Goal: Task Accomplishment & Management: Complete application form

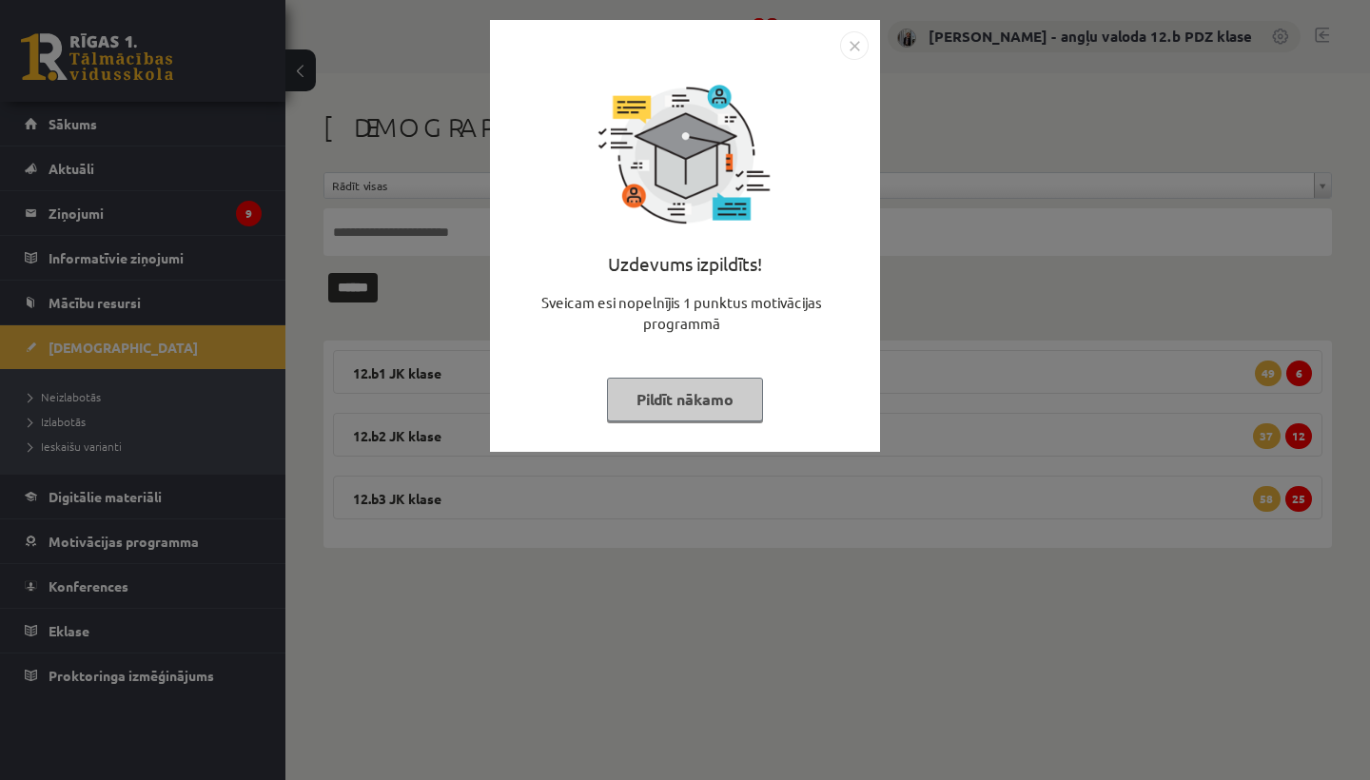
click at [850, 41] on img "Close" at bounding box center [854, 45] width 29 height 29
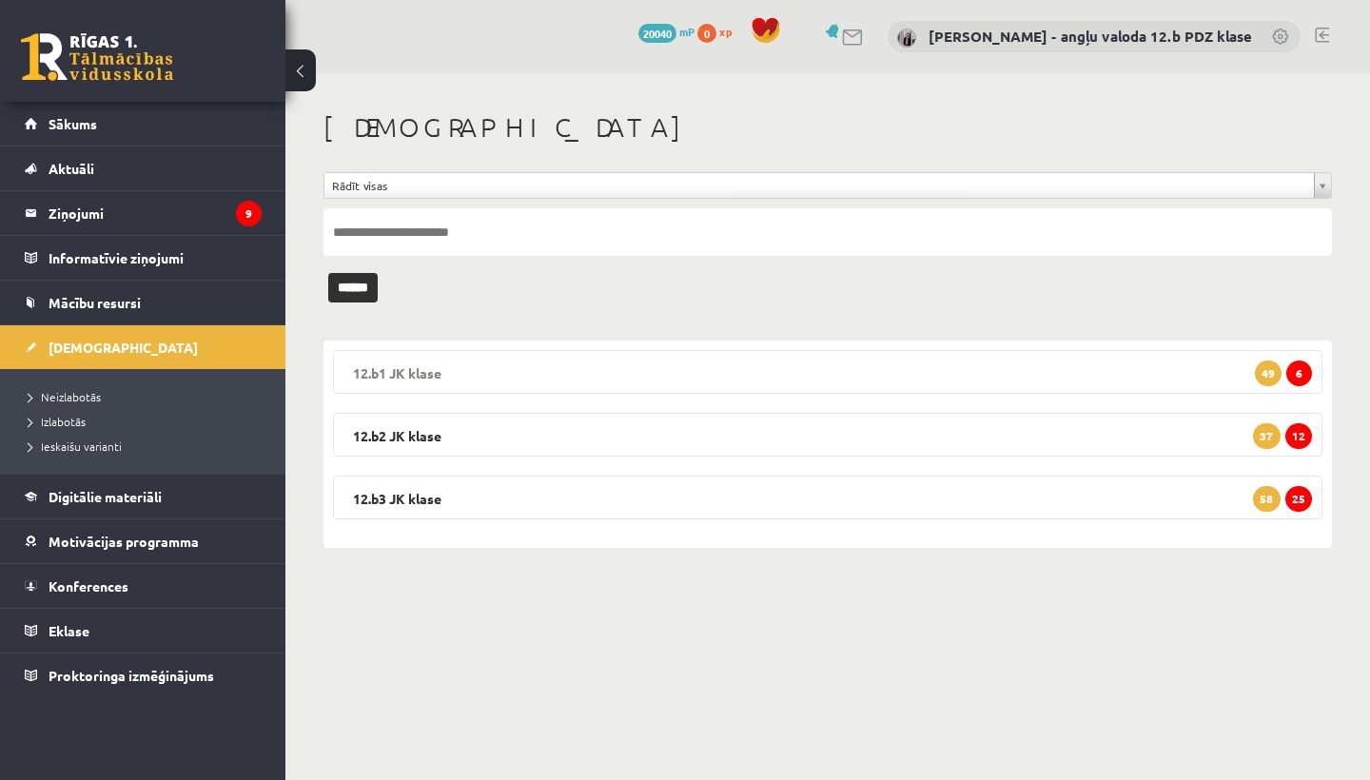
click at [729, 356] on legend "12.b1 JK klase 6 49" at bounding box center [827, 372] width 989 height 44
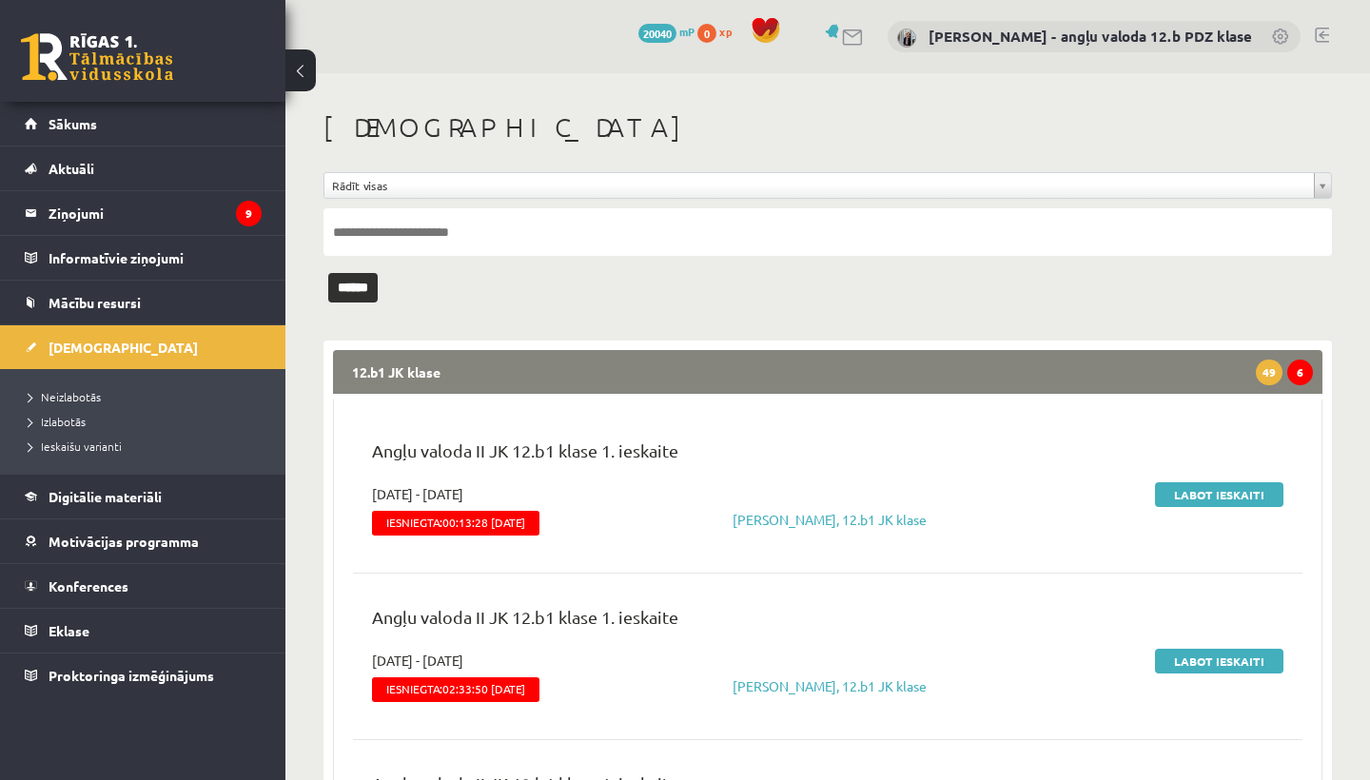
click at [729, 356] on legend "12.b1 JK klase 6 49" at bounding box center [827, 372] width 989 height 44
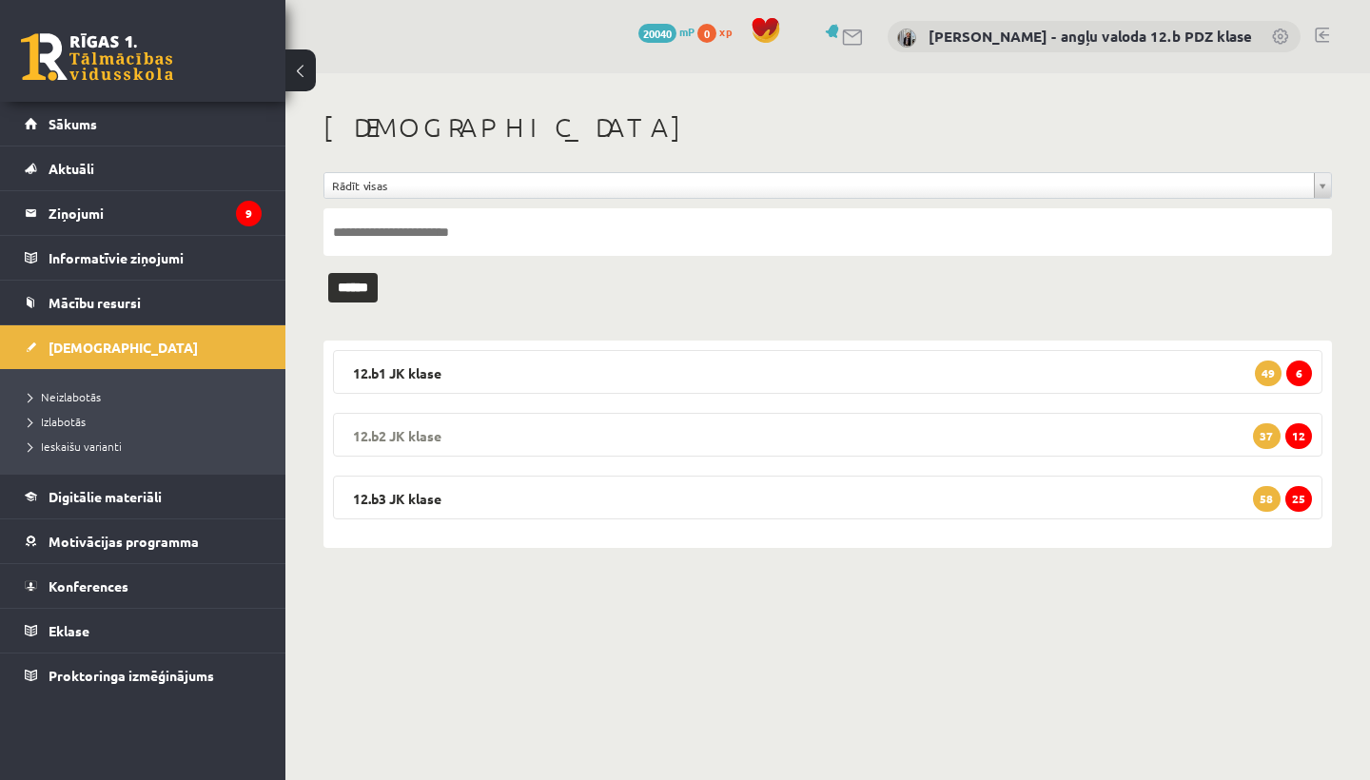
click at [620, 438] on legend "12.b2 JK klase 12 37" at bounding box center [827, 435] width 989 height 44
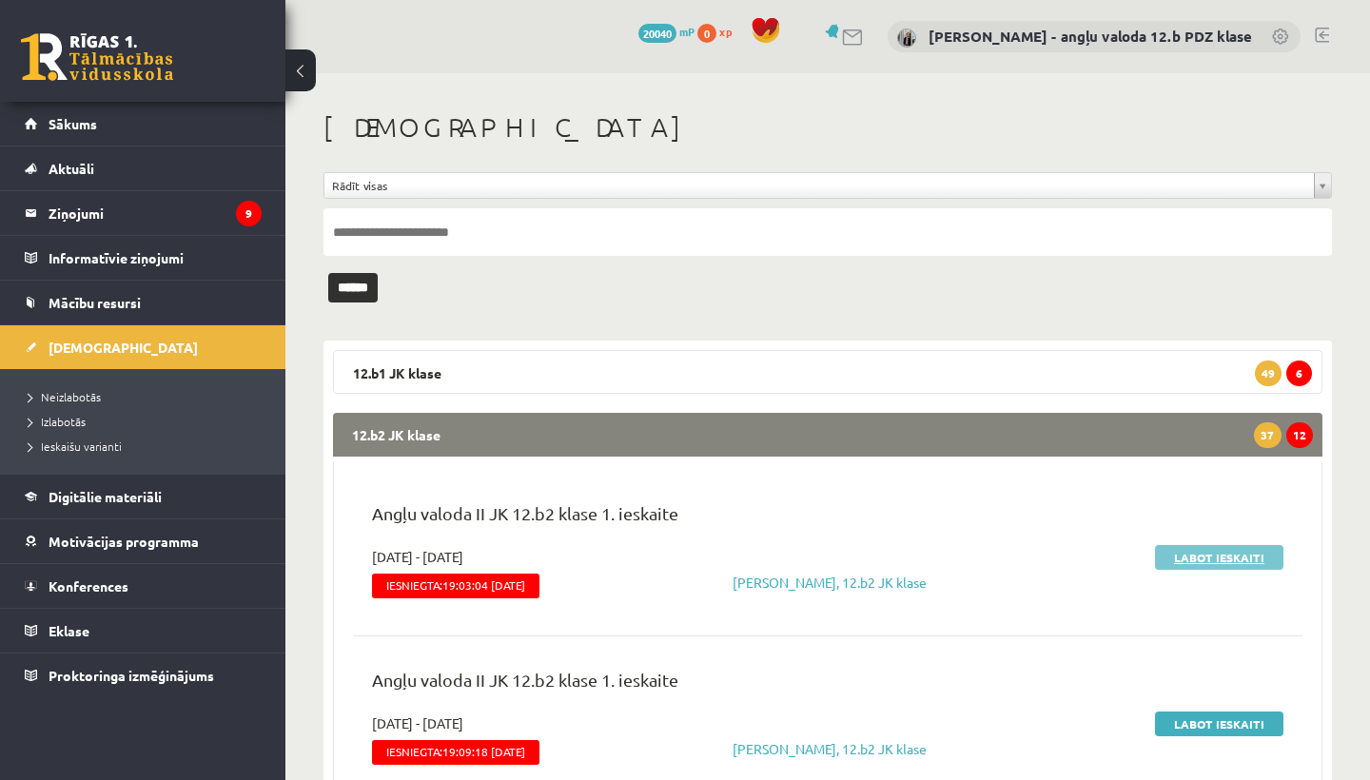
click at [1207, 561] on link "Labot ieskaiti" at bounding box center [1219, 557] width 128 height 25
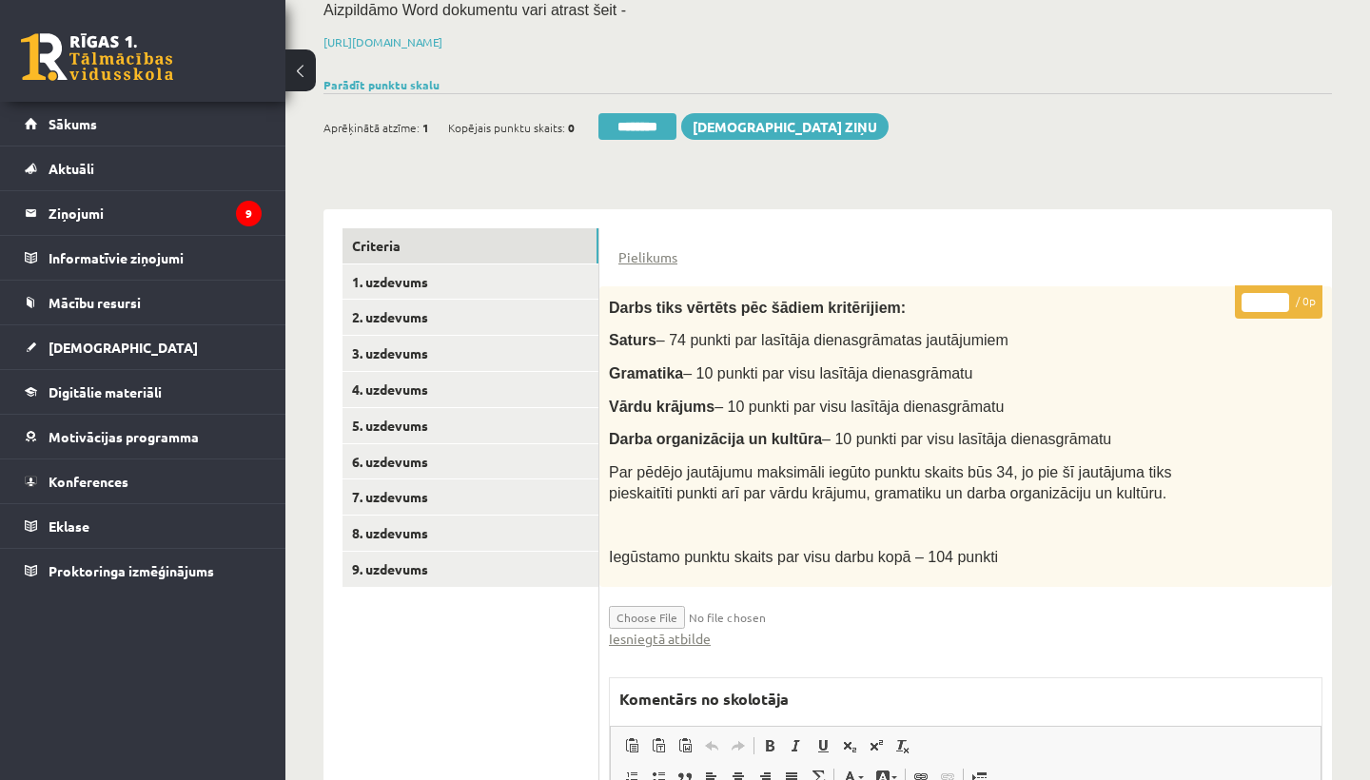
scroll to position [270, 0]
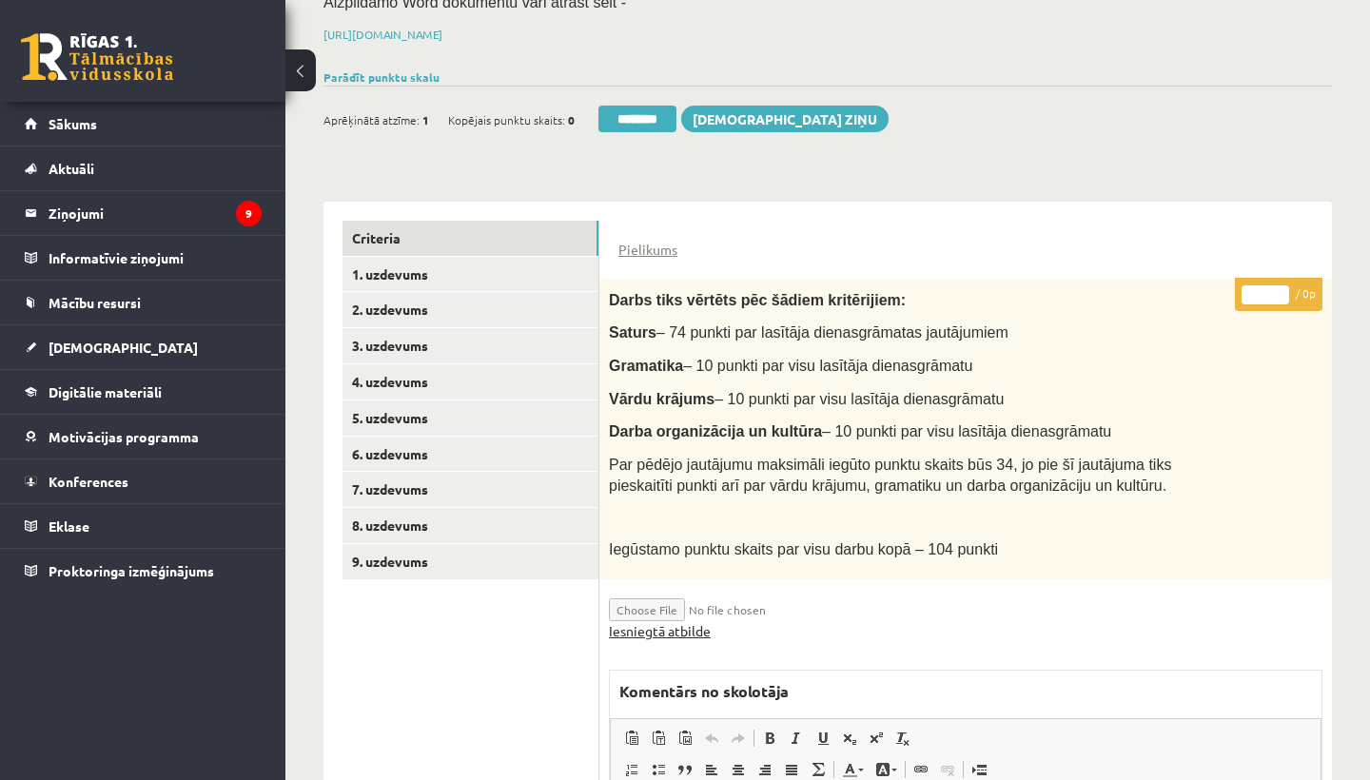
click at [647, 621] on link "Iesniegtā atbilde" at bounding box center [660, 631] width 102 height 20
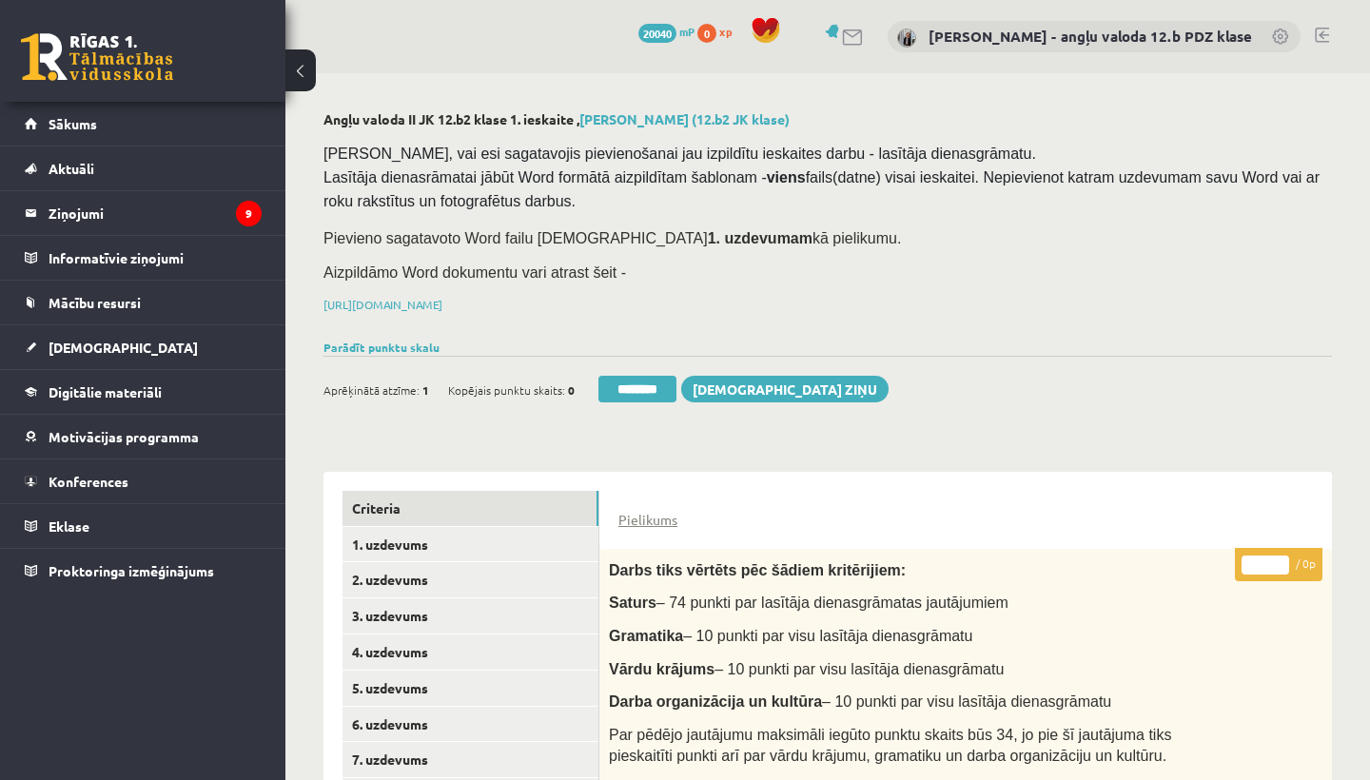
scroll to position [0, 0]
click at [403, 567] on link "2. uzdevums" at bounding box center [470, 579] width 256 height 35
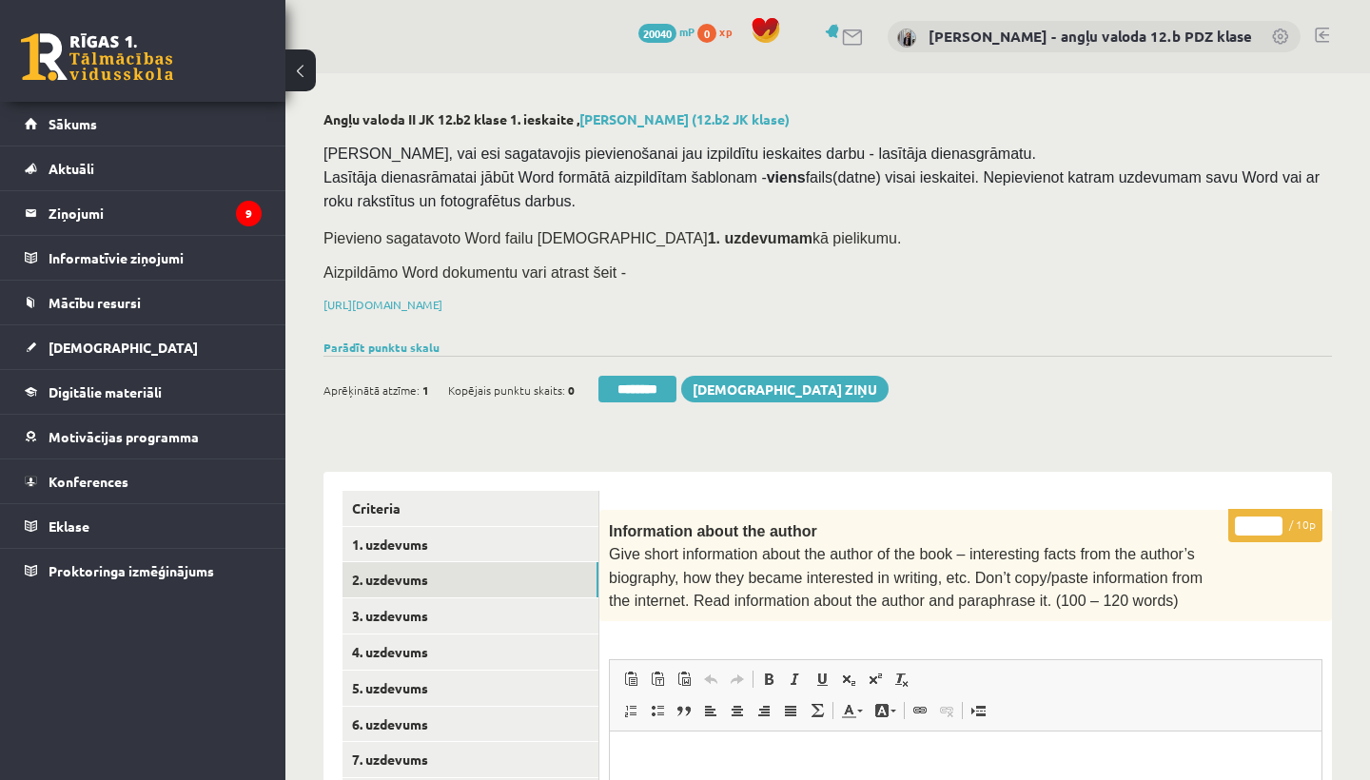
click at [1266, 524] on input "*" at bounding box center [1259, 526] width 48 height 19
type input "*"
click at [367, 598] on link "3. uzdevums" at bounding box center [470, 615] width 256 height 35
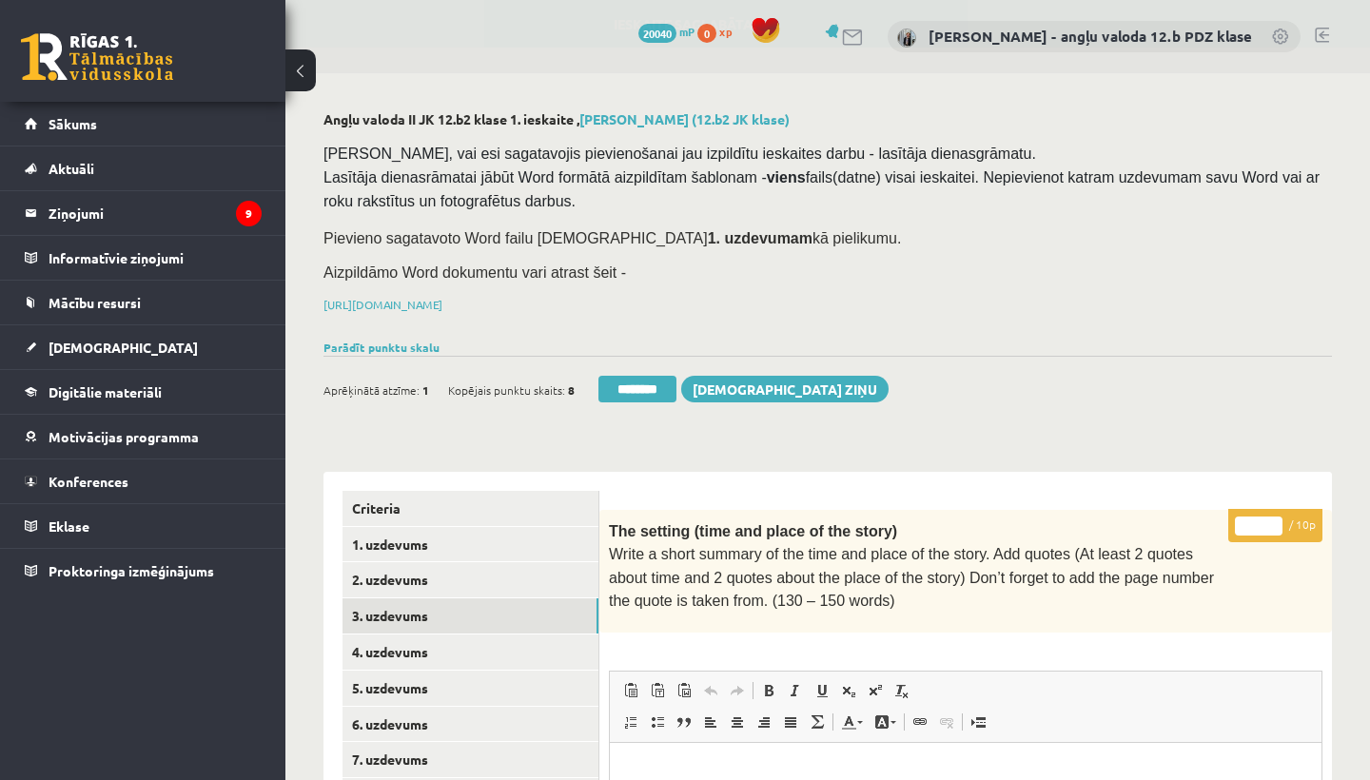
click at [1260, 518] on input "*" at bounding box center [1259, 526] width 48 height 19
type input "**"
click at [391, 653] on link "4. uzdevums" at bounding box center [470, 652] width 256 height 35
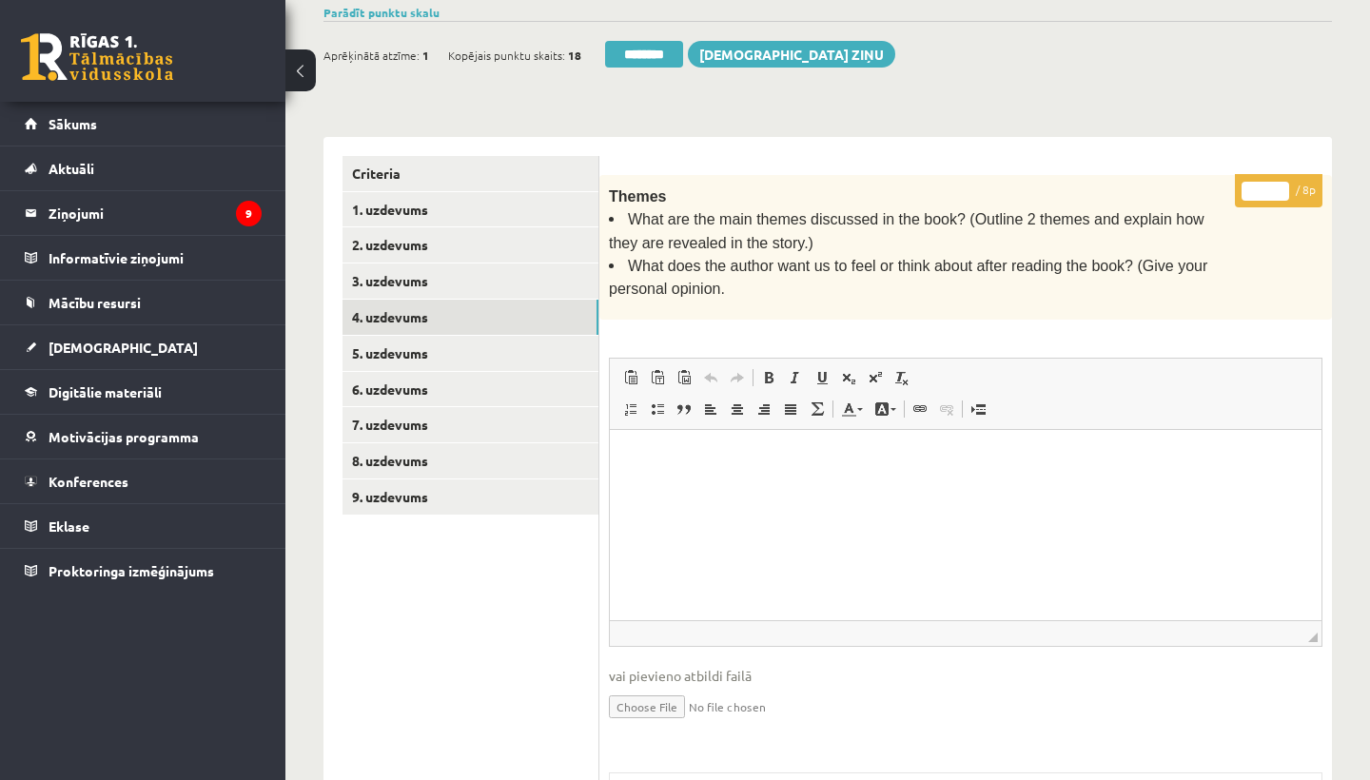
click at [1272, 183] on input "*" at bounding box center [1266, 191] width 48 height 19
type input "*"
click at [466, 338] on link "5. uzdevums" at bounding box center [470, 353] width 256 height 35
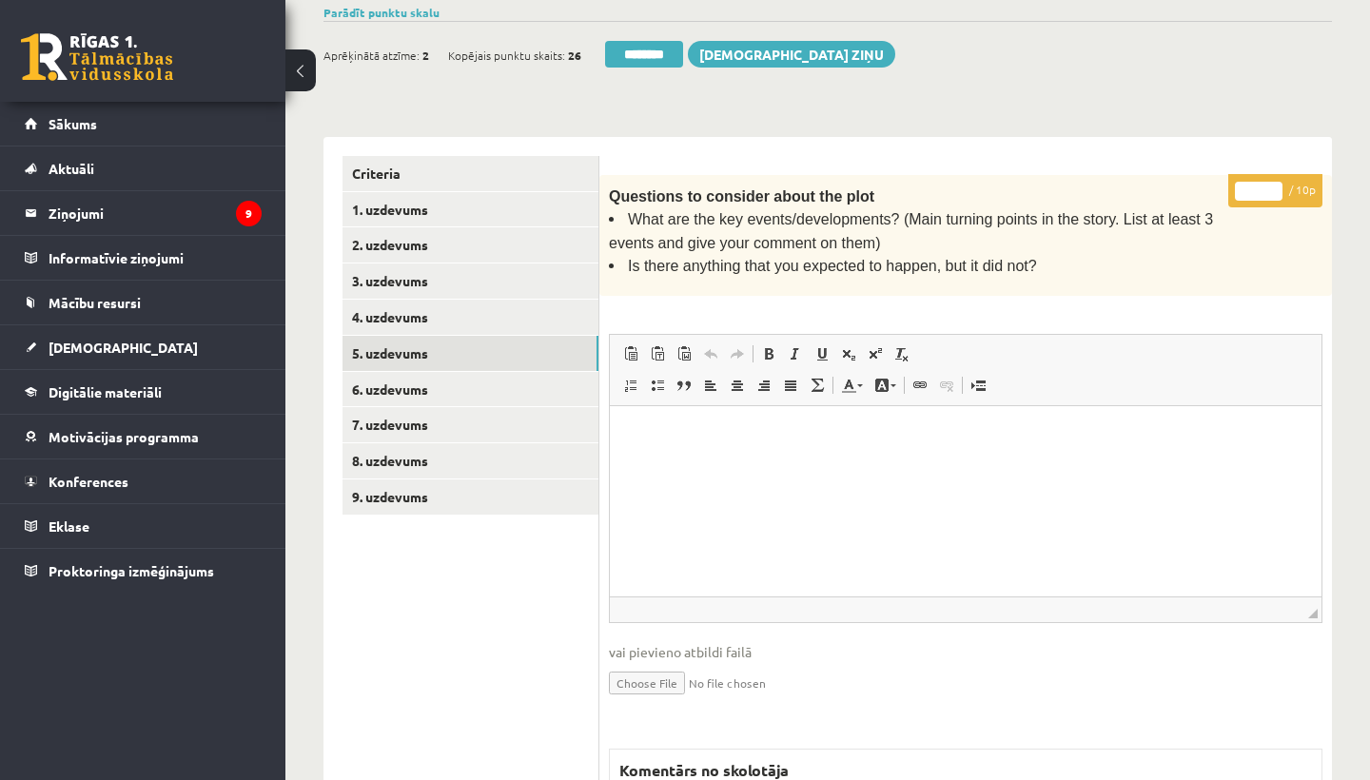
click at [1262, 182] on input "*" at bounding box center [1259, 191] width 48 height 19
type input "**"
click at [395, 374] on link "6. uzdevums" at bounding box center [470, 389] width 256 height 35
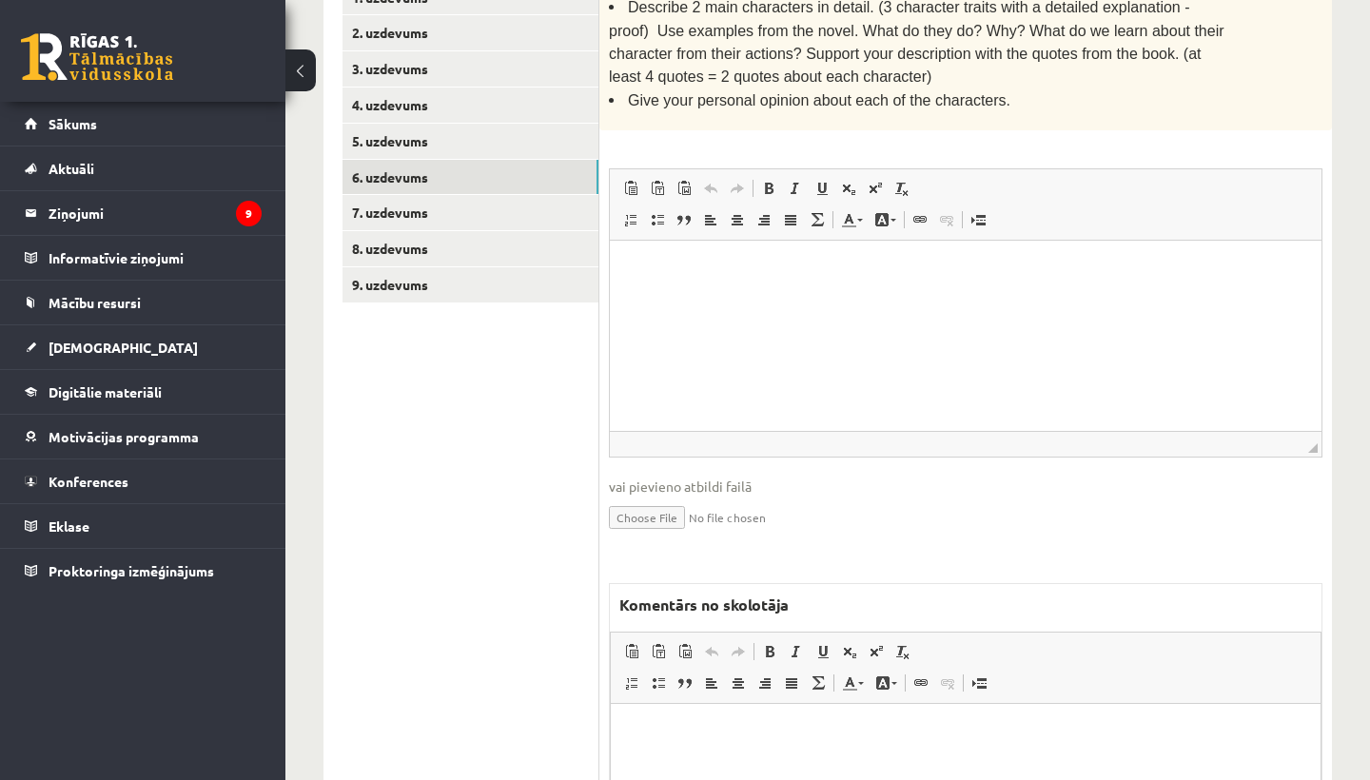
scroll to position [764, 0]
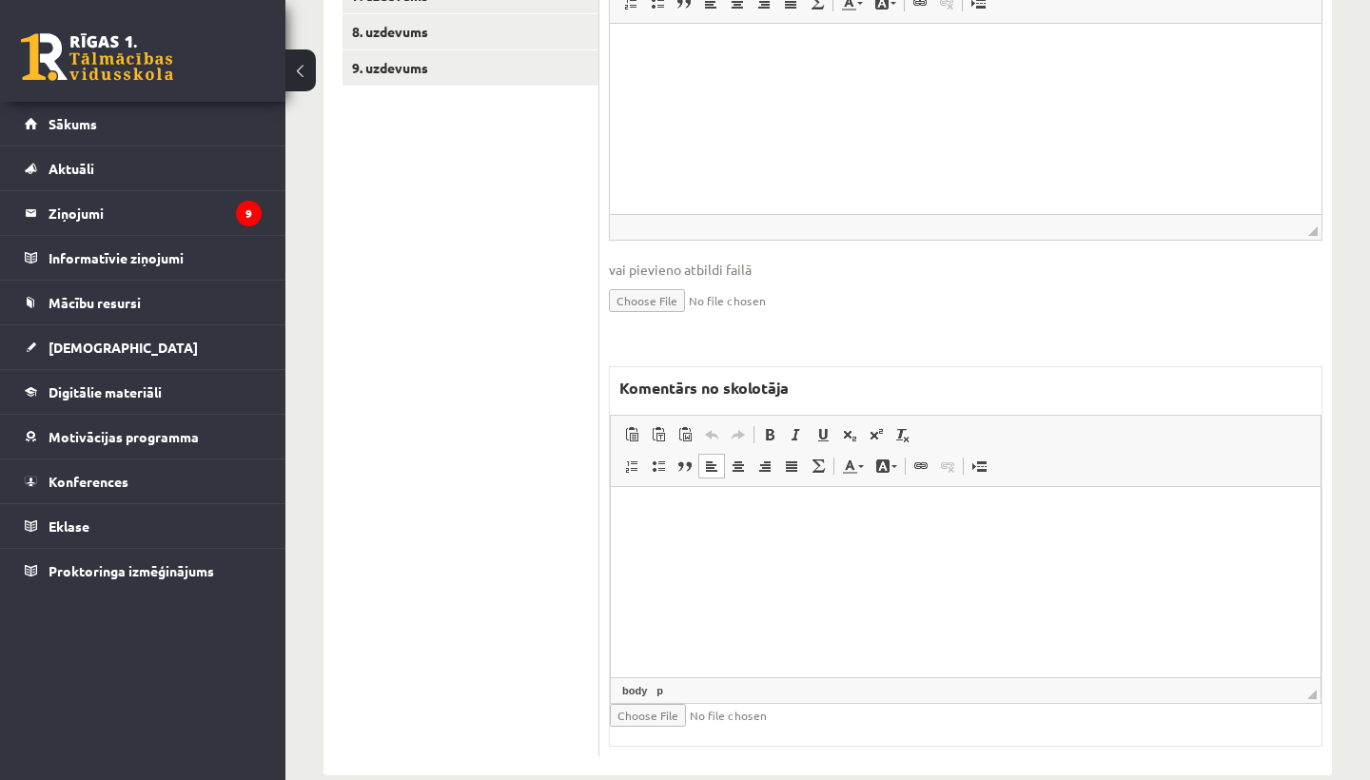
click at [648, 545] on html at bounding box center [966, 516] width 710 height 58
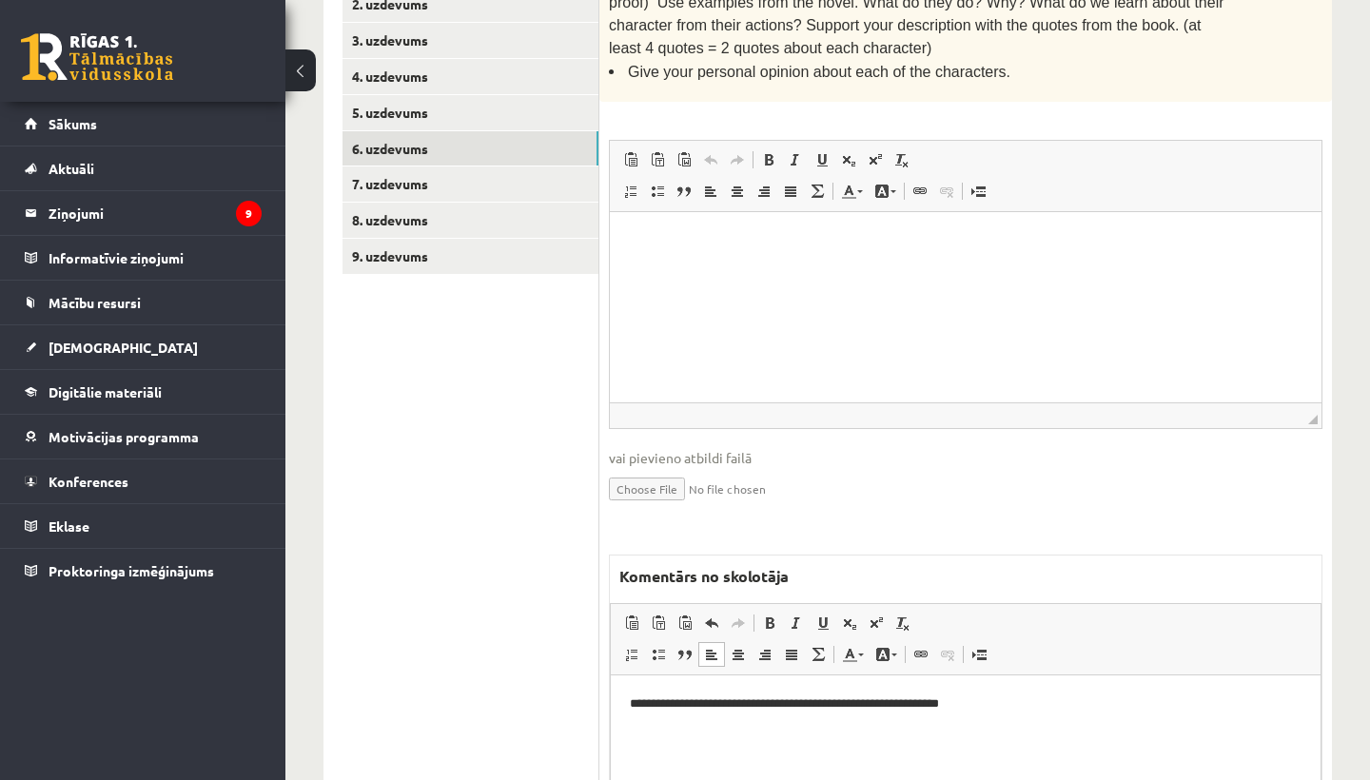
scroll to position [474, 0]
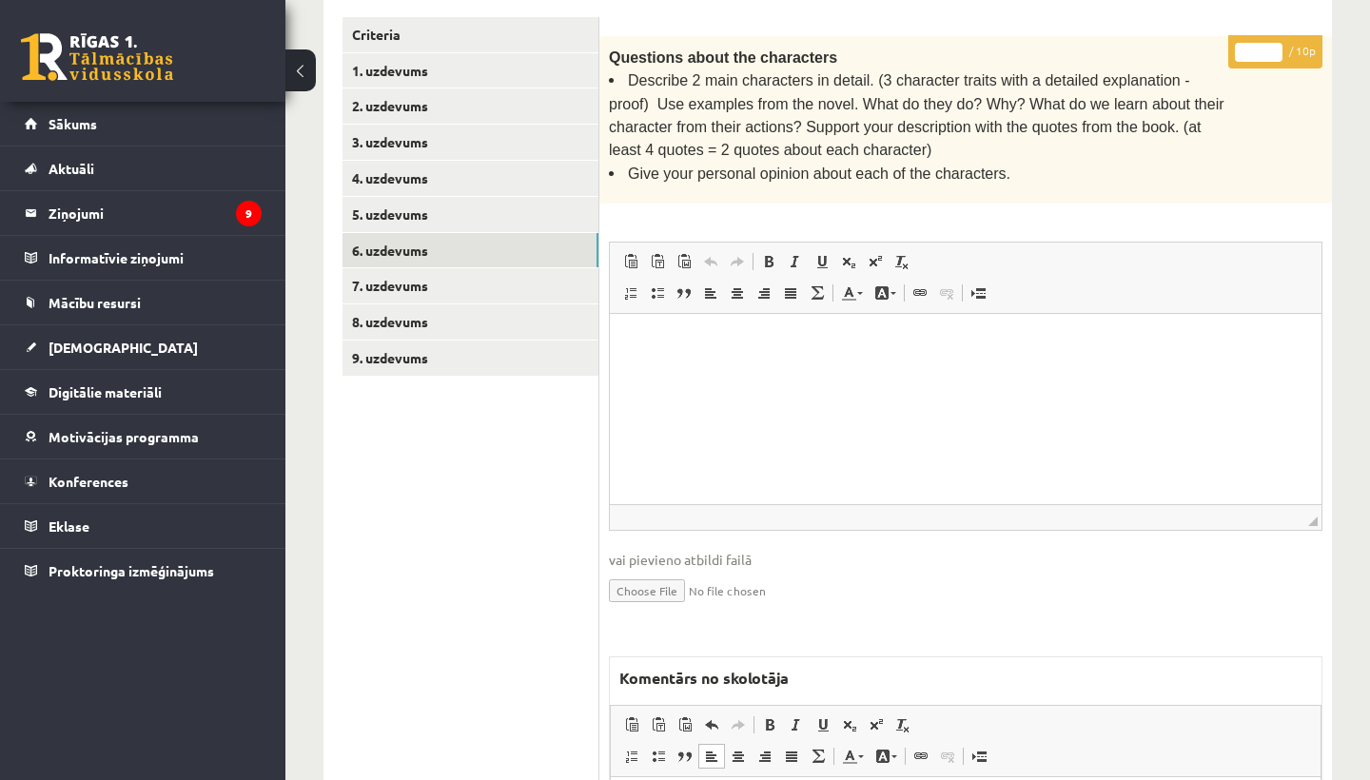
click at [1262, 46] on input "*" at bounding box center [1259, 52] width 48 height 19
type input "*"
click at [409, 283] on link "7. uzdevums" at bounding box center [470, 285] width 256 height 35
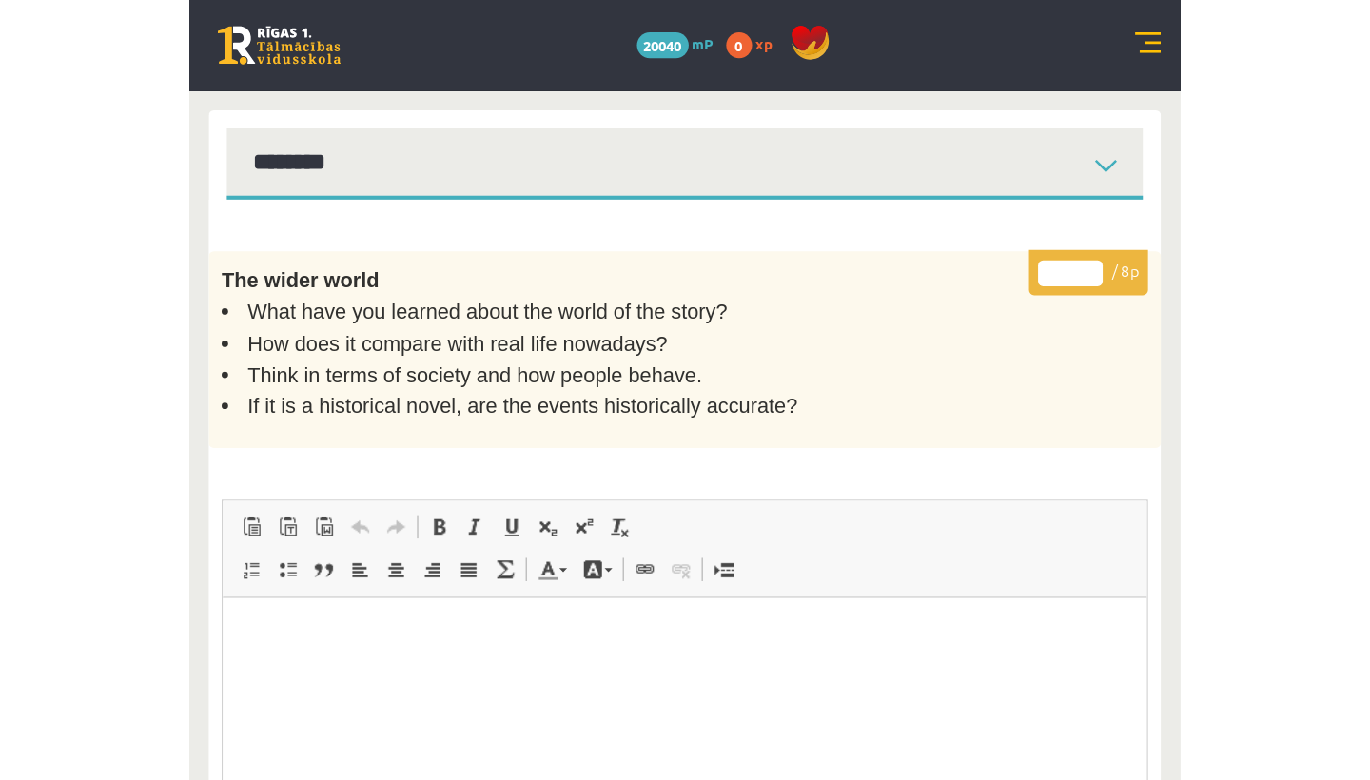
scroll to position [0, 0]
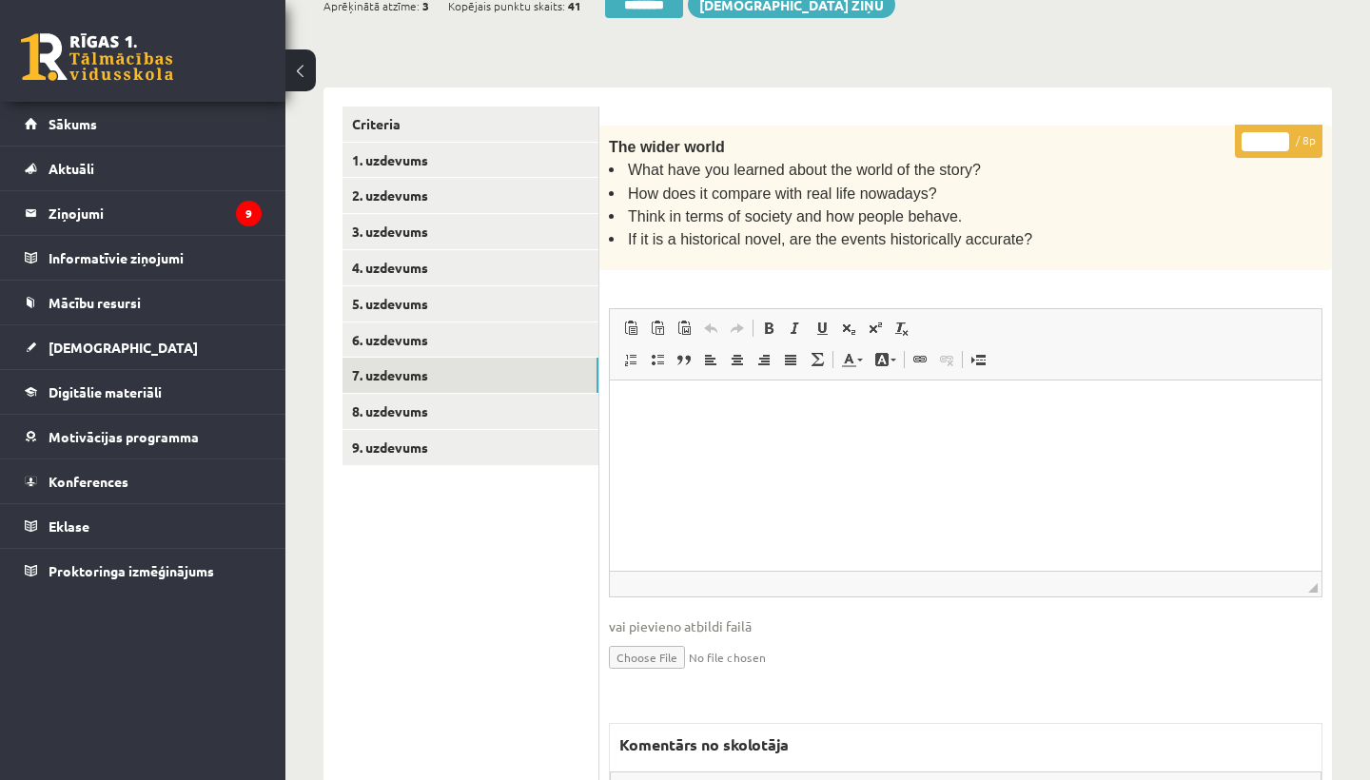
click at [1264, 136] on input "*" at bounding box center [1266, 141] width 48 height 19
type input "*"
click at [407, 397] on link "8. uzdevums" at bounding box center [470, 411] width 256 height 35
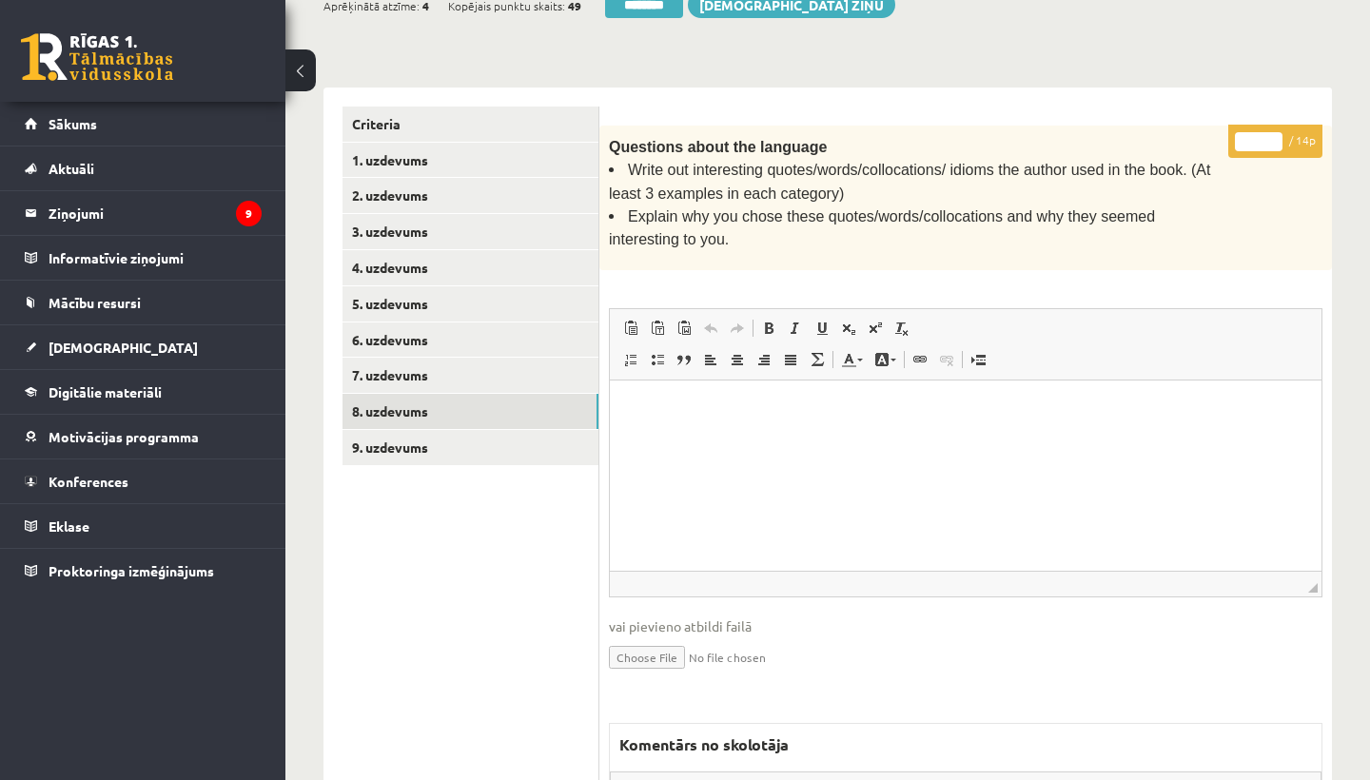
click at [1258, 136] on input "*" at bounding box center [1259, 141] width 48 height 19
type input "*"
click at [392, 442] on link "9. uzdevums" at bounding box center [470, 447] width 256 height 35
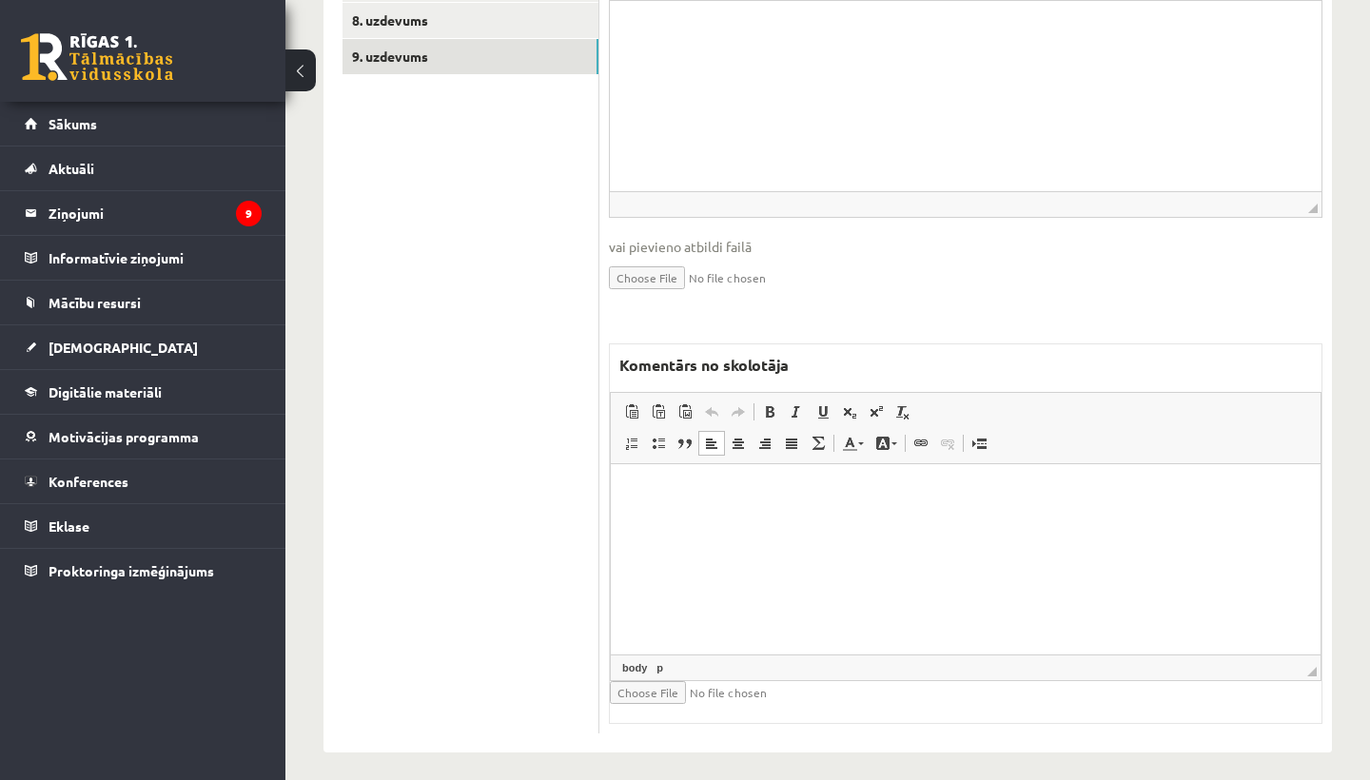
scroll to position [774, 0]
click at [732, 522] on html at bounding box center [966, 493] width 710 height 58
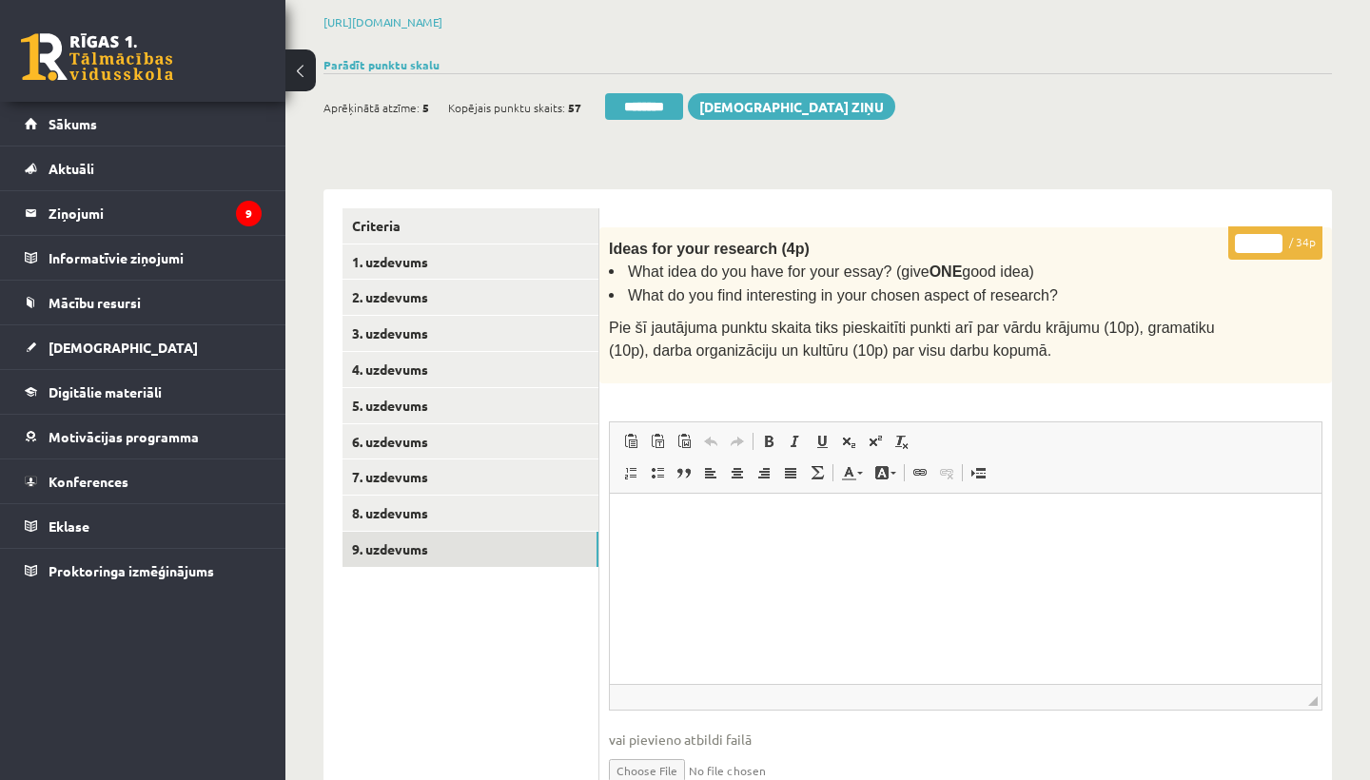
scroll to position [247, 0]
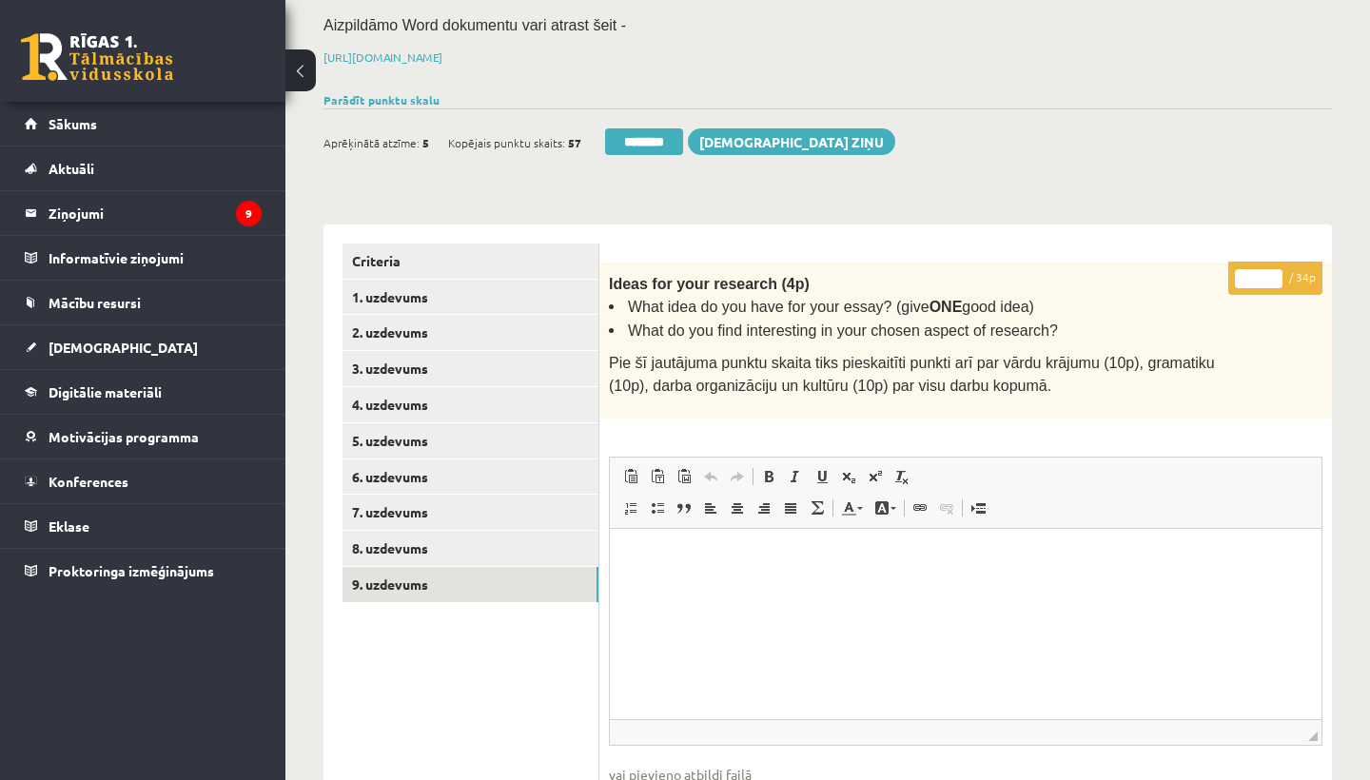
click at [1261, 274] on input "*" at bounding box center [1259, 278] width 48 height 19
type input "**"
click at [420, 280] on link "1. uzdevums" at bounding box center [470, 297] width 256 height 35
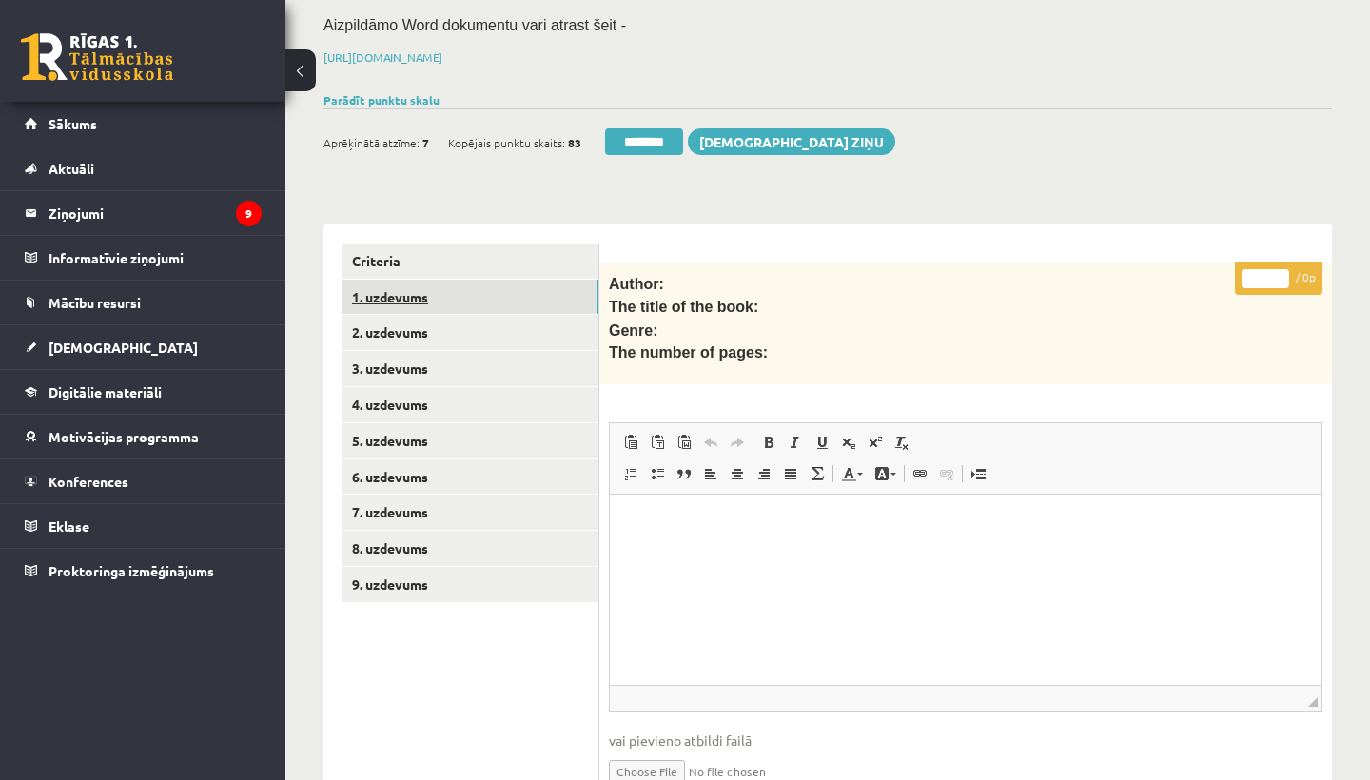
scroll to position [0, 0]
click at [402, 300] on link "1. uzdevums" at bounding box center [470, 297] width 256 height 35
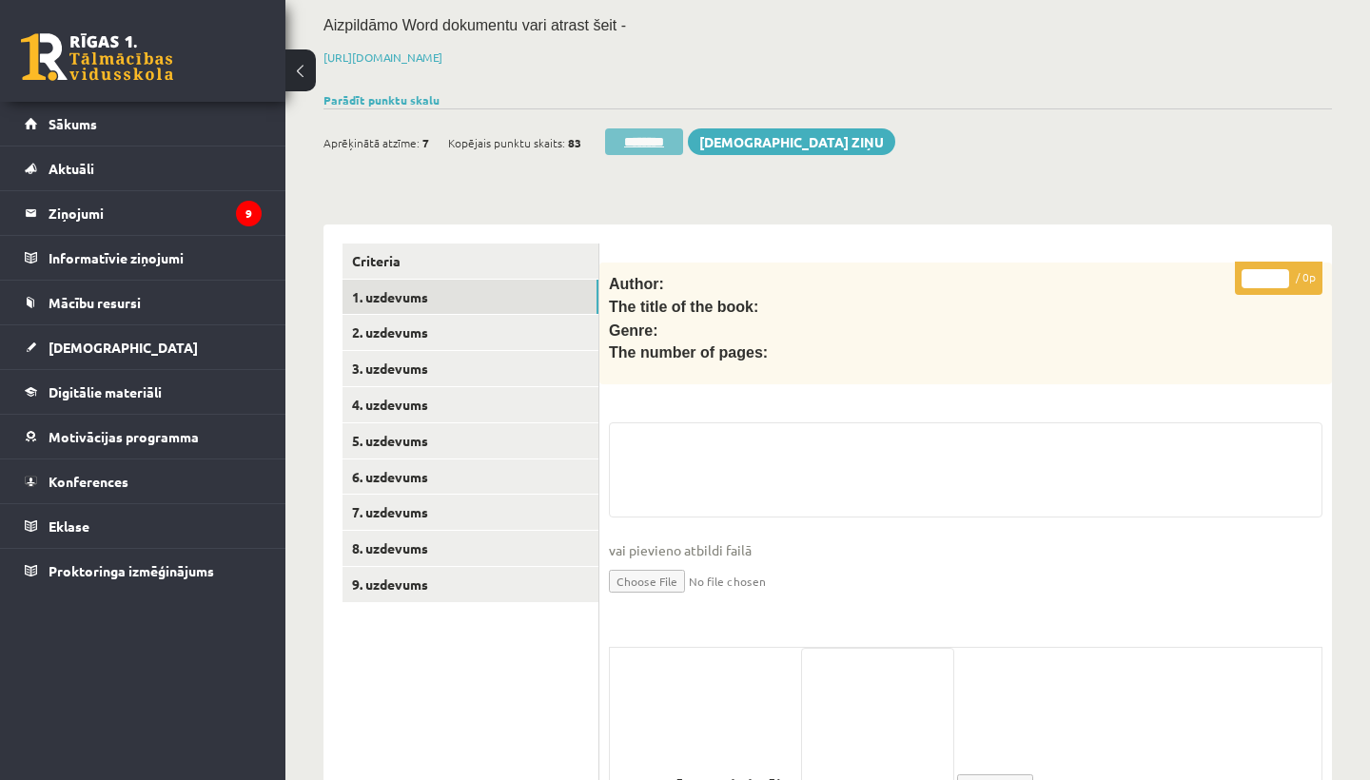
click at [638, 137] on input "********" at bounding box center [644, 141] width 78 height 27
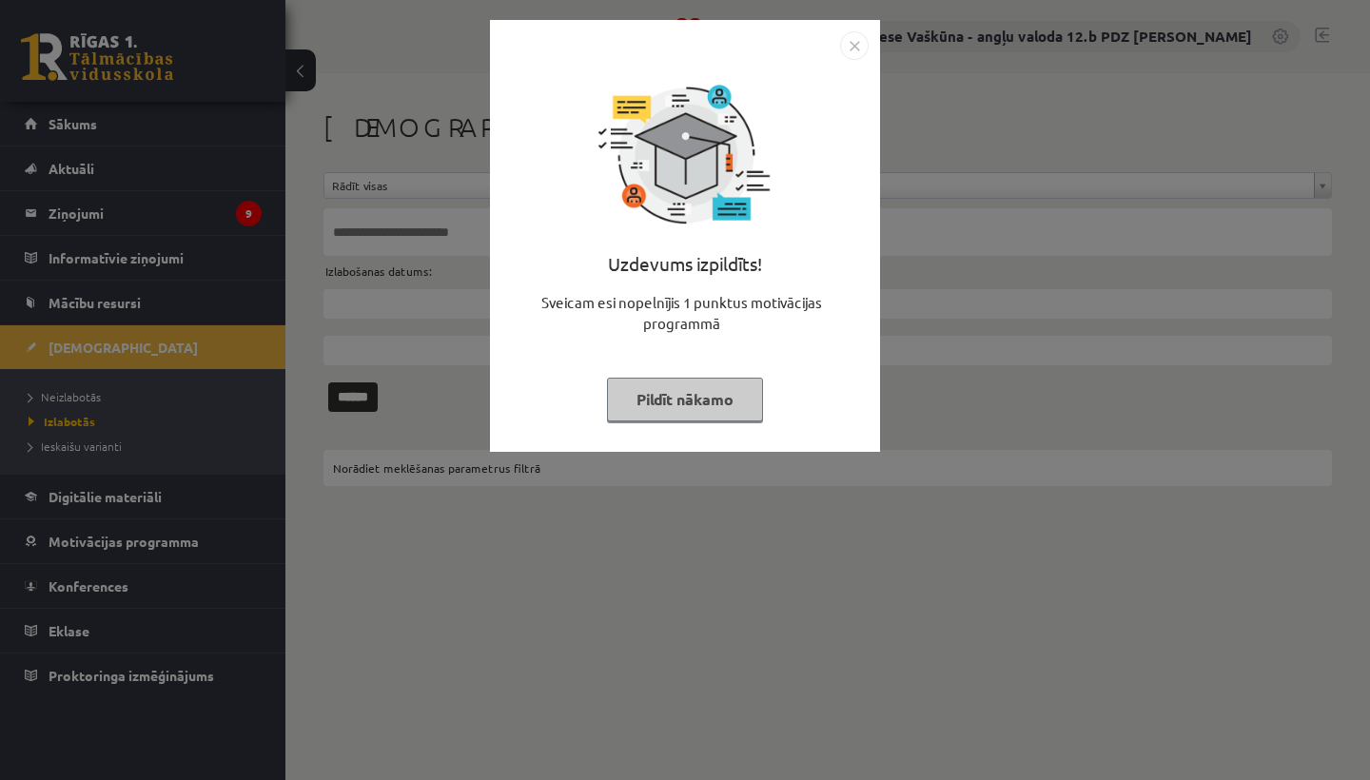
click at [854, 40] on img "Close" at bounding box center [854, 45] width 29 height 29
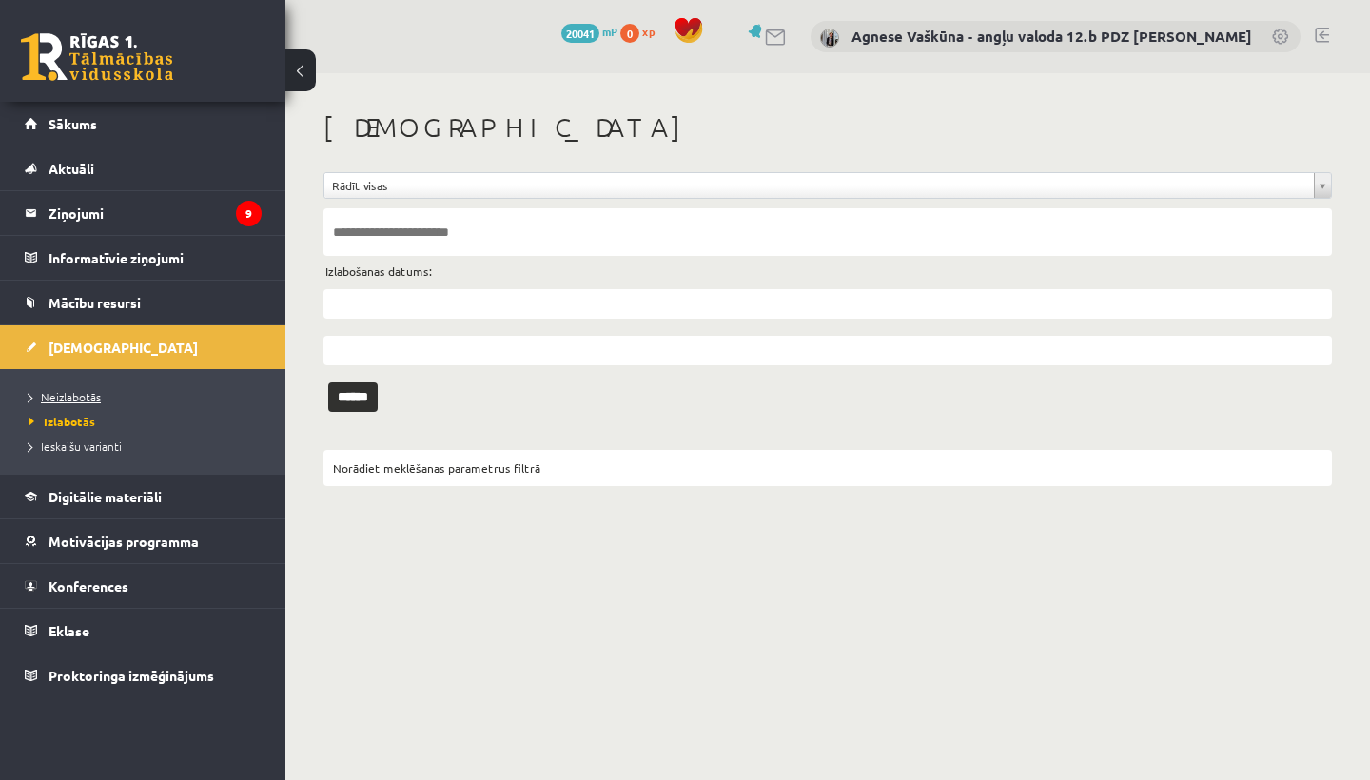
click at [105, 391] on link "Neizlabotās" at bounding box center [148, 396] width 238 height 17
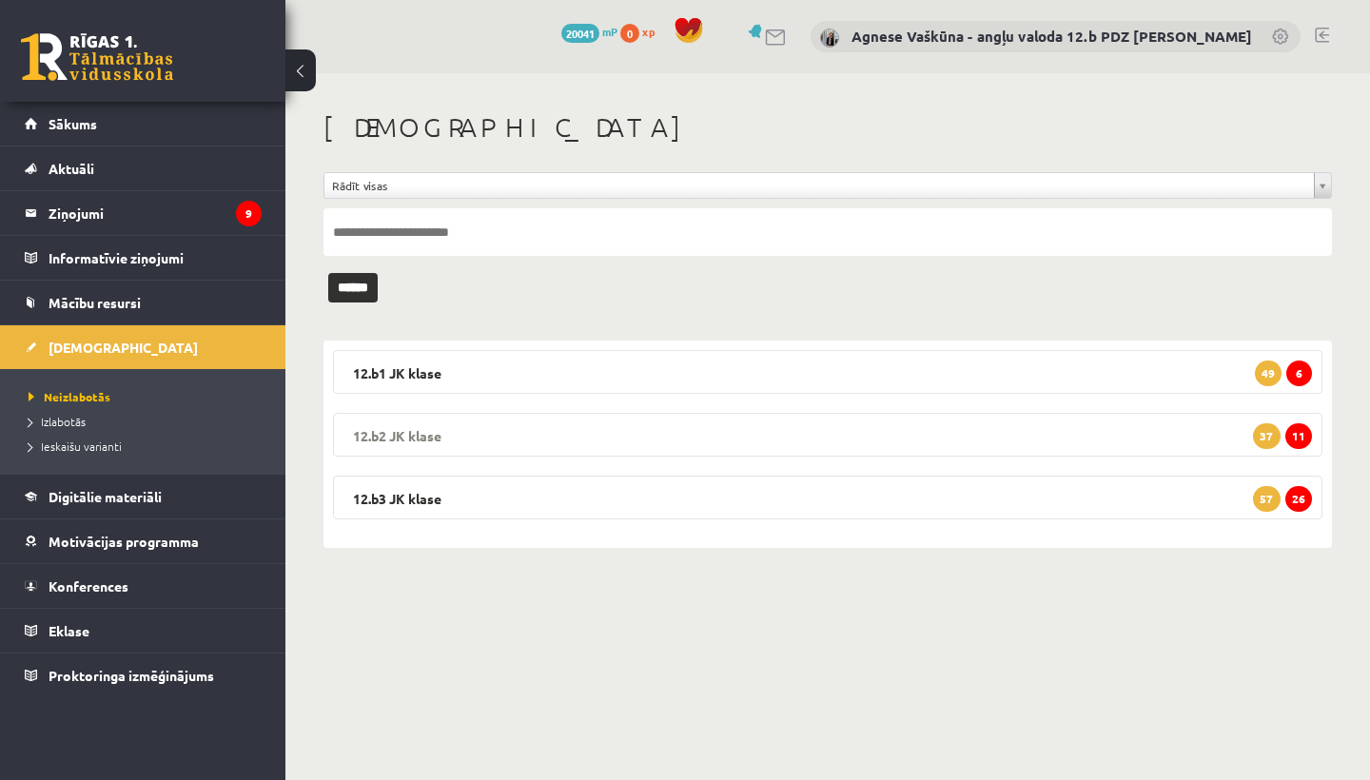
click at [484, 430] on legend "12.b2 JK klase 11 37" at bounding box center [827, 435] width 989 height 44
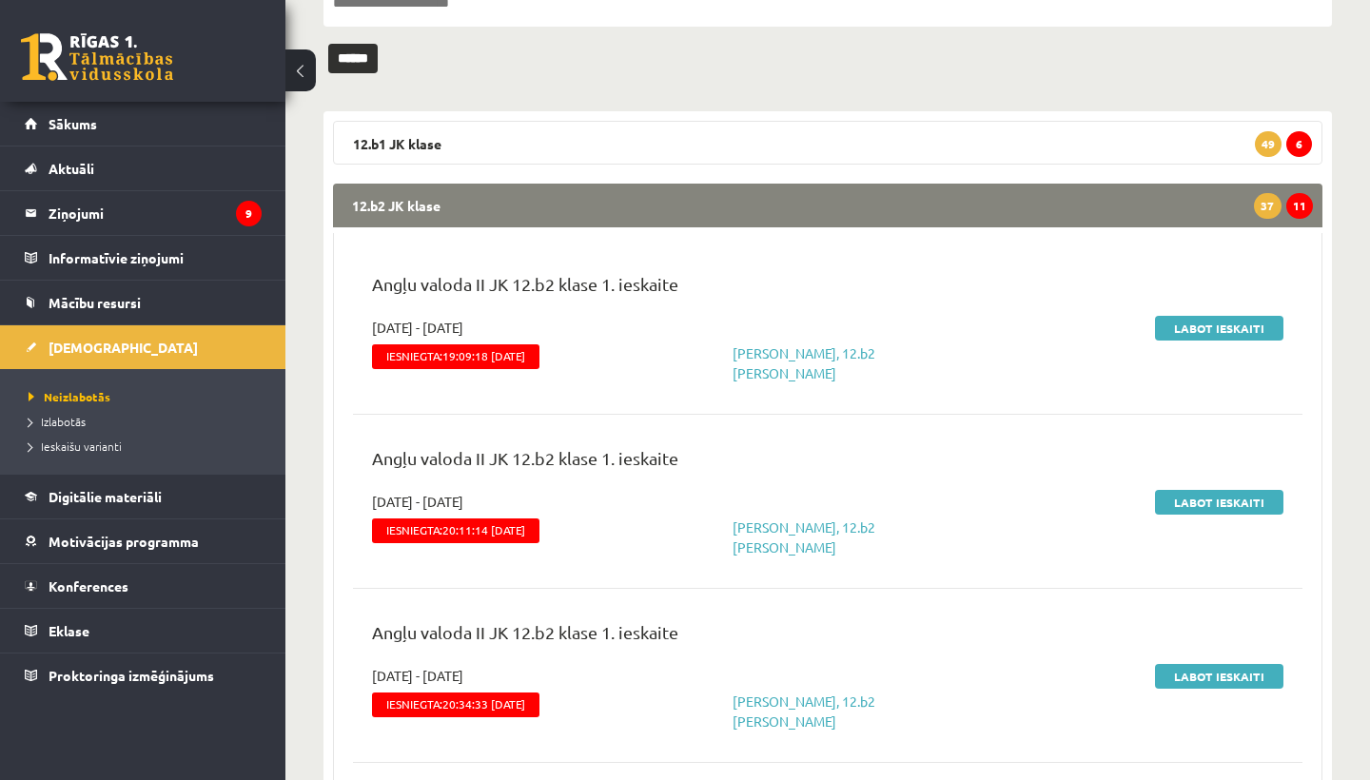
scroll to position [233, 0]
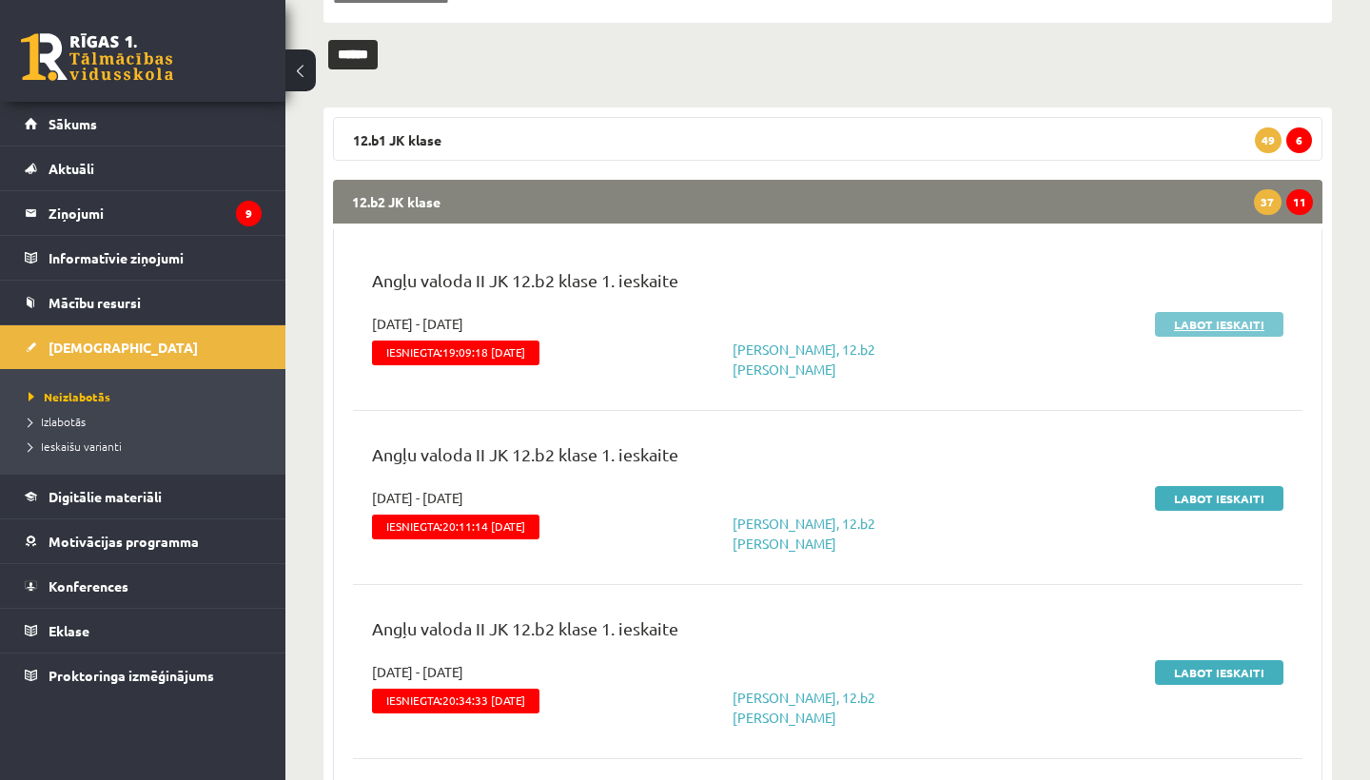
click at [1185, 324] on link "Labot ieskaiti" at bounding box center [1219, 324] width 128 height 25
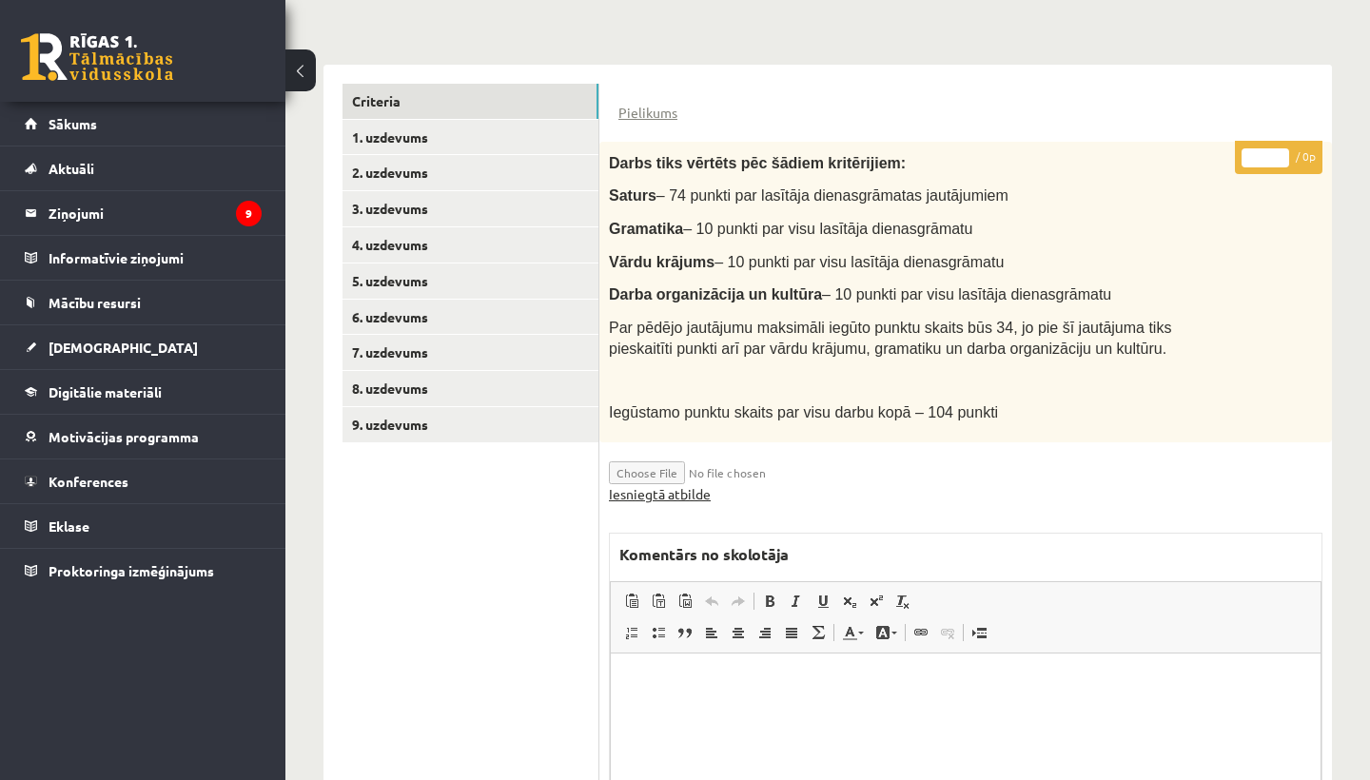
click at [654, 484] on link "Iesniegtā atbilde" at bounding box center [660, 494] width 102 height 20
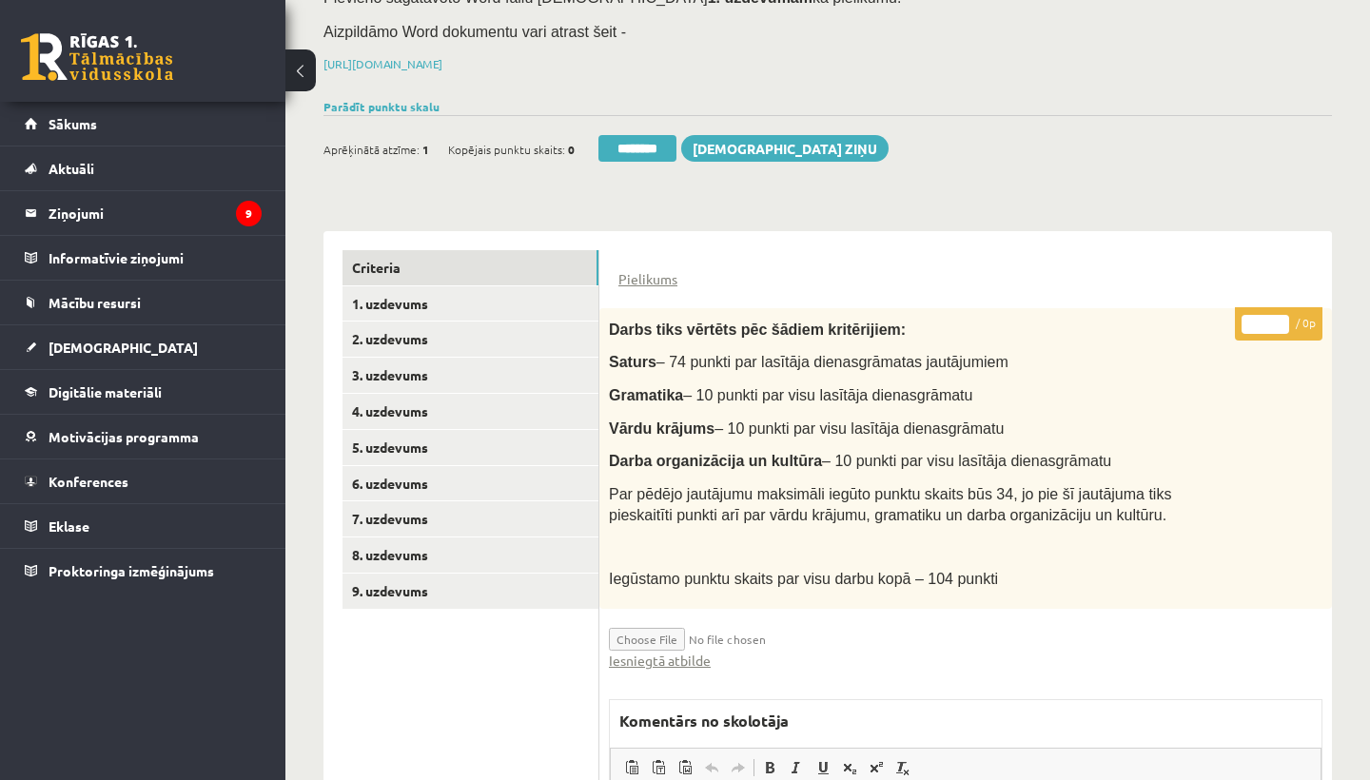
scroll to position [271, 0]
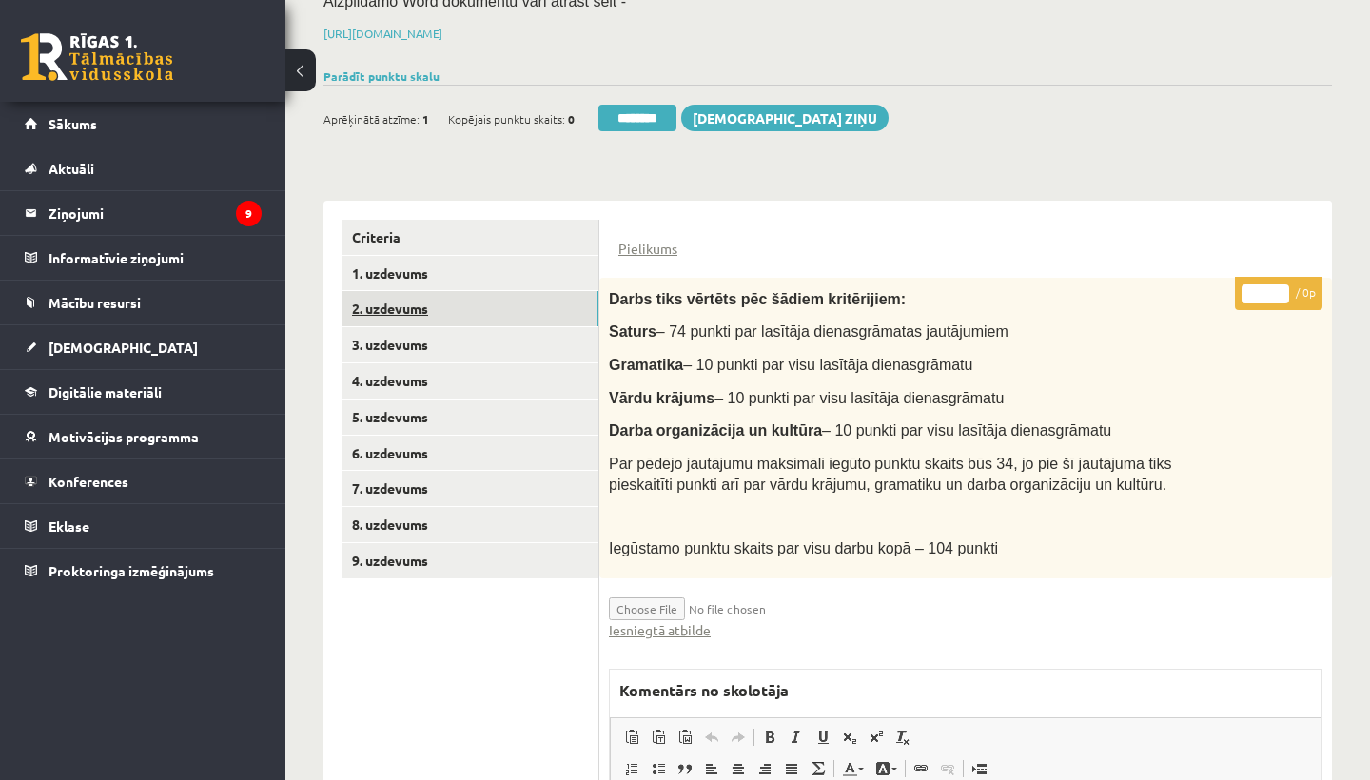
click at [434, 296] on link "2. uzdevums" at bounding box center [470, 308] width 256 height 35
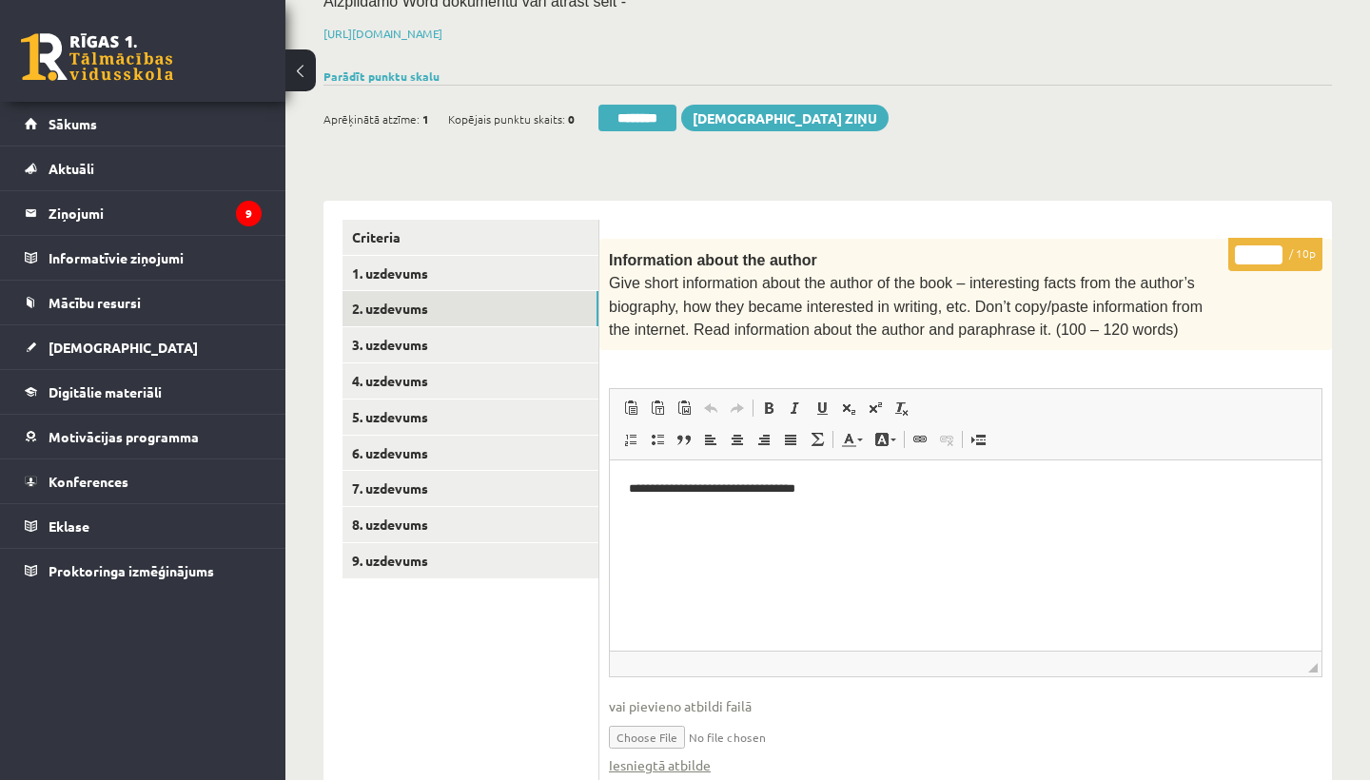
scroll to position [0, 0]
click at [1260, 246] on input "*" at bounding box center [1259, 254] width 48 height 19
type input "**"
click at [425, 333] on link "3. uzdevums" at bounding box center [470, 344] width 256 height 35
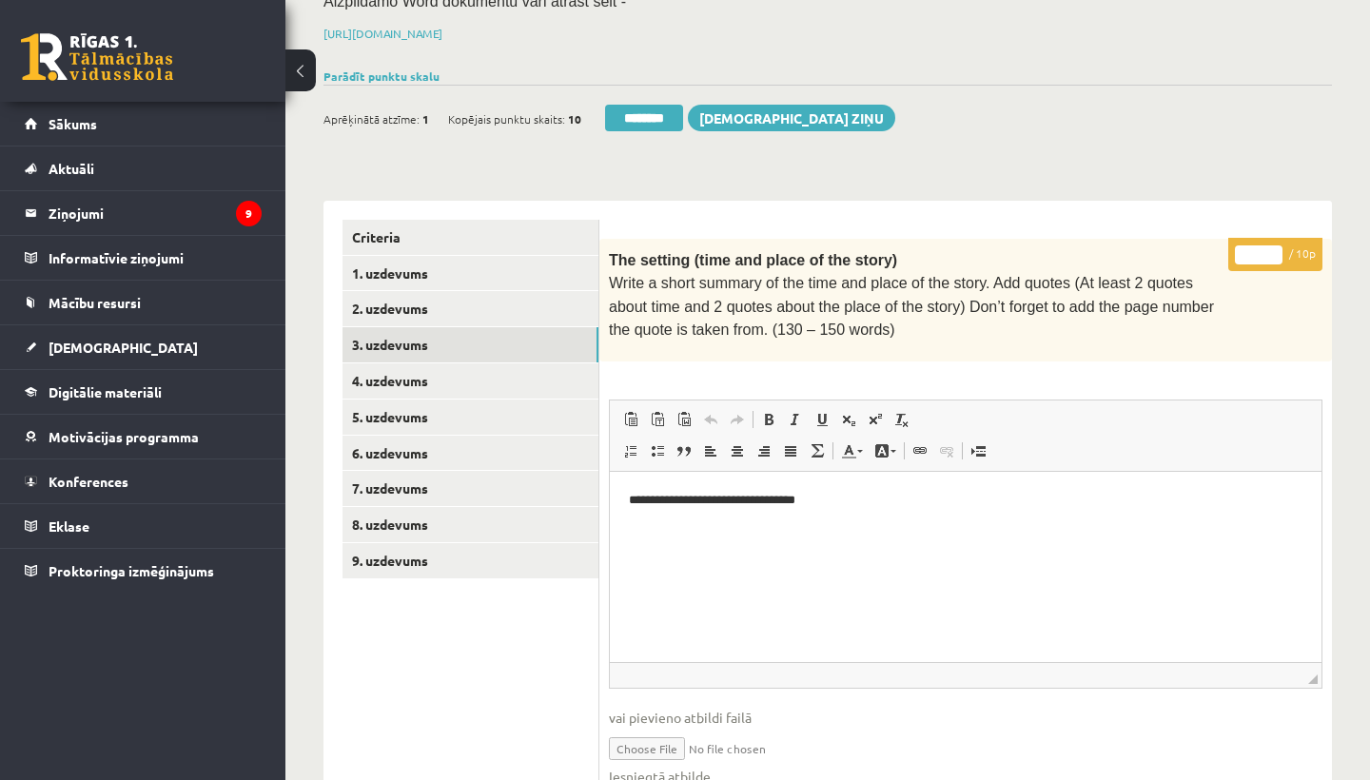
click at [1258, 250] on input "*" at bounding box center [1259, 254] width 48 height 19
type input "**"
click at [406, 373] on link "4. uzdevums" at bounding box center [470, 380] width 256 height 35
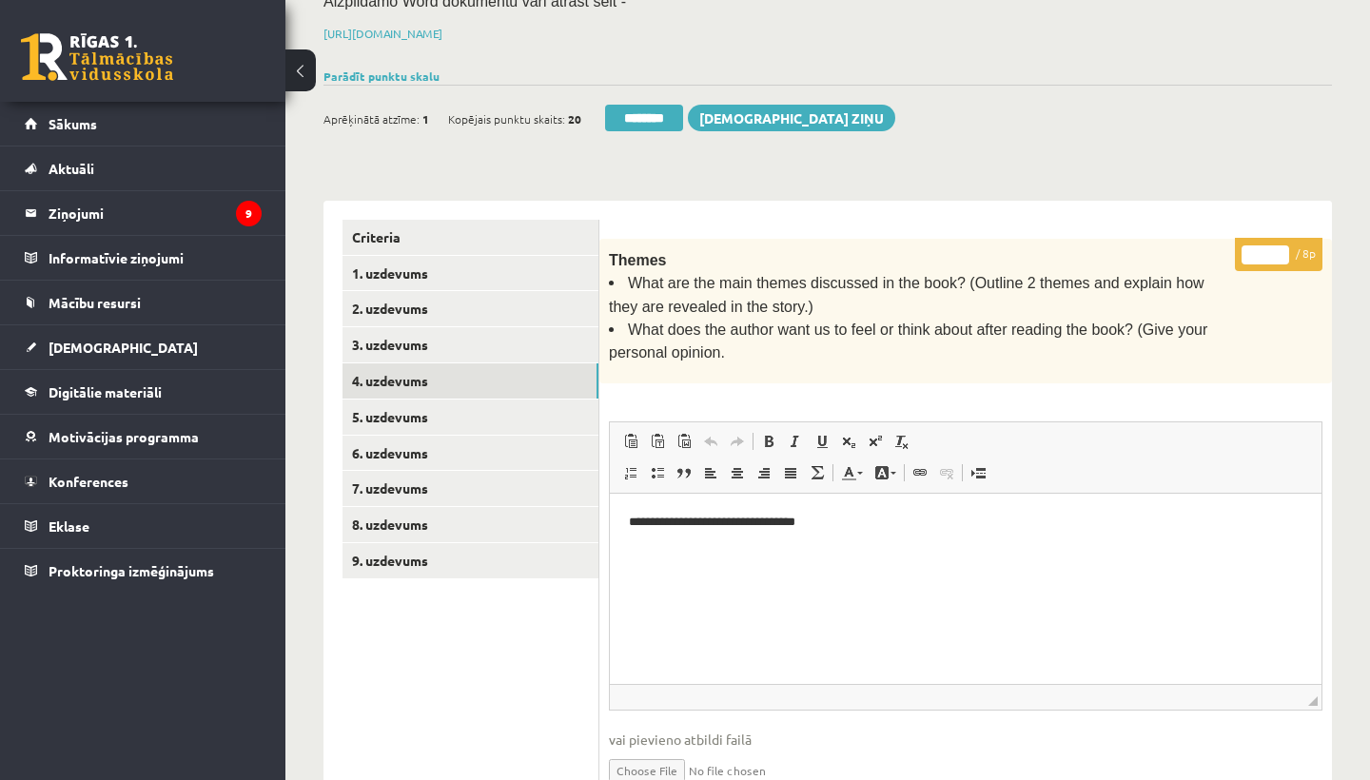
click at [1269, 247] on input "*" at bounding box center [1266, 254] width 48 height 19
type input "*"
click at [432, 410] on link "5. uzdevums" at bounding box center [470, 417] width 256 height 35
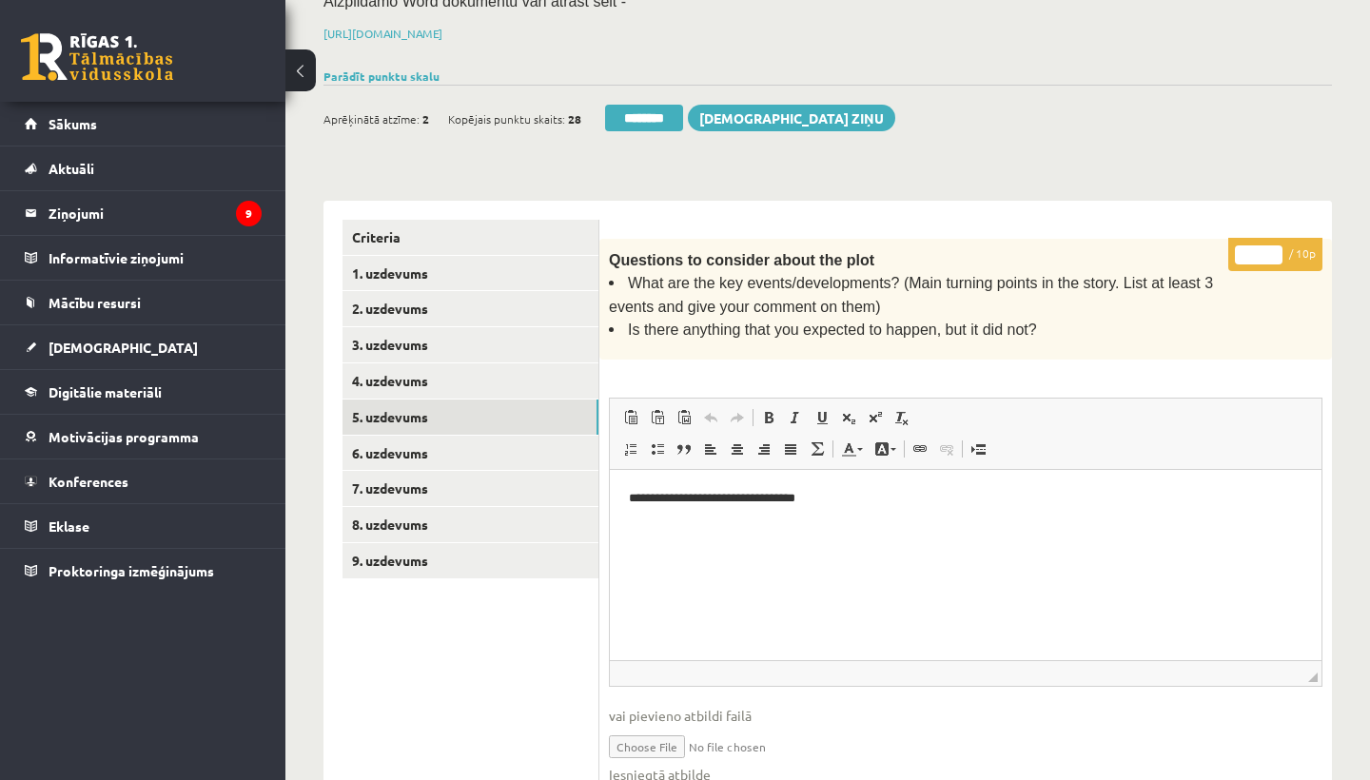
click at [1262, 248] on input "*" at bounding box center [1259, 254] width 48 height 19
type input "**"
click at [421, 452] on link "6. uzdevums" at bounding box center [470, 453] width 256 height 35
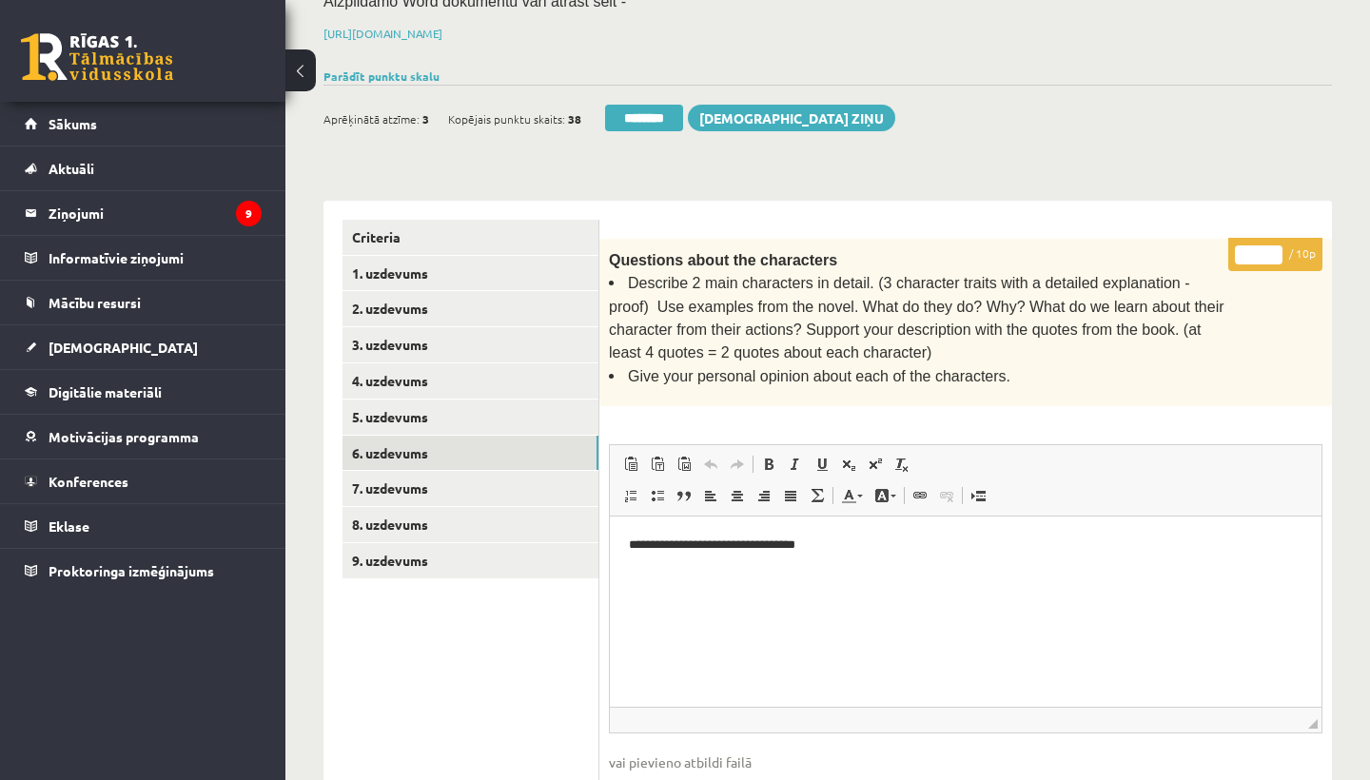
click at [1258, 249] on input "*" at bounding box center [1259, 254] width 48 height 19
type input "**"
click at [431, 471] on link "7. uzdevums" at bounding box center [470, 488] width 256 height 35
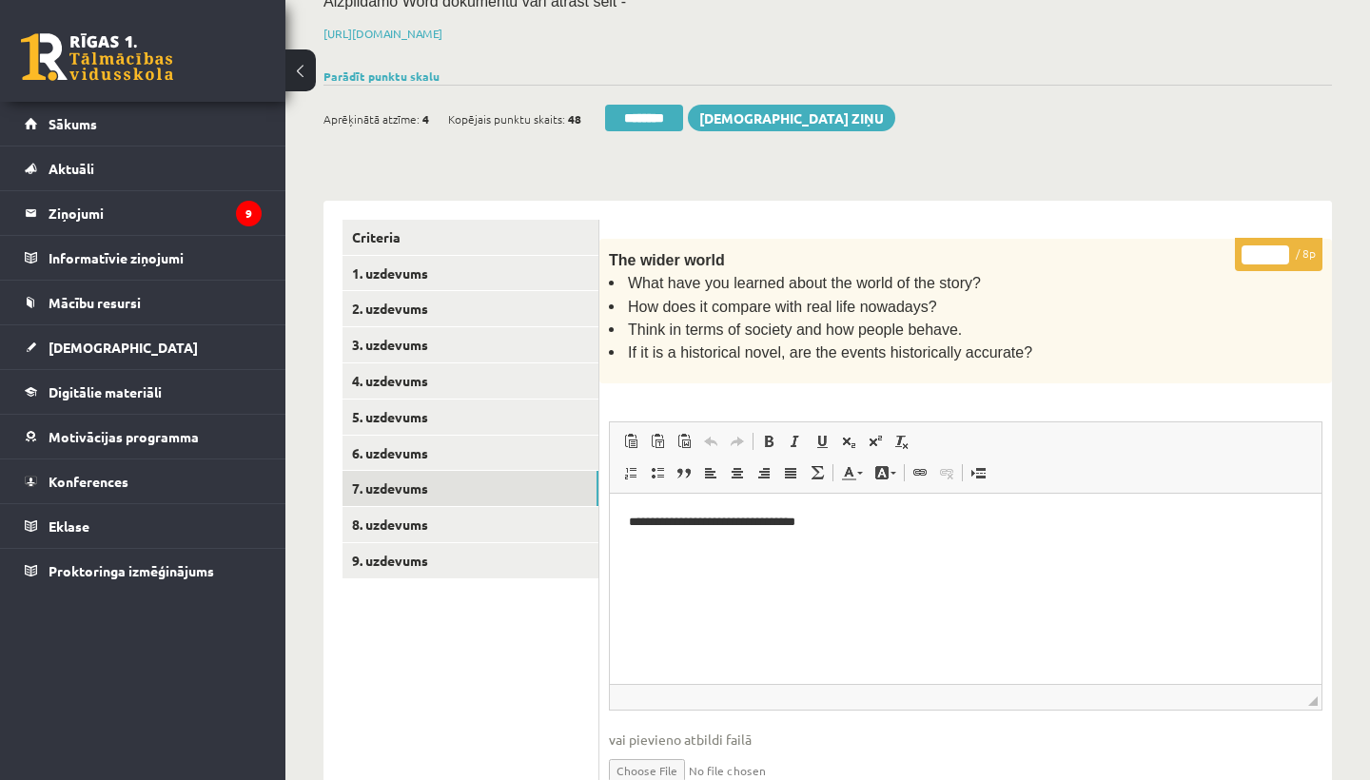
click at [1270, 250] on input "*" at bounding box center [1266, 254] width 48 height 19
type input "*"
click at [386, 508] on link "8. uzdevums" at bounding box center [470, 524] width 256 height 35
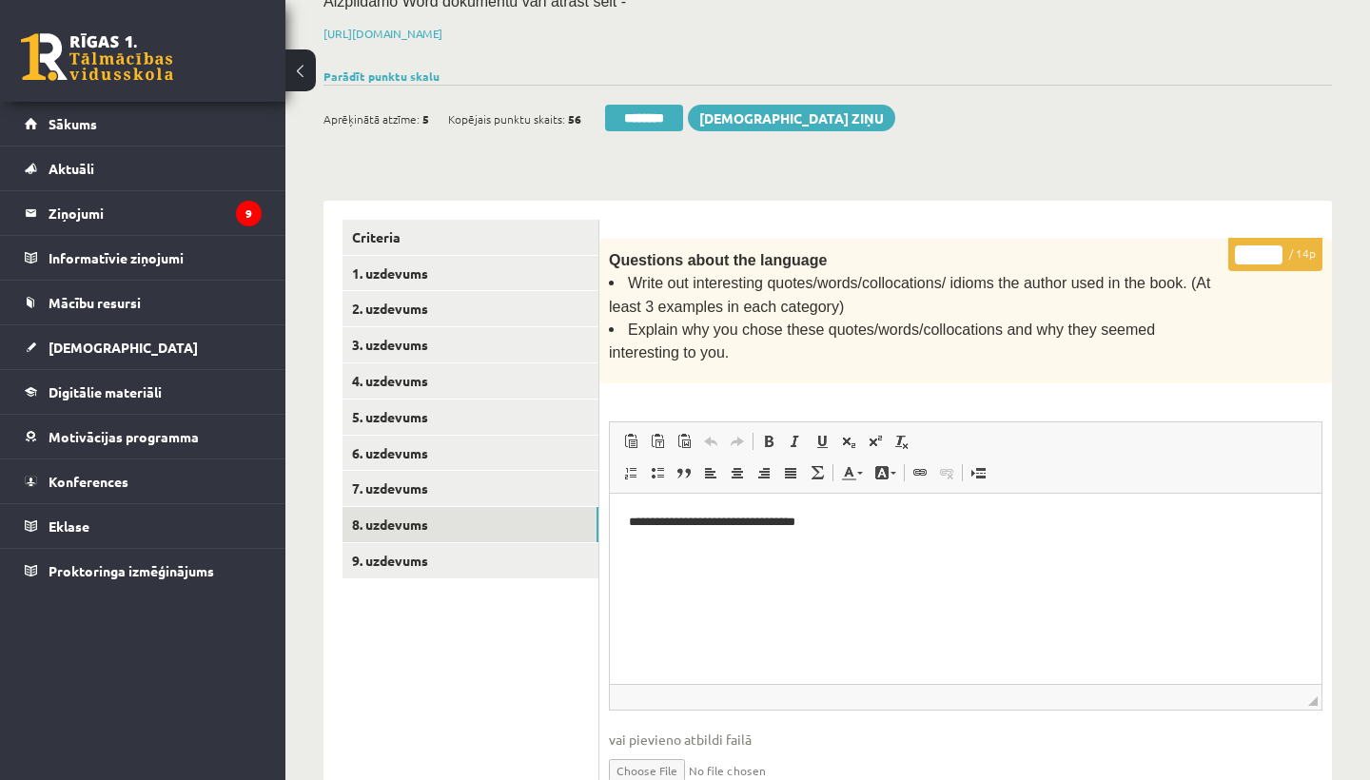
click at [1260, 250] on input "*" at bounding box center [1259, 254] width 48 height 19
type input "**"
click at [461, 543] on link "9. uzdevums" at bounding box center [470, 560] width 256 height 35
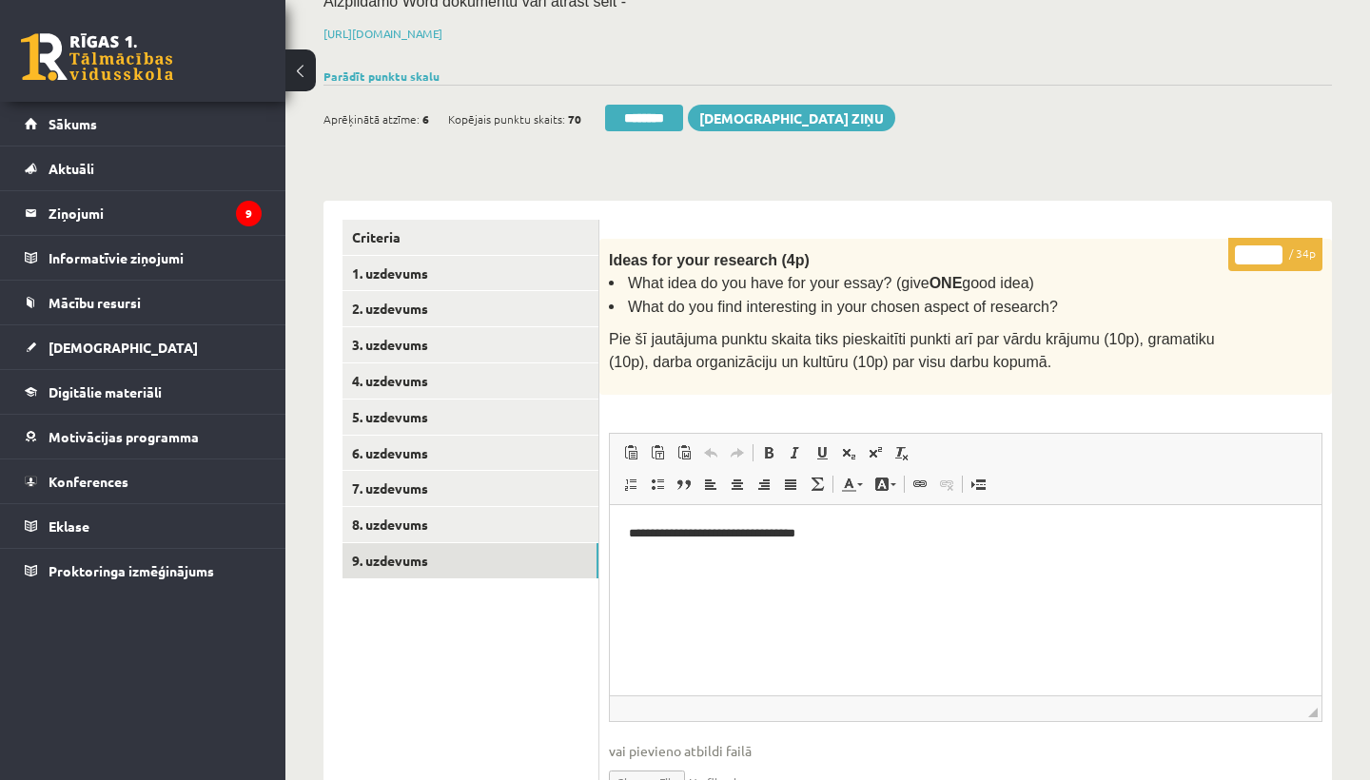
click at [1261, 247] on input "*" at bounding box center [1259, 254] width 48 height 19
type input "**"
click at [399, 270] on link "1. uzdevums" at bounding box center [470, 273] width 256 height 35
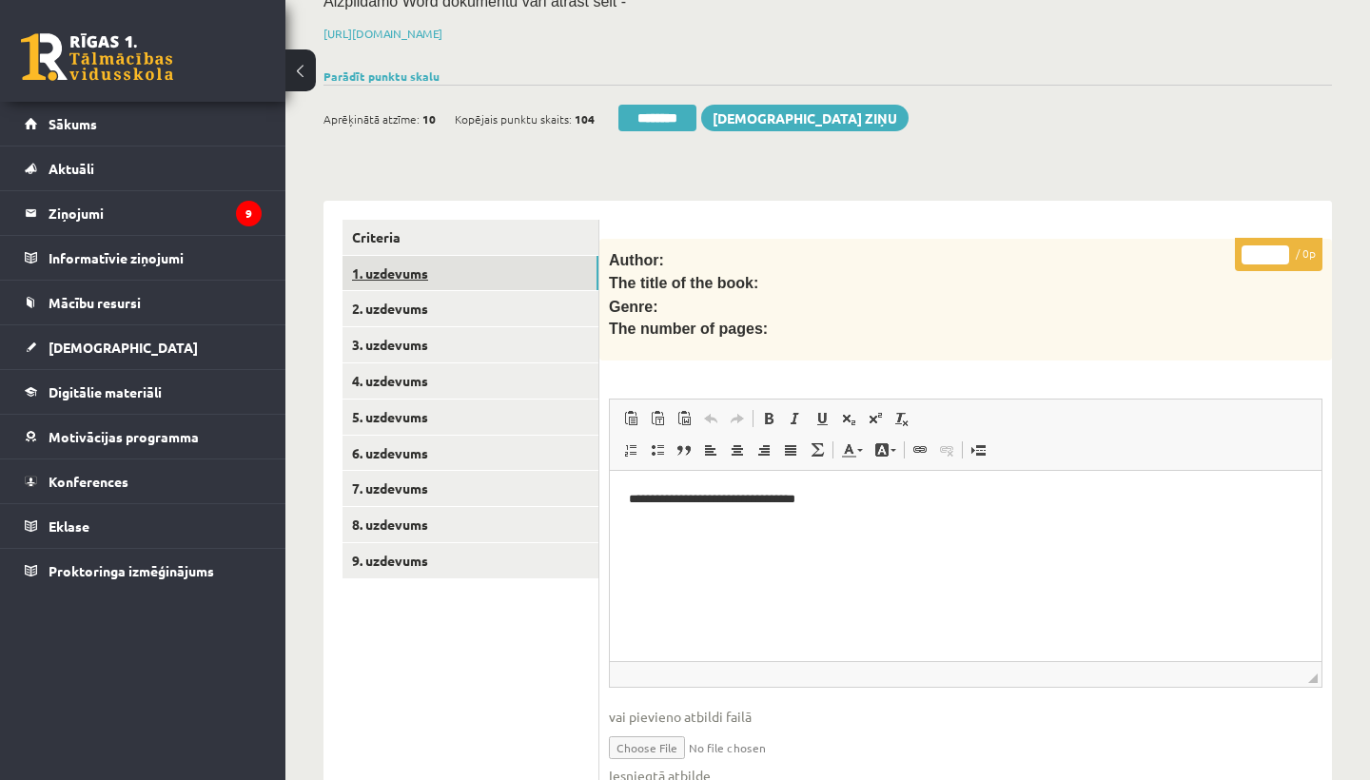
click at [399, 270] on link "1. uzdevums" at bounding box center [470, 273] width 256 height 35
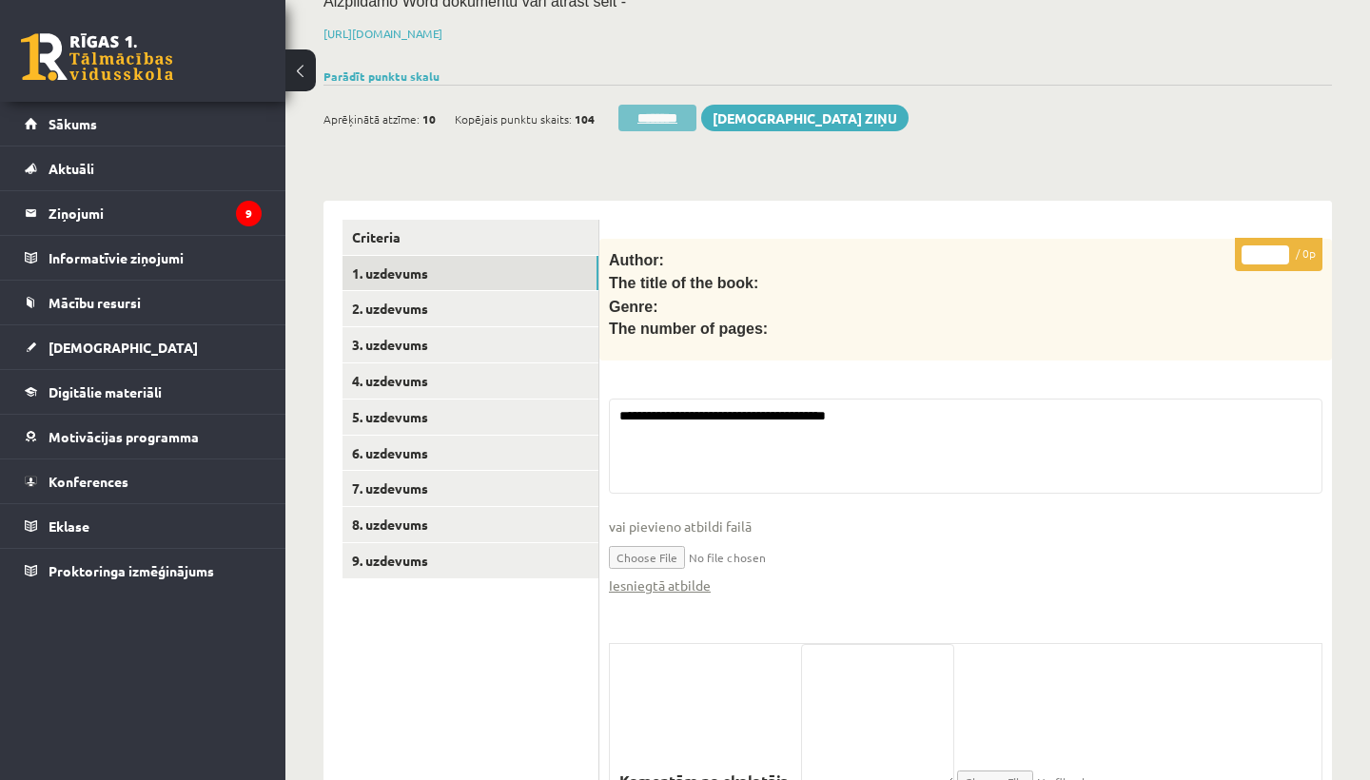
click at [645, 114] on input "********" at bounding box center [657, 118] width 78 height 27
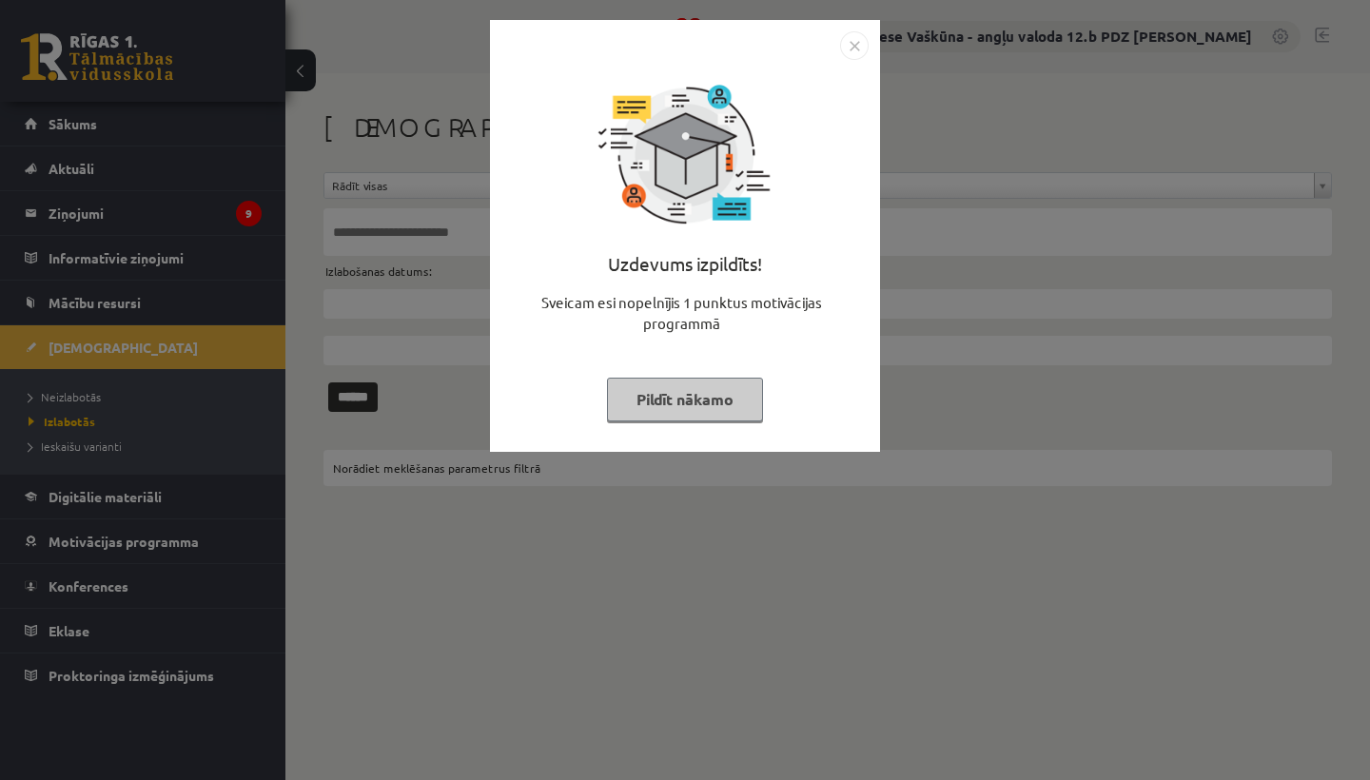
click at [851, 39] on img "Close" at bounding box center [854, 45] width 29 height 29
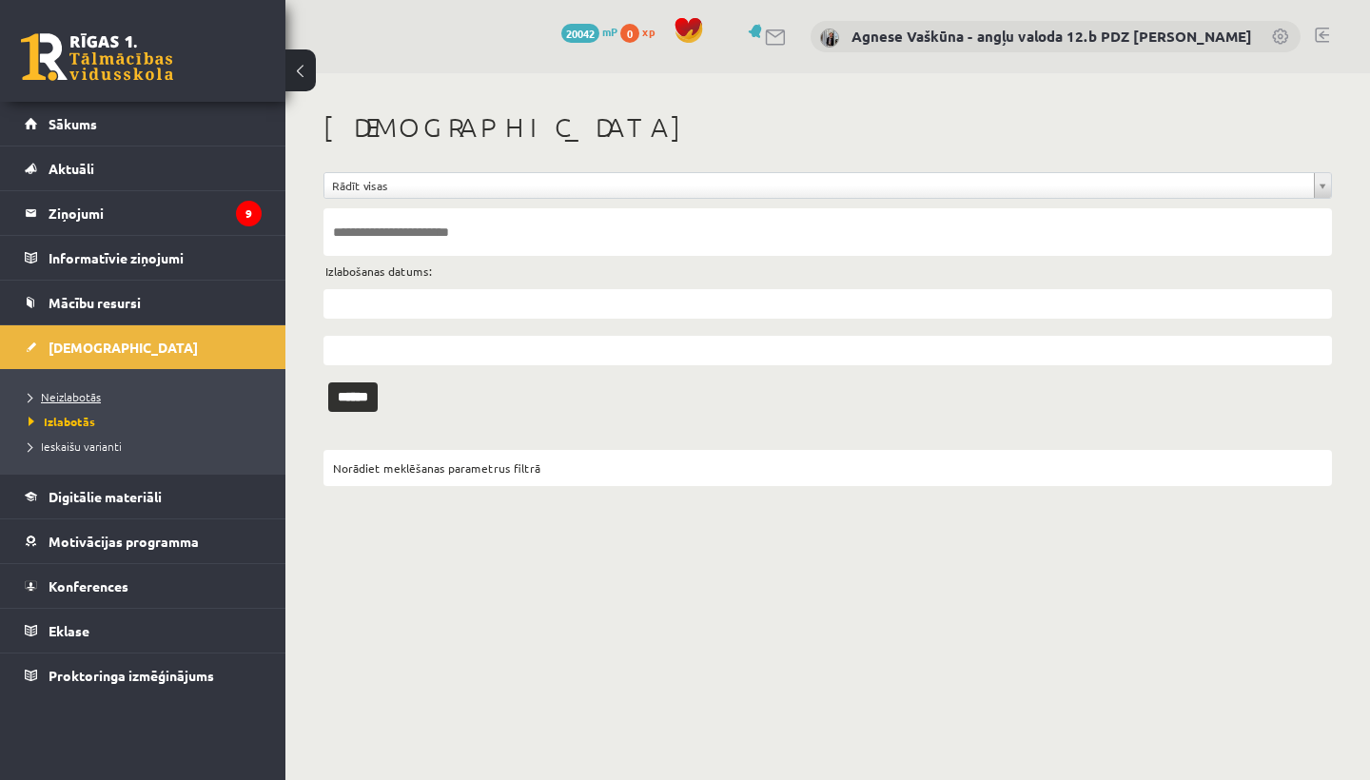
click at [69, 397] on span "Neizlabotās" at bounding box center [65, 396] width 72 height 15
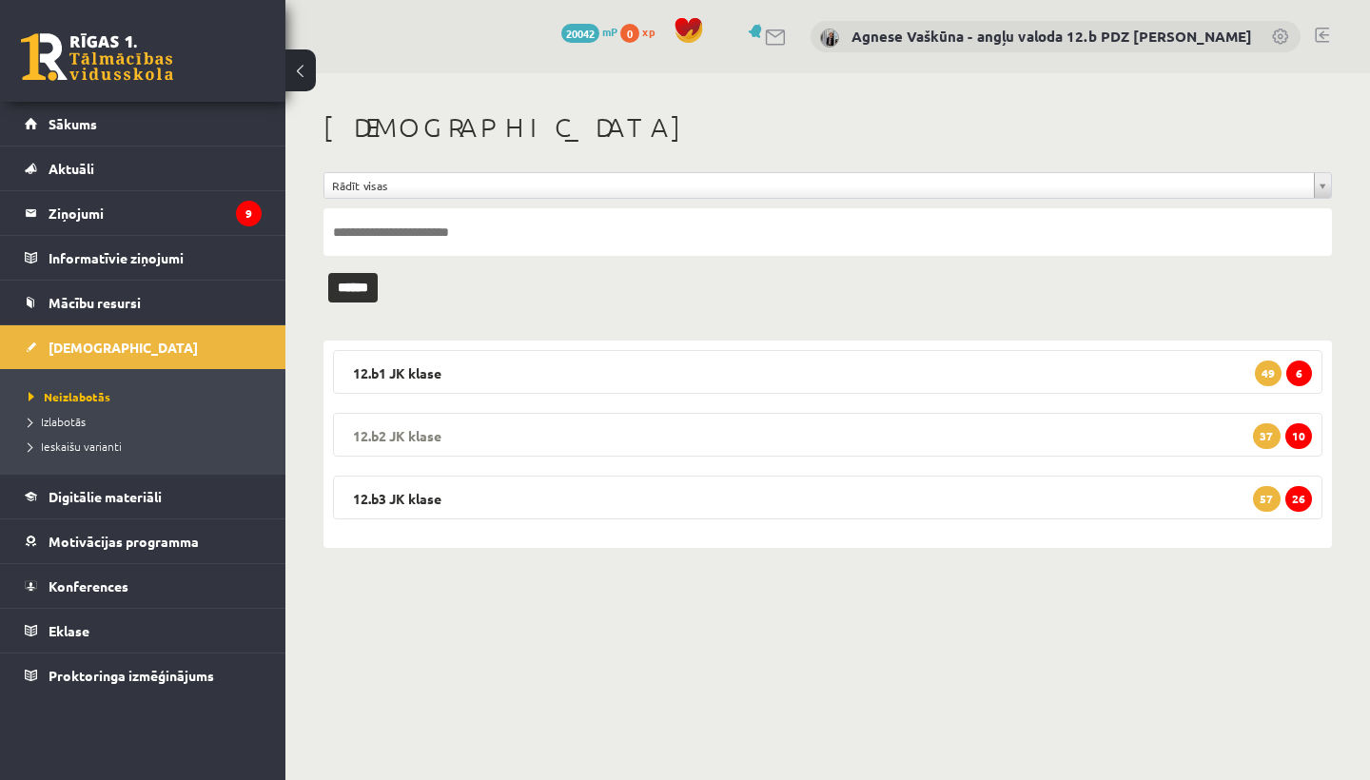
click at [598, 427] on legend "12.b2 JK klase 10 37" at bounding box center [827, 435] width 989 height 44
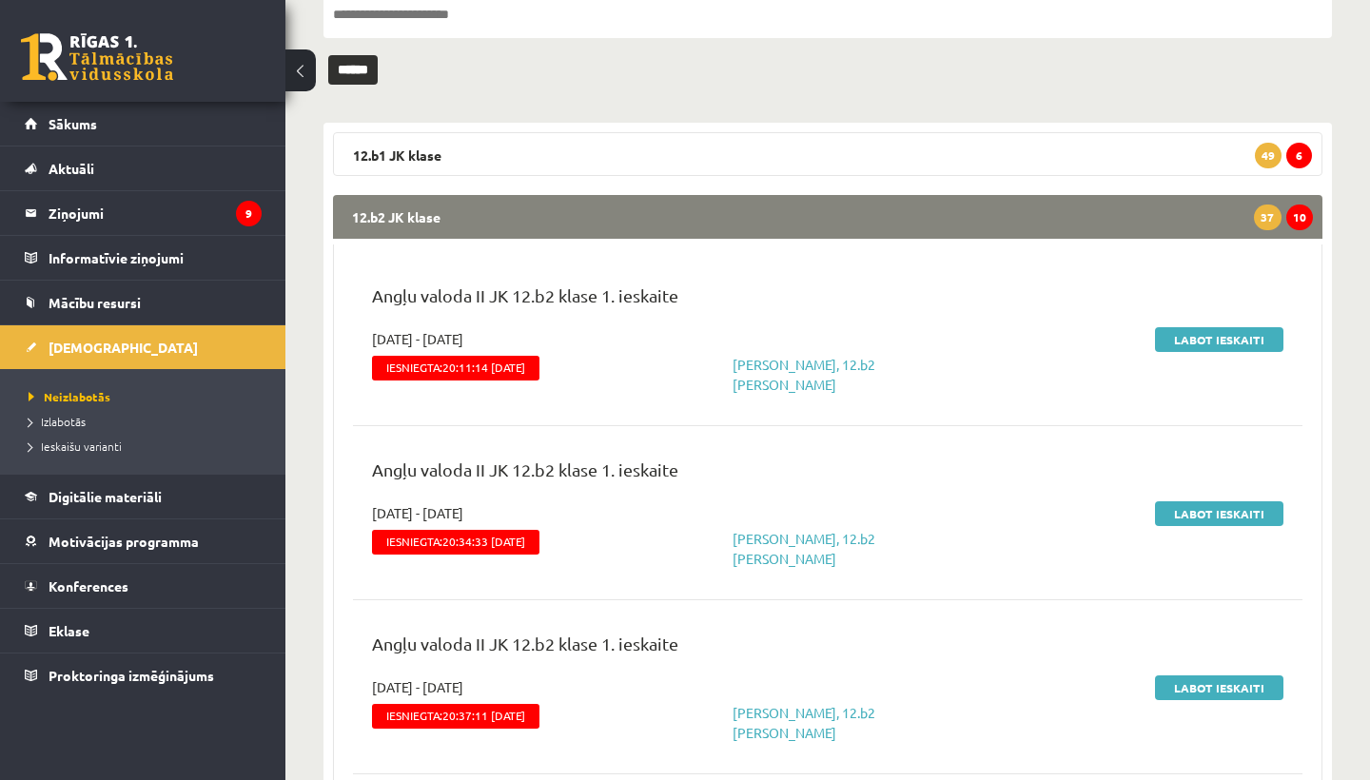
scroll to position [242, 0]
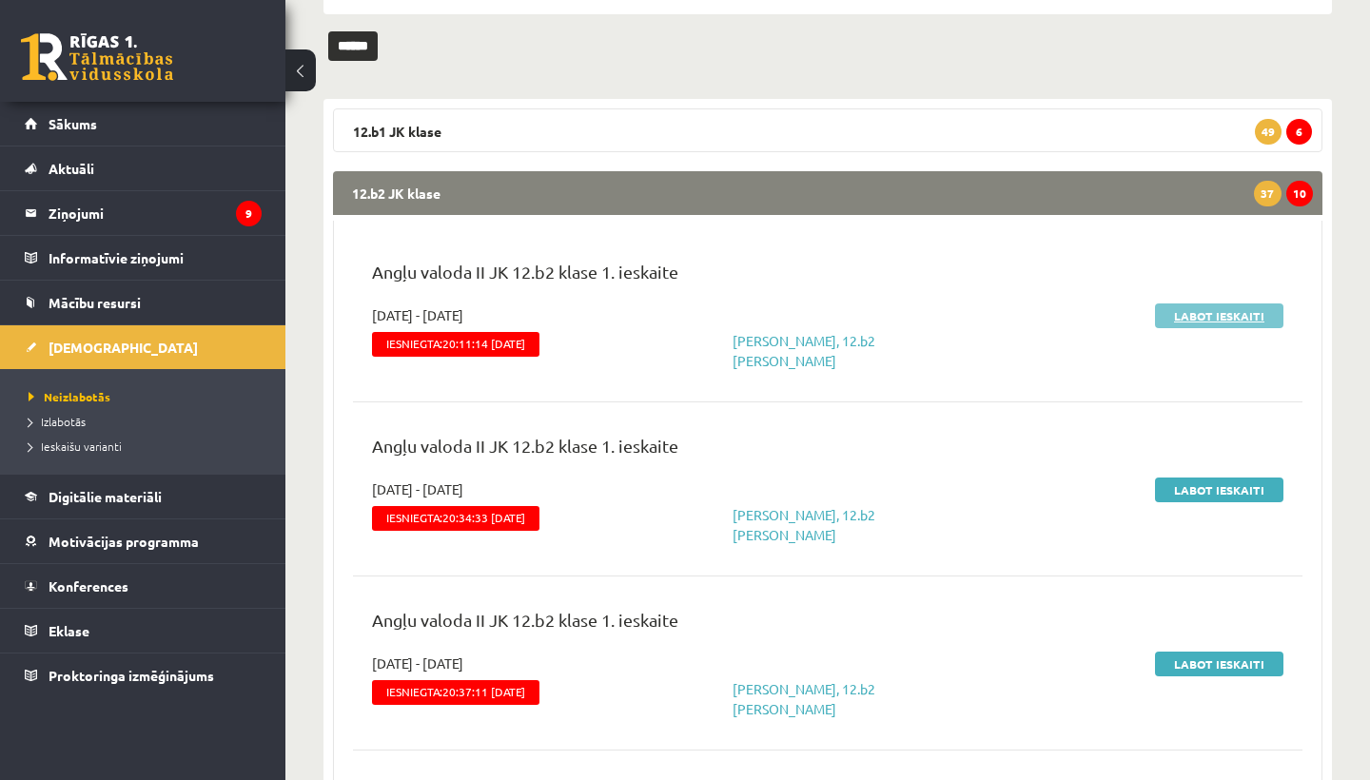
click at [1215, 317] on link "Labot ieskaiti" at bounding box center [1219, 315] width 128 height 25
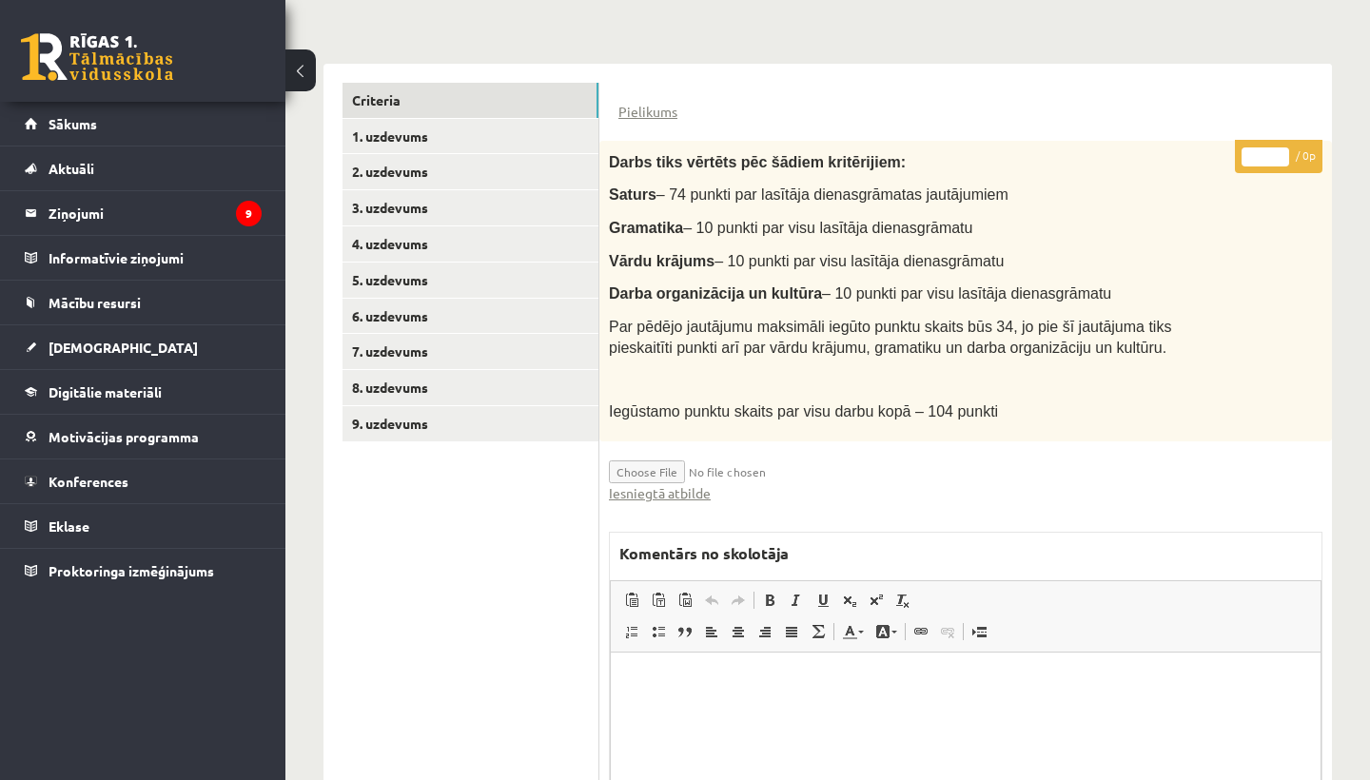
scroll to position [407, 0]
click at [654, 488] on link "Iesniegtā atbilde" at bounding box center [660, 494] width 102 height 20
click at [675, 484] on link "Iesniegtā atbilde" at bounding box center [660, 494] width 102 height 20
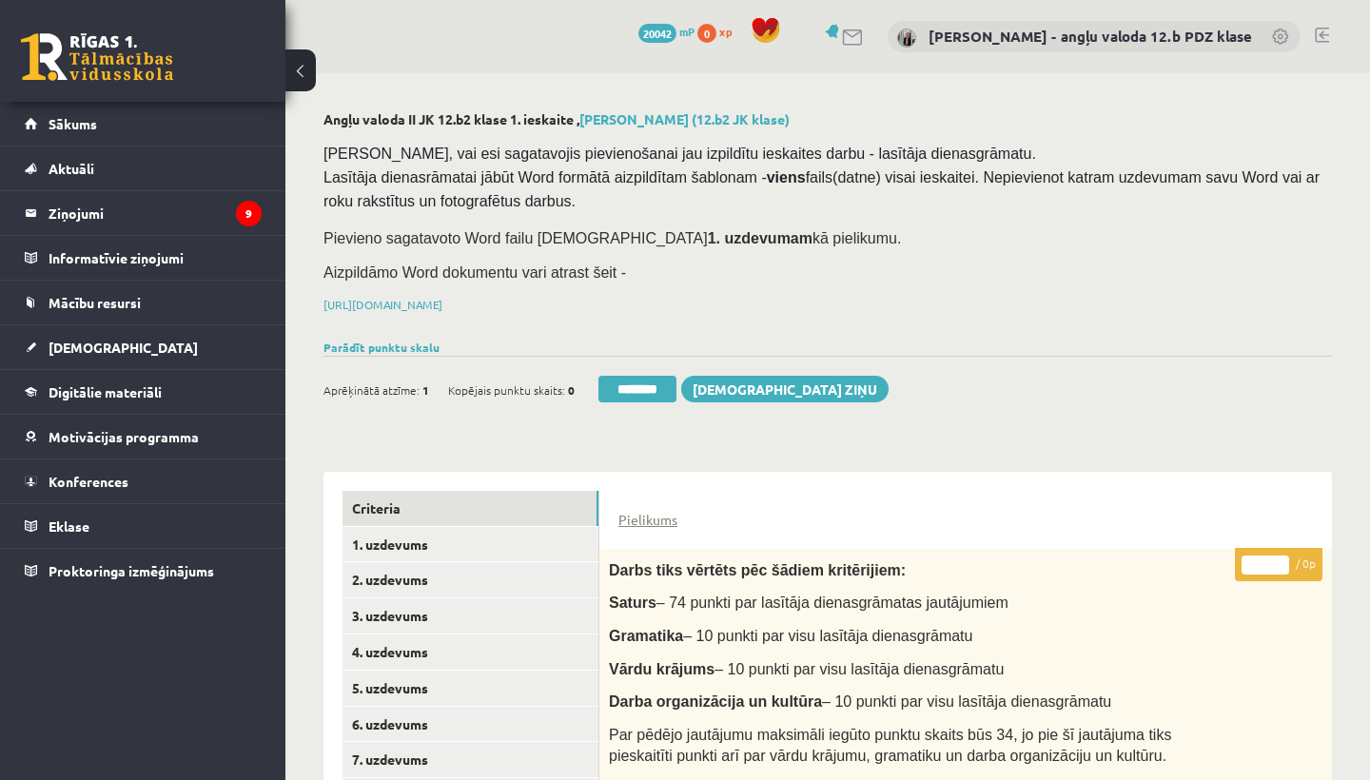
scroll to position [0, 0]
click at [408, 568] on link "2. uzdevums" at bounding box center [470, 579] width 256 height 35
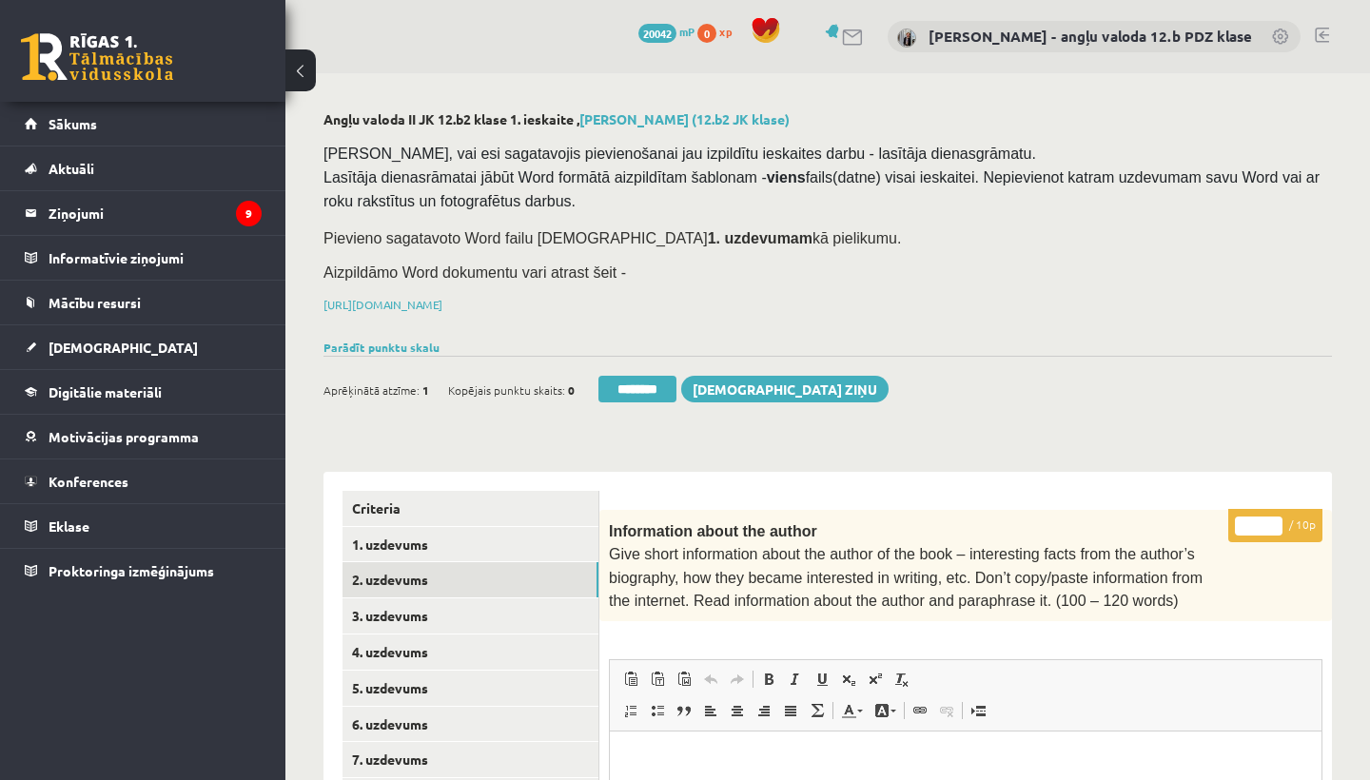
click at [1262, 518] on input "*" at bounding box center [1259, 526] width 48 height 19
type input "**"
click at [457, 612] on link "3. uzdevums" at bounding box center [470, 615] width 256 height 35
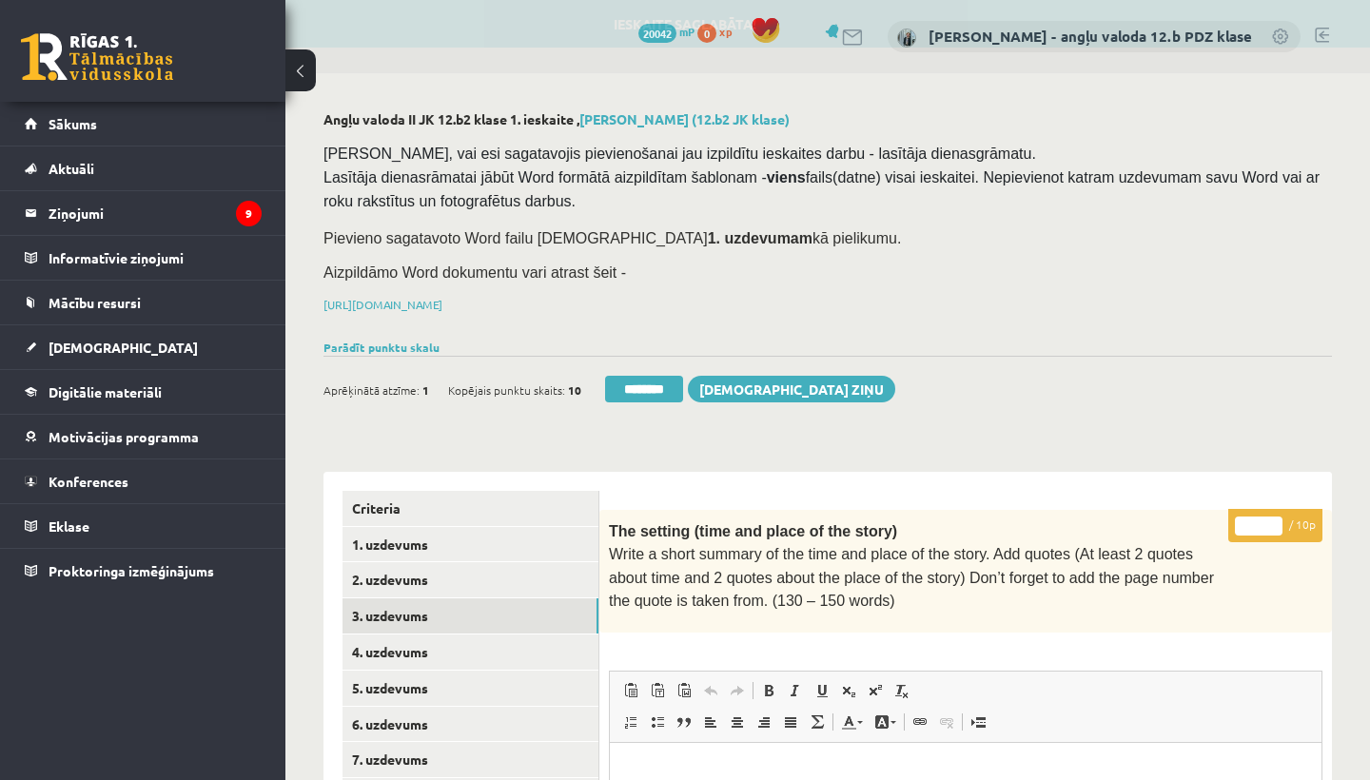
click at [1251, 520] on input "*" at bounding box center [1259, 526] width 48 height 19
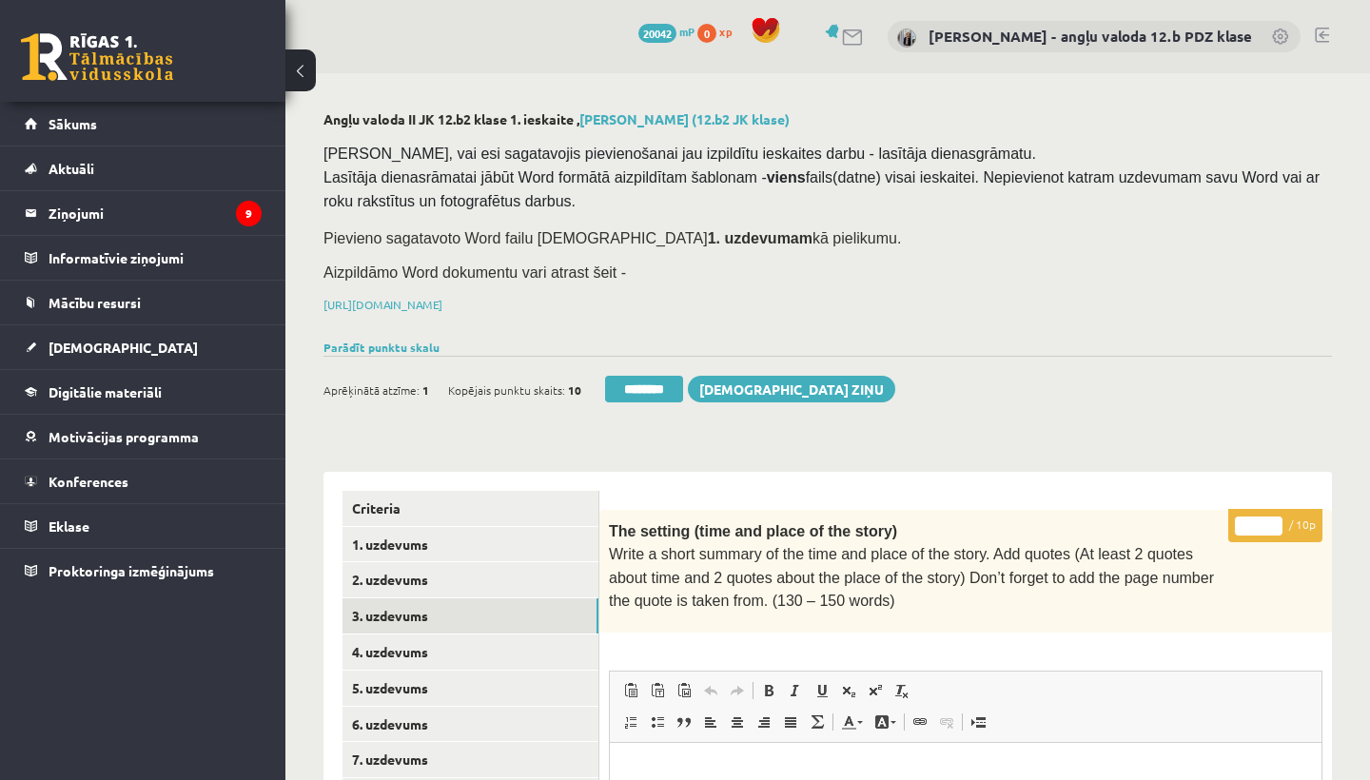
click at [1258, 519] on input "*" at bounding box center [1259, 526] width 48 height 19
type input "**"
click at [438, 638] on link "4. uzdevums" at bounding box center [470, 652] width 256 height 35
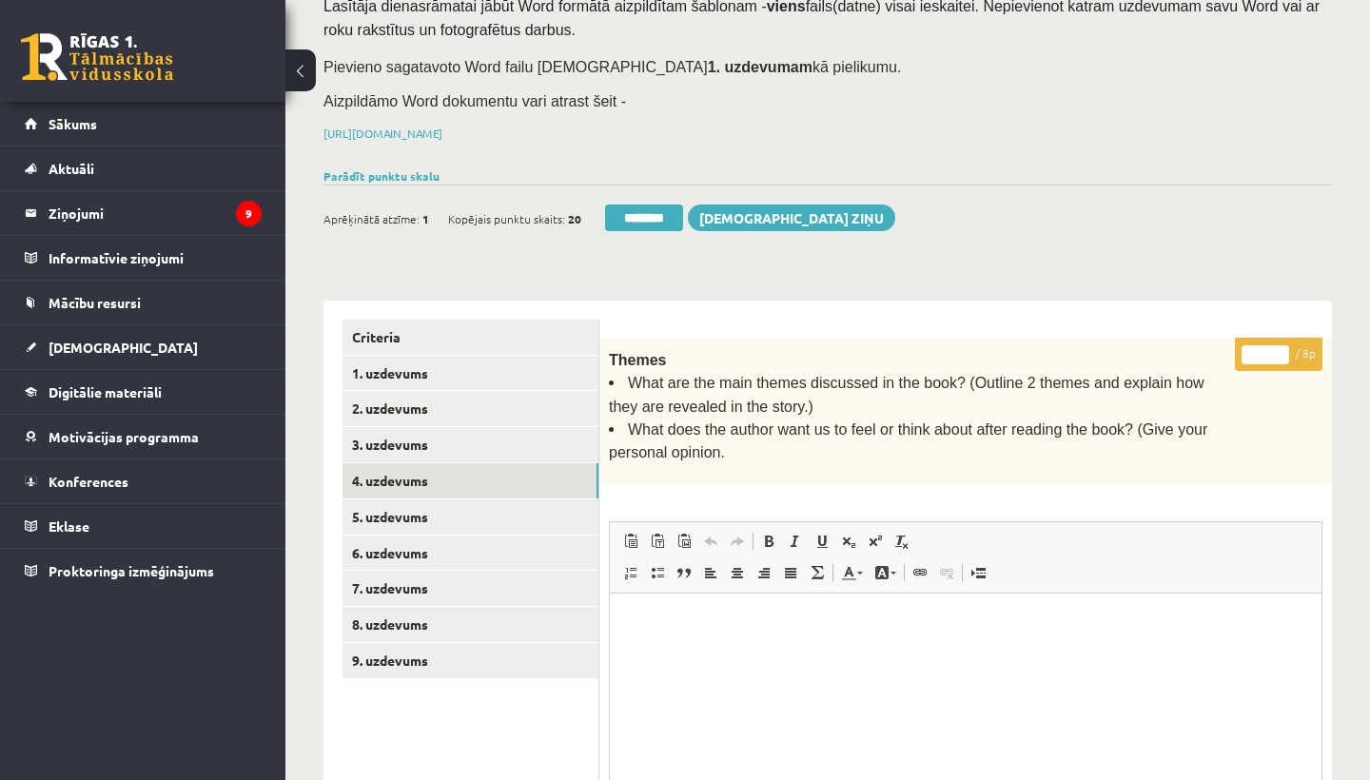
scroll to position [174, 0]
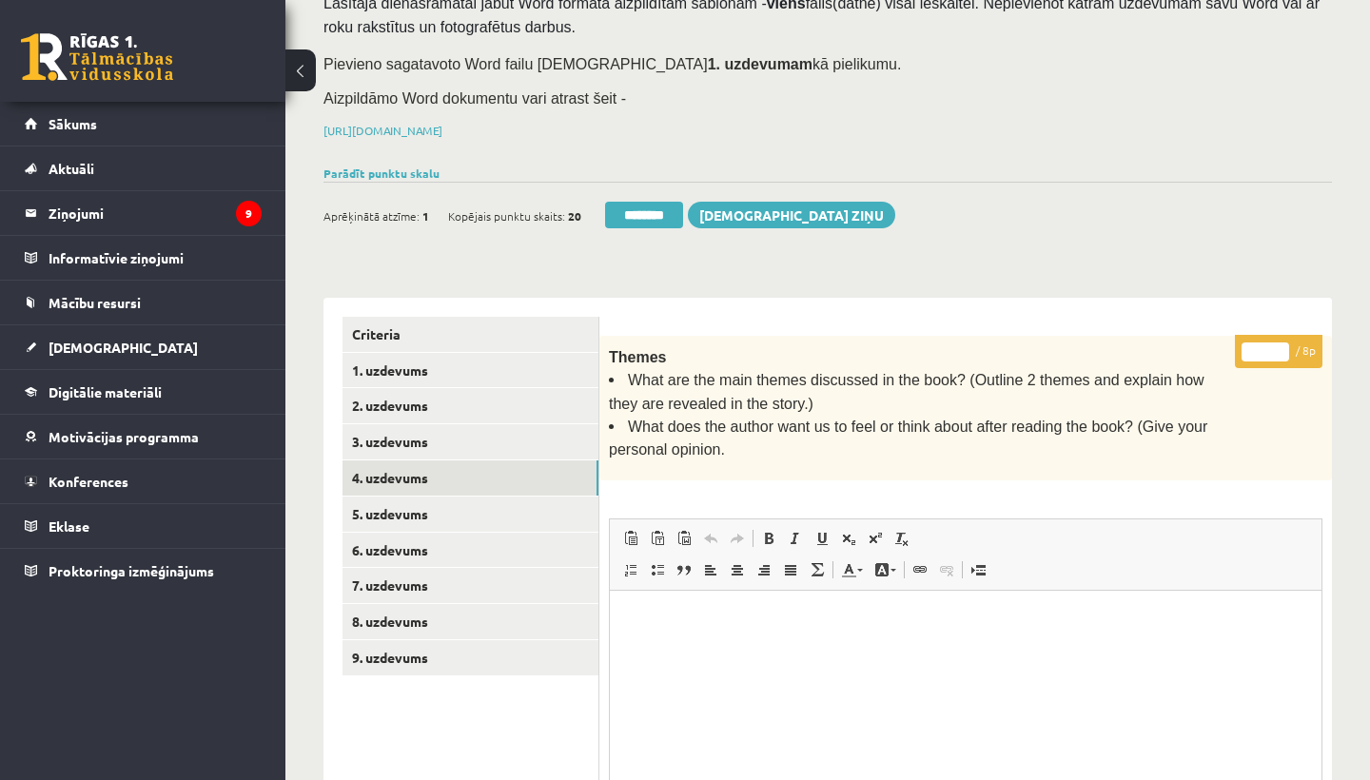
click at [1268, 343] on input "*" at bounding box center [1266, 351] width 48 height 19
type input "*"
click at [430, 503] on link "5. uzdevums" at bounding box center [470, 514] width 256 height 35
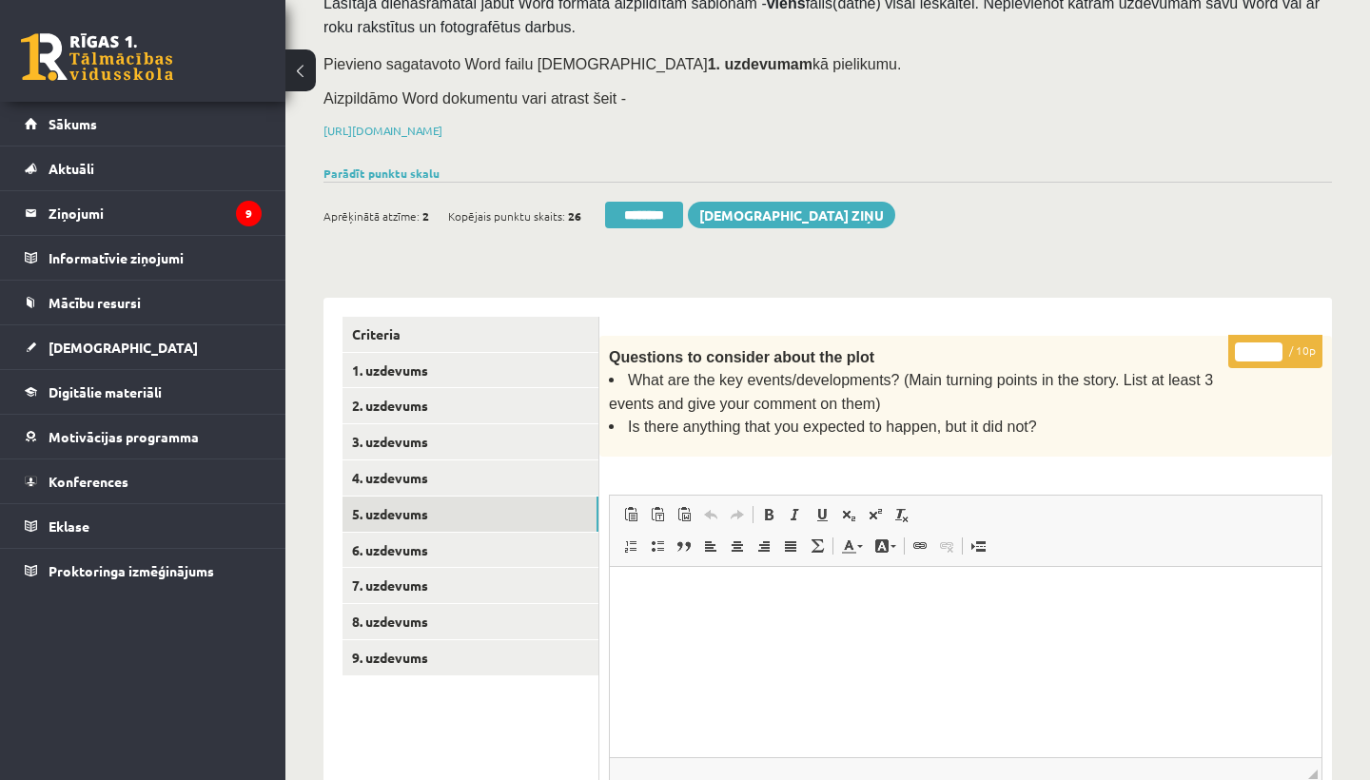
click at [1262, 346] on input "*" at bounding box center [1259, 351] width 48 height 19
type input "**"
click at [440, 548] on link "6. uzdevums" at bounding box center [470, 550] width 256 height 35
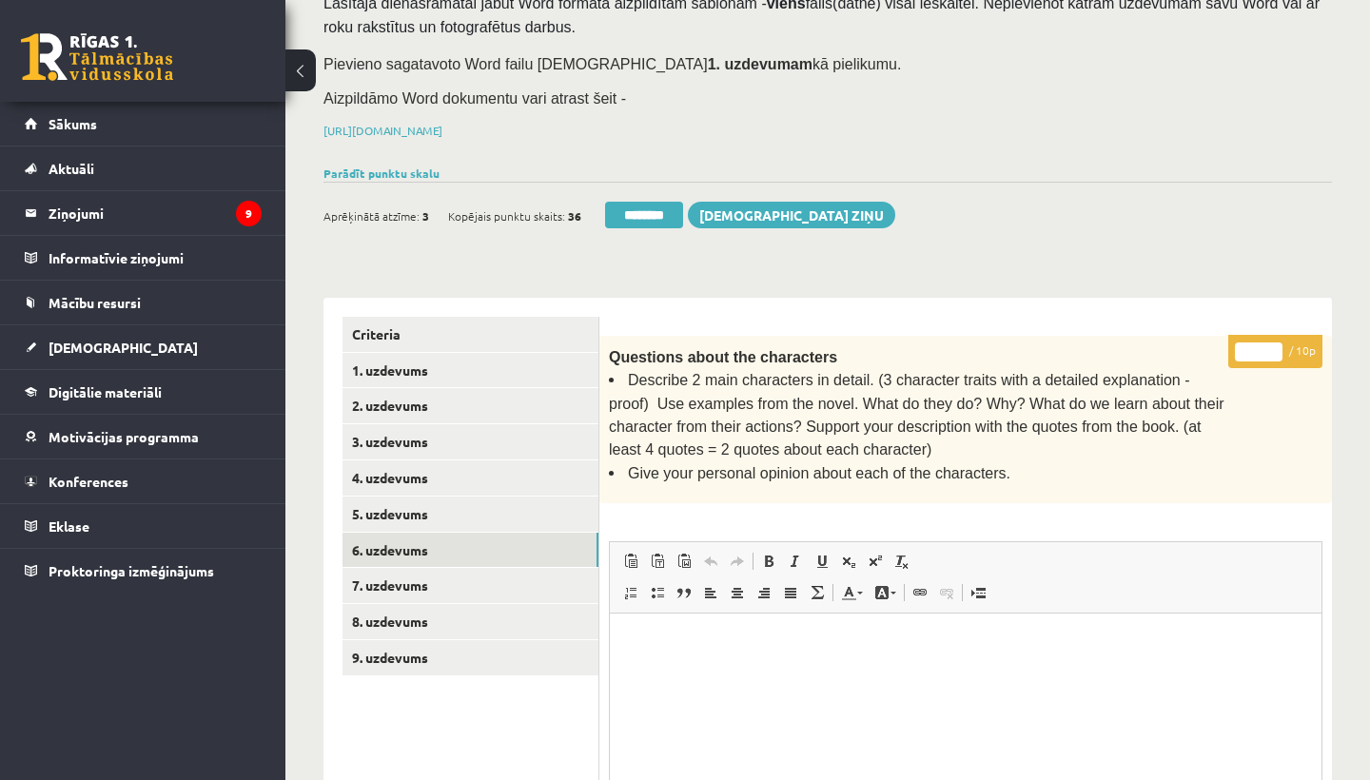
click at [1262, 342] on input "*" at bounding box center [1259, 351] width 48 height 19
type input "*"
click at [416, 585] on link "7. uzdevums" at bounding box center [470, 585] width 256 height 35
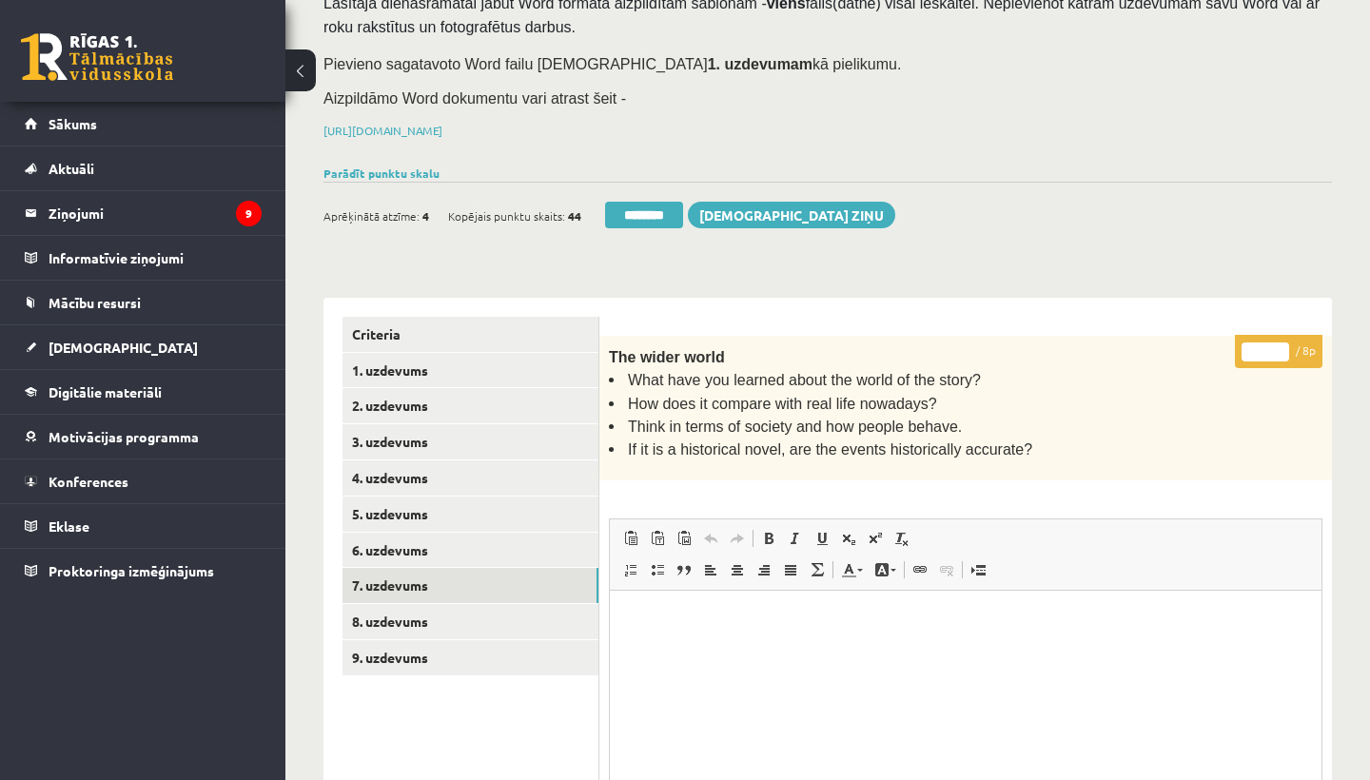
click at [1265, 345] on input "*" at bounding box center [1266, 351] width 48 height 19
type input "*"
click at [410, 614] on link "8. uzdevums" at bounding box center [470, 621] width 256 height 35
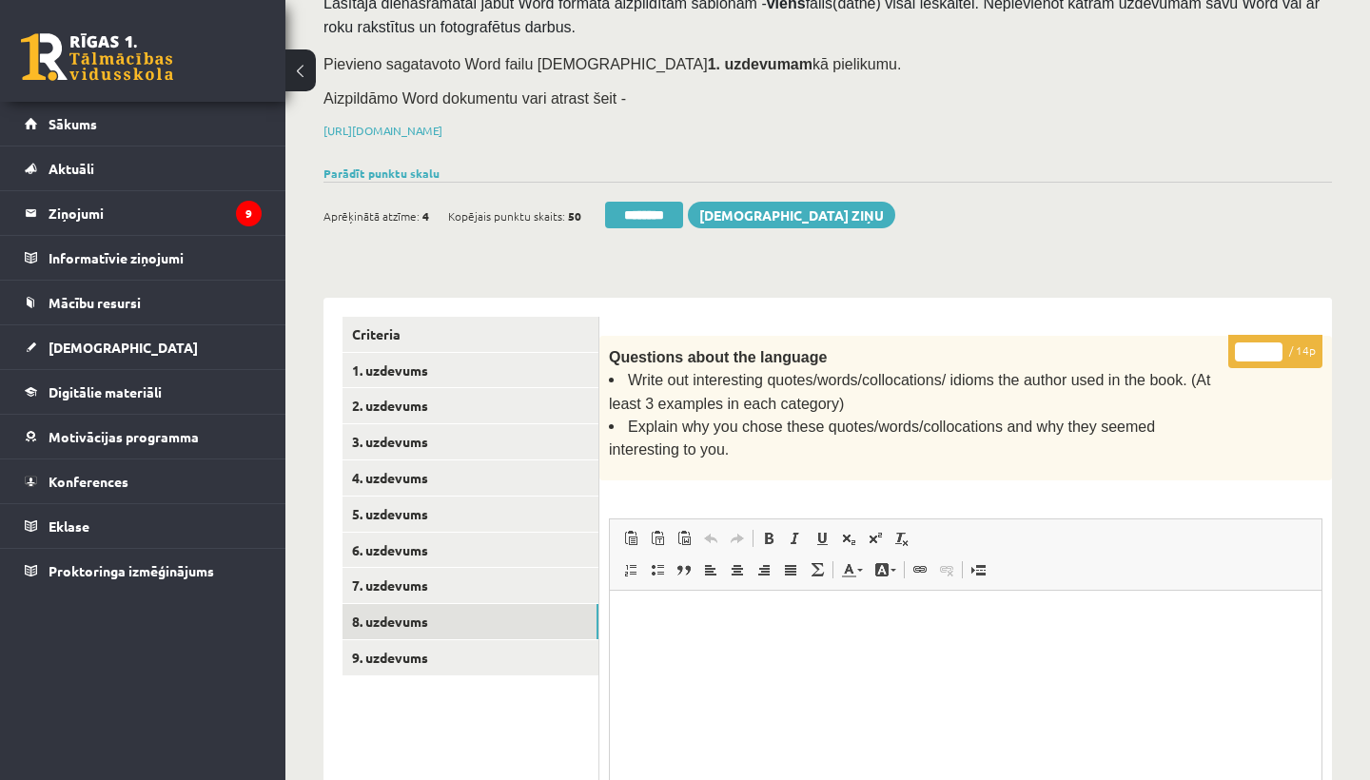
click at [1260, 347] on input "*" at bounding box center [1259, 351] width 48 height 19
type input "*"
click at [375, 654] on link "9. uzdevums" at bounding box center [470, 657] width 256 height 35
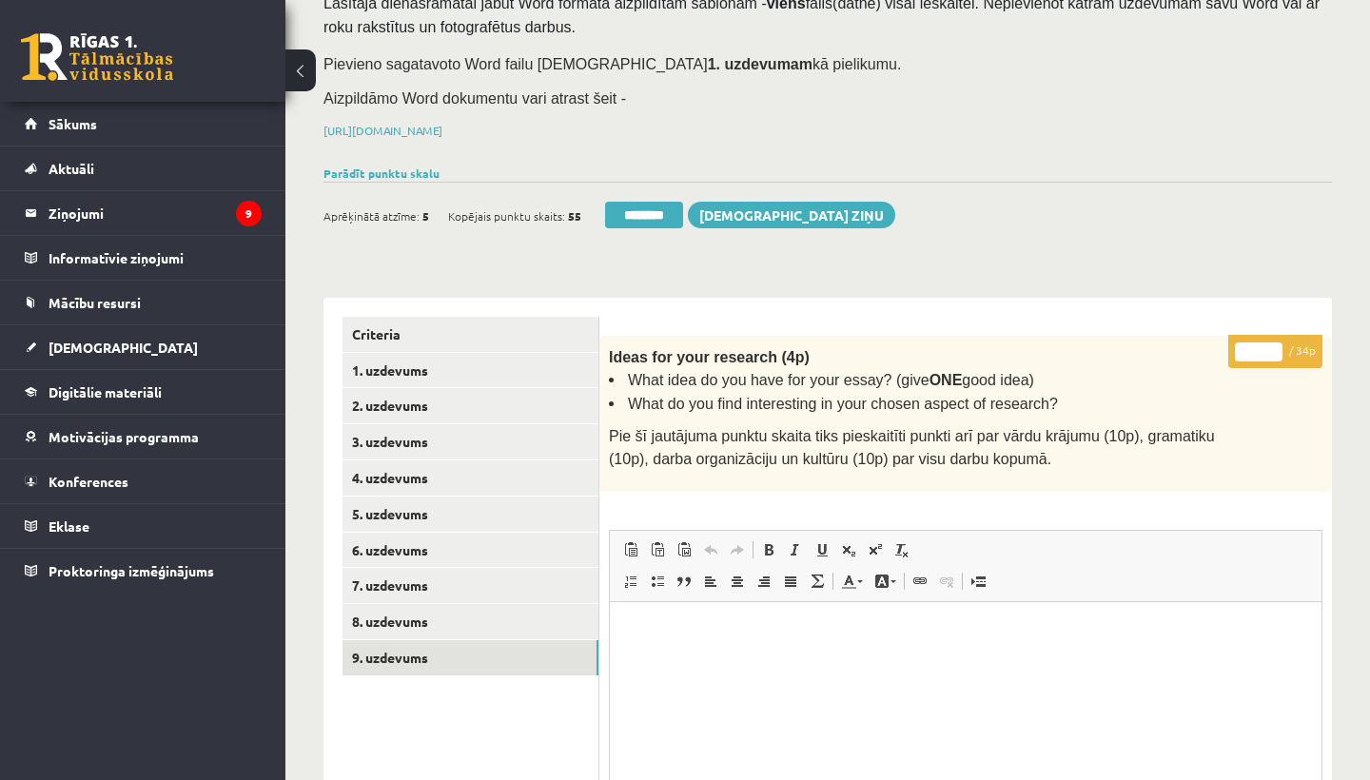
click at [1266, 344] on input "*" at bounding box center [1259, 351] width 48 height 19
type input "**"
click at [386, 357] on link "1. uzdevums" at bounding box center [470, 370] width 256 height 35
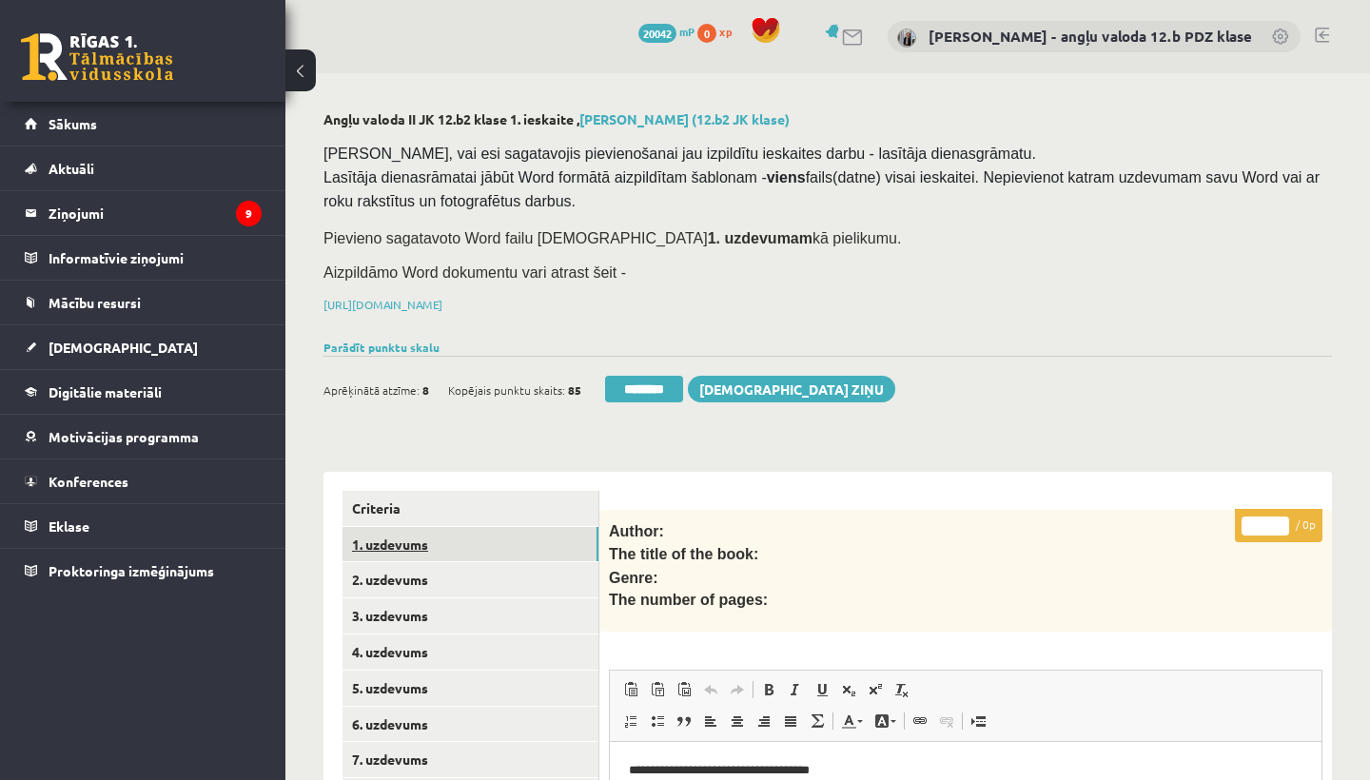
click at [414, 539] on link "1. uzdevums" at bounding box center [470, 544] width 256 height 35
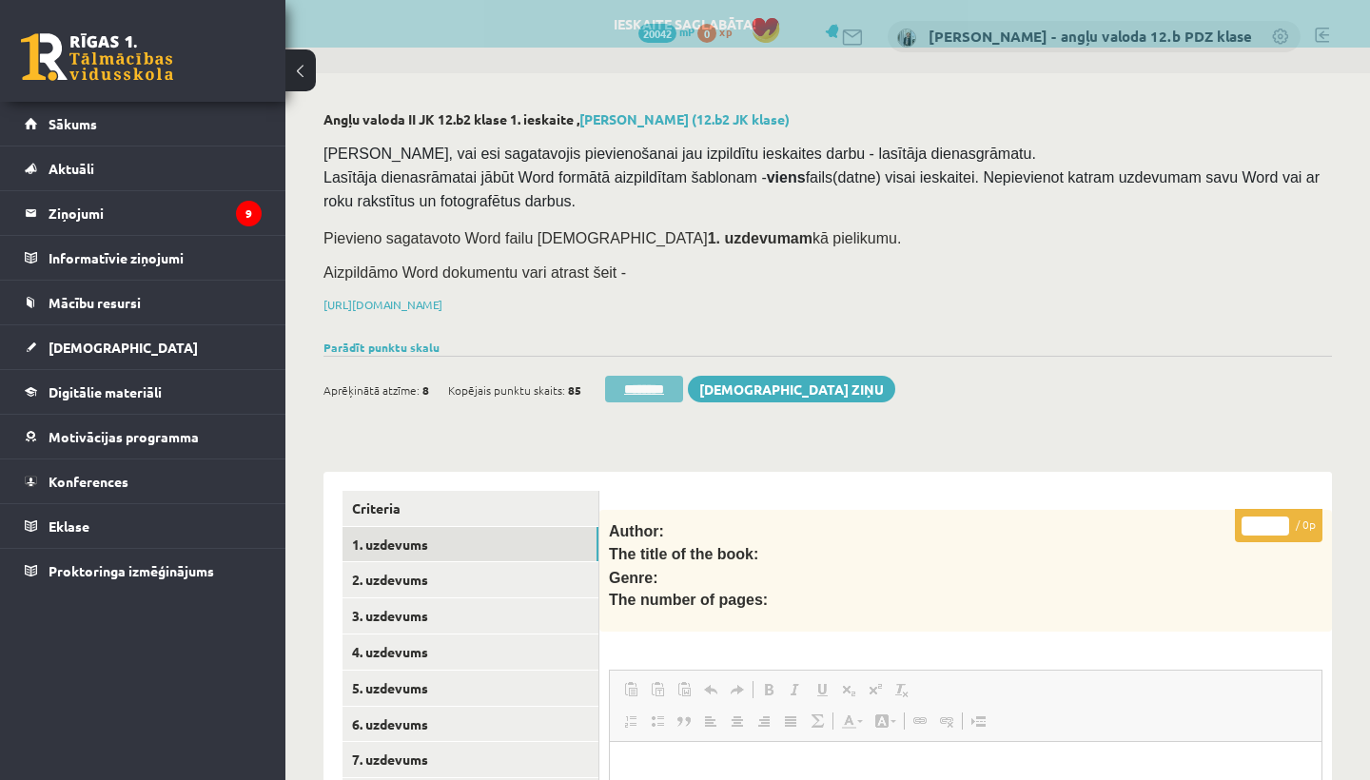
click at [631, 381] on input "********" at bounding box center [644, 389] width 78 height 27
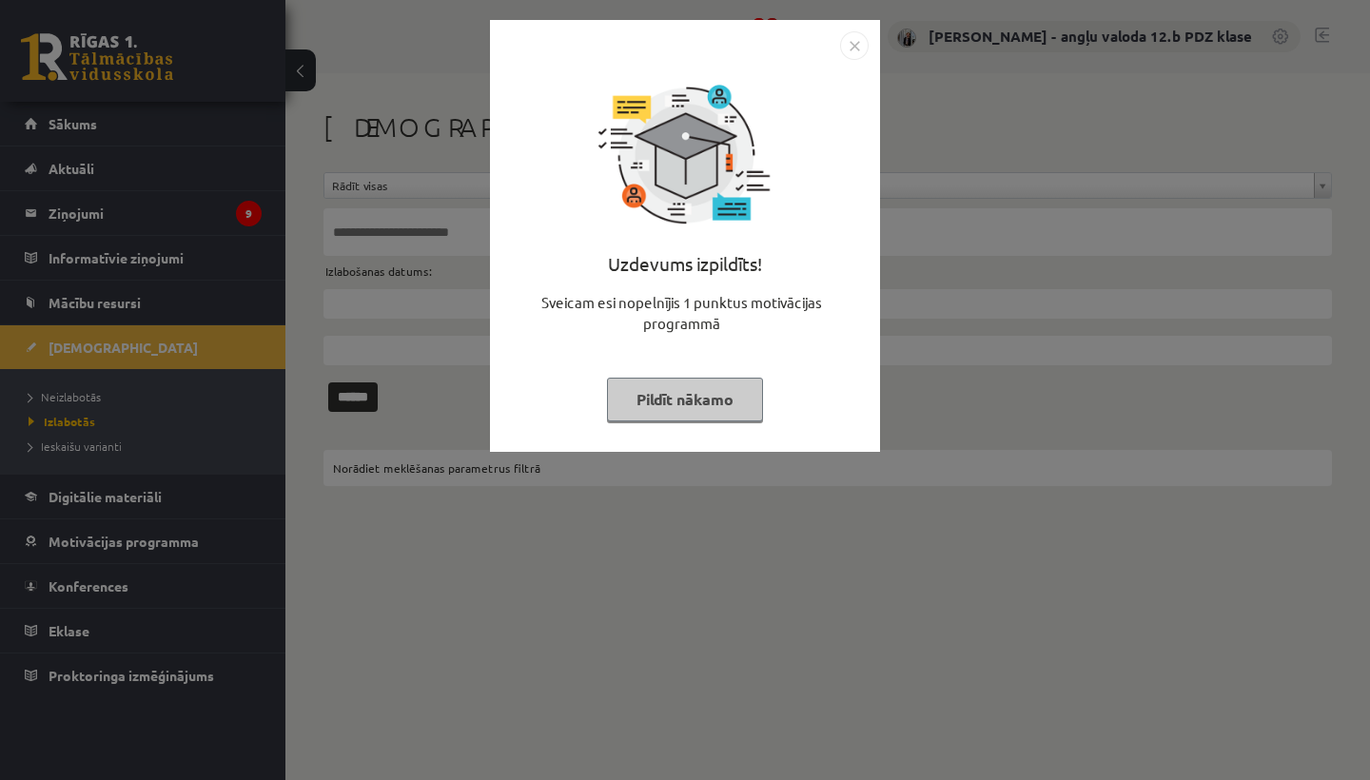
click at [859, 40] on img "Close" at bounding box center [854, 45] width 29 height 29
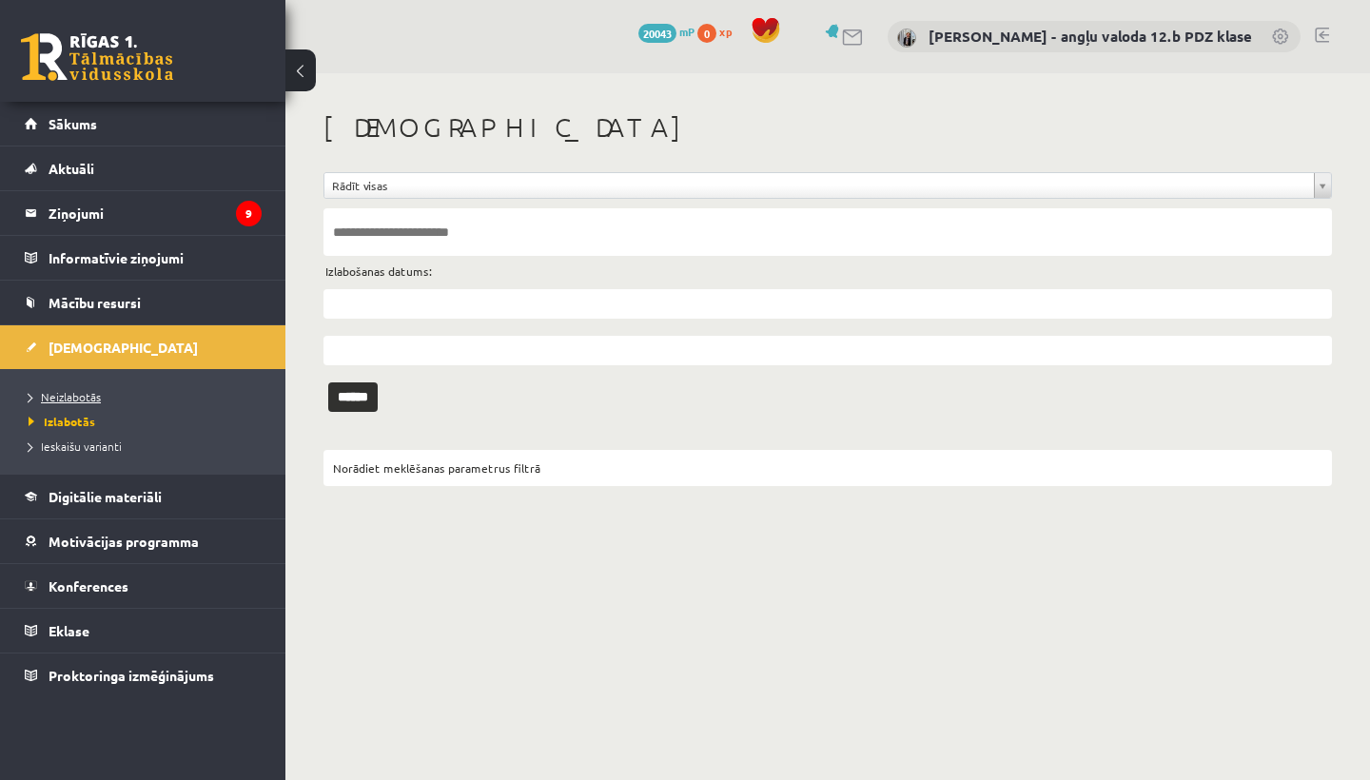
click at [98, 396] on span "Neizlabotās" at bounding box center [65, 396] width 72 height 15
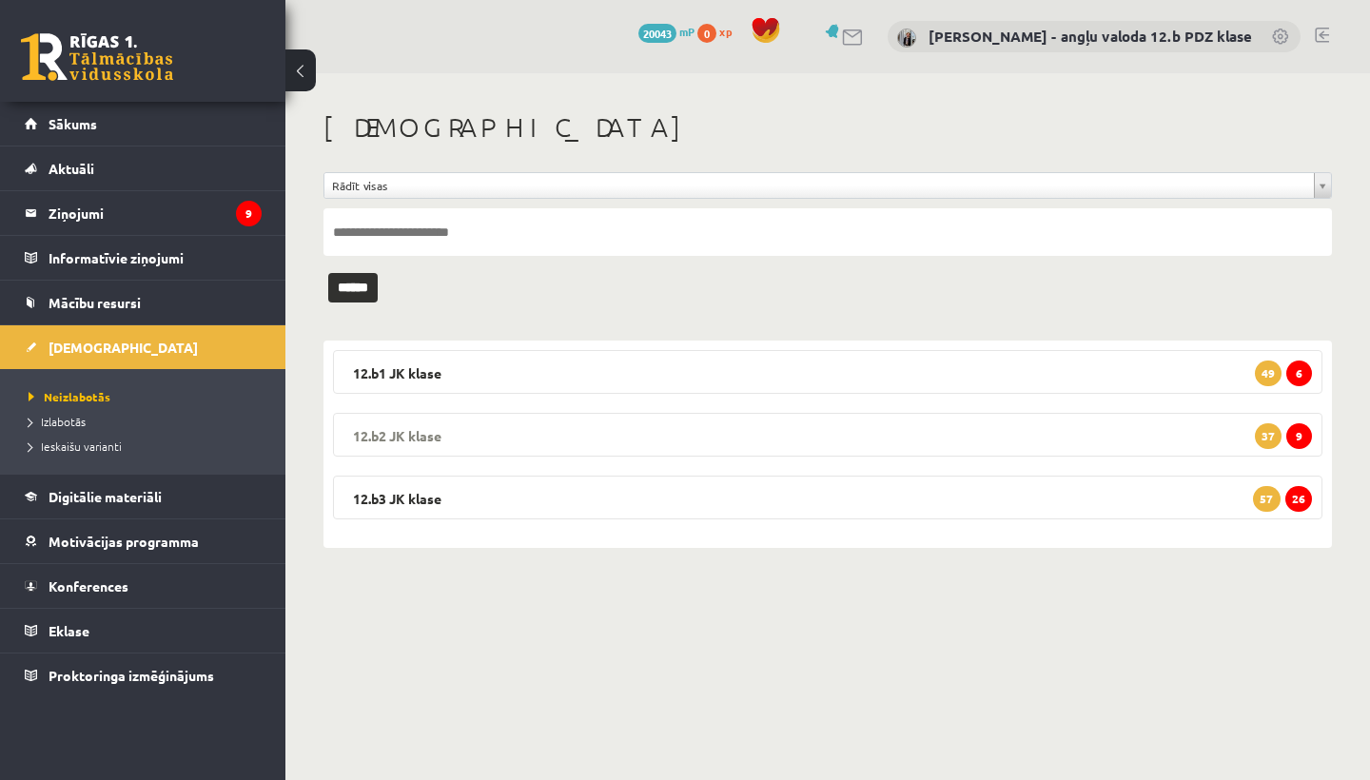
click at [733, 422] on legend "12.b2 JK klase 9 37" at bounding box center [827, 435] width 989 height 44
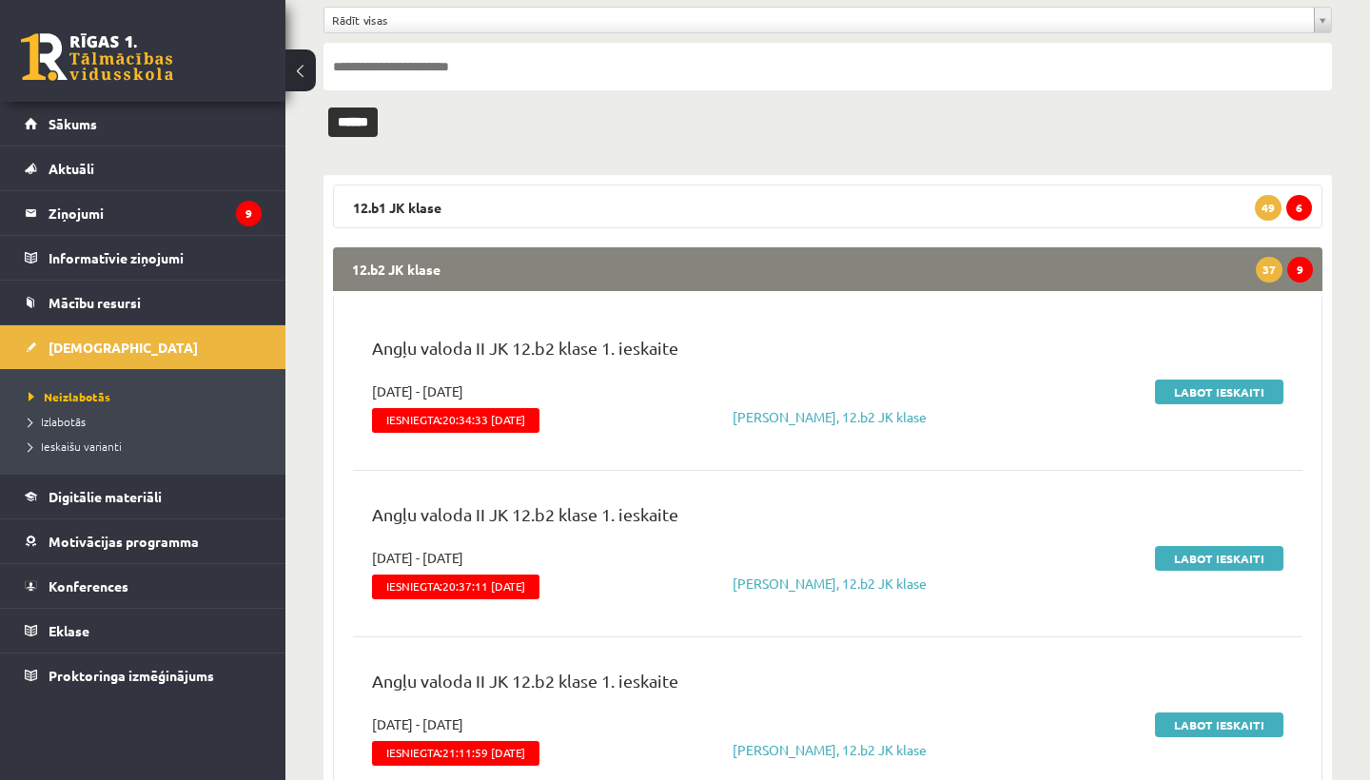
scroll to position [166, 0]
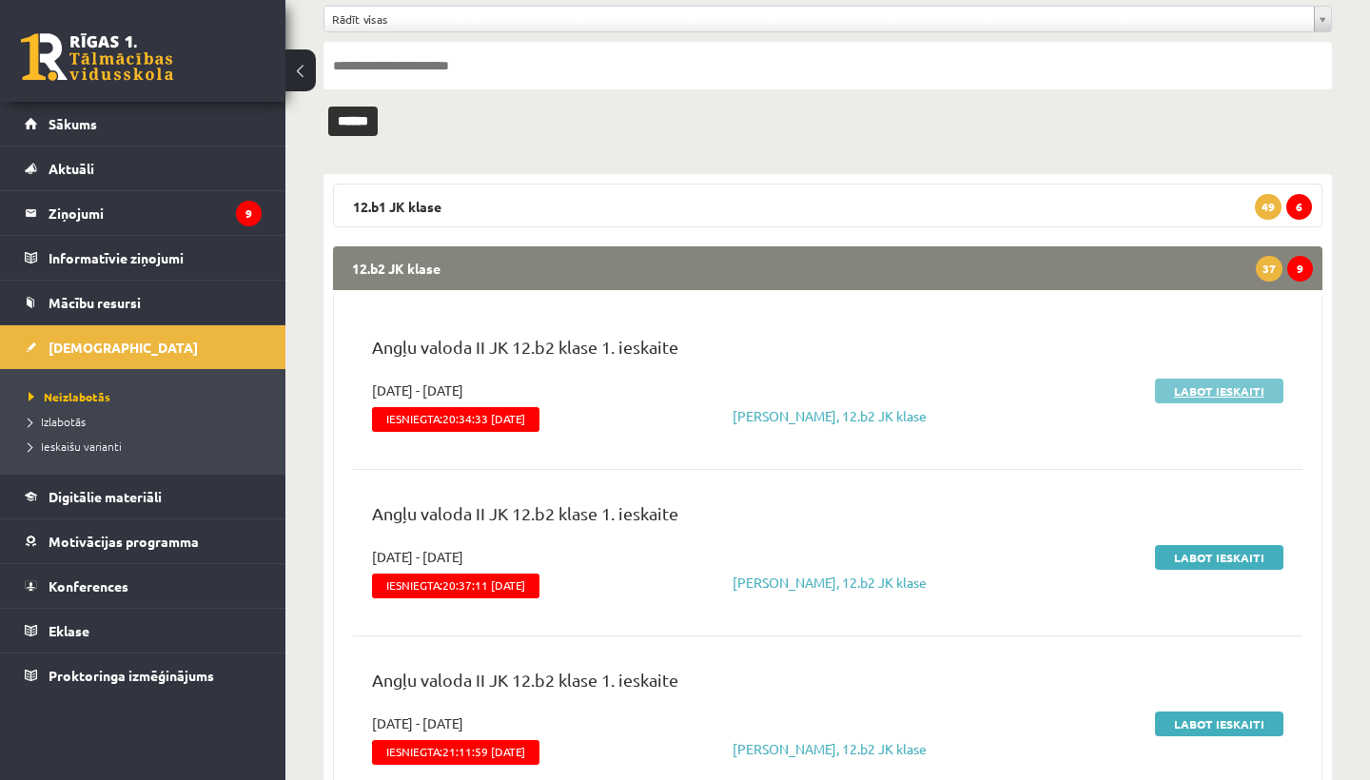
click at [1195, 392] on link "Labot ieskaiti" at bounding box center [1219, 391] width 128 height 25
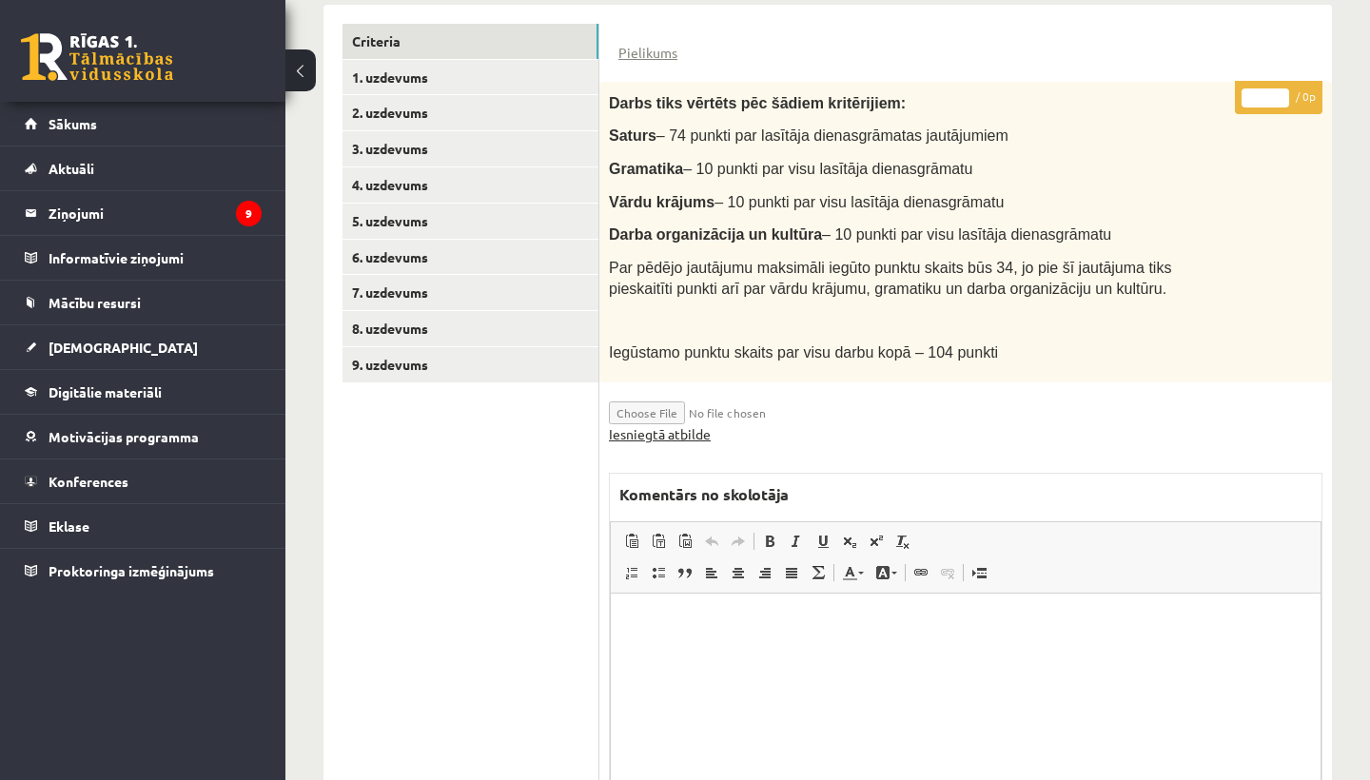
click at [665, 427] on link "Iesniegtā atbilde" at bounding box center [660, 434] width 102 height 20
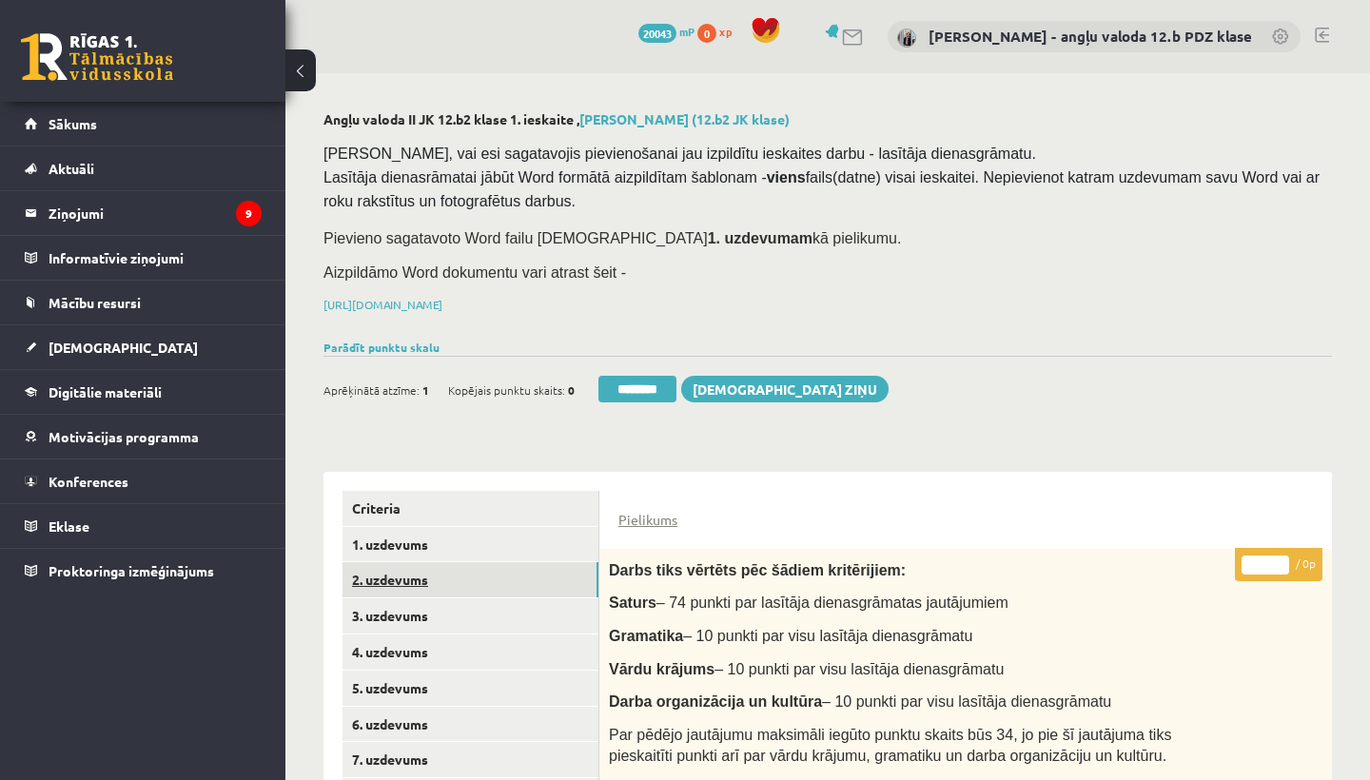
click at [438, 568] on link "2. uzdevums" at bounding box center [470, 579] width 256 height 35
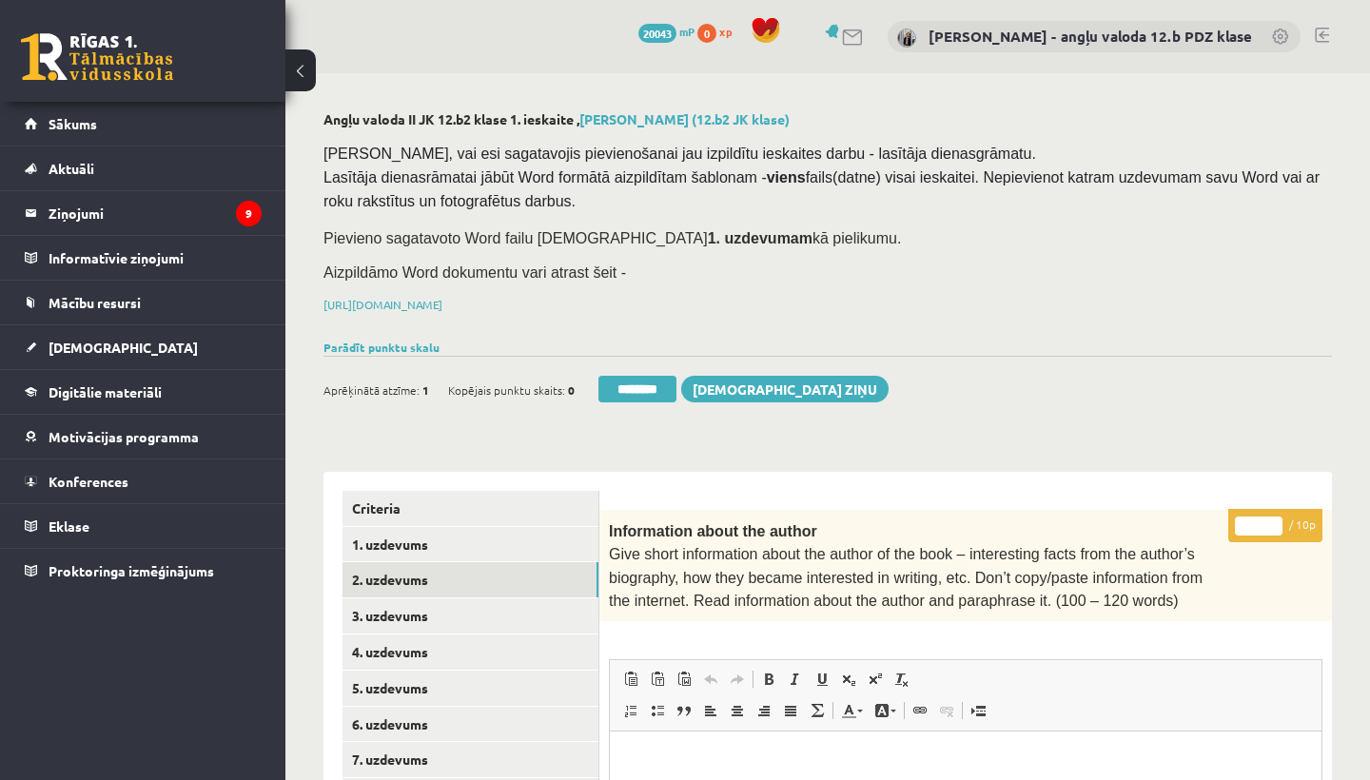
click at [1259, 520] on input "*" at bounding box center [1259, 526] width 48 height 19
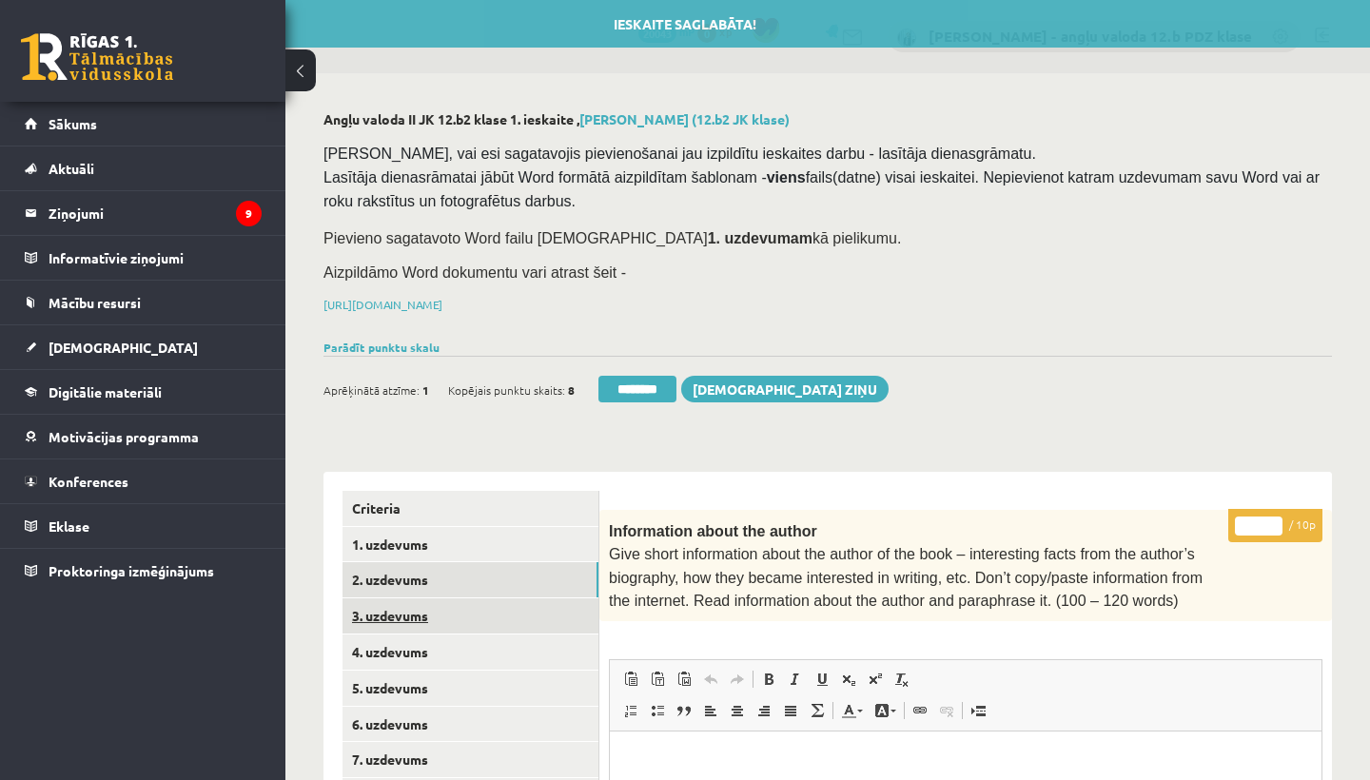
type input "*"
click at [409, 605] on link "3. uzdevums" at bounding box center [470, 615] width 256 height 35
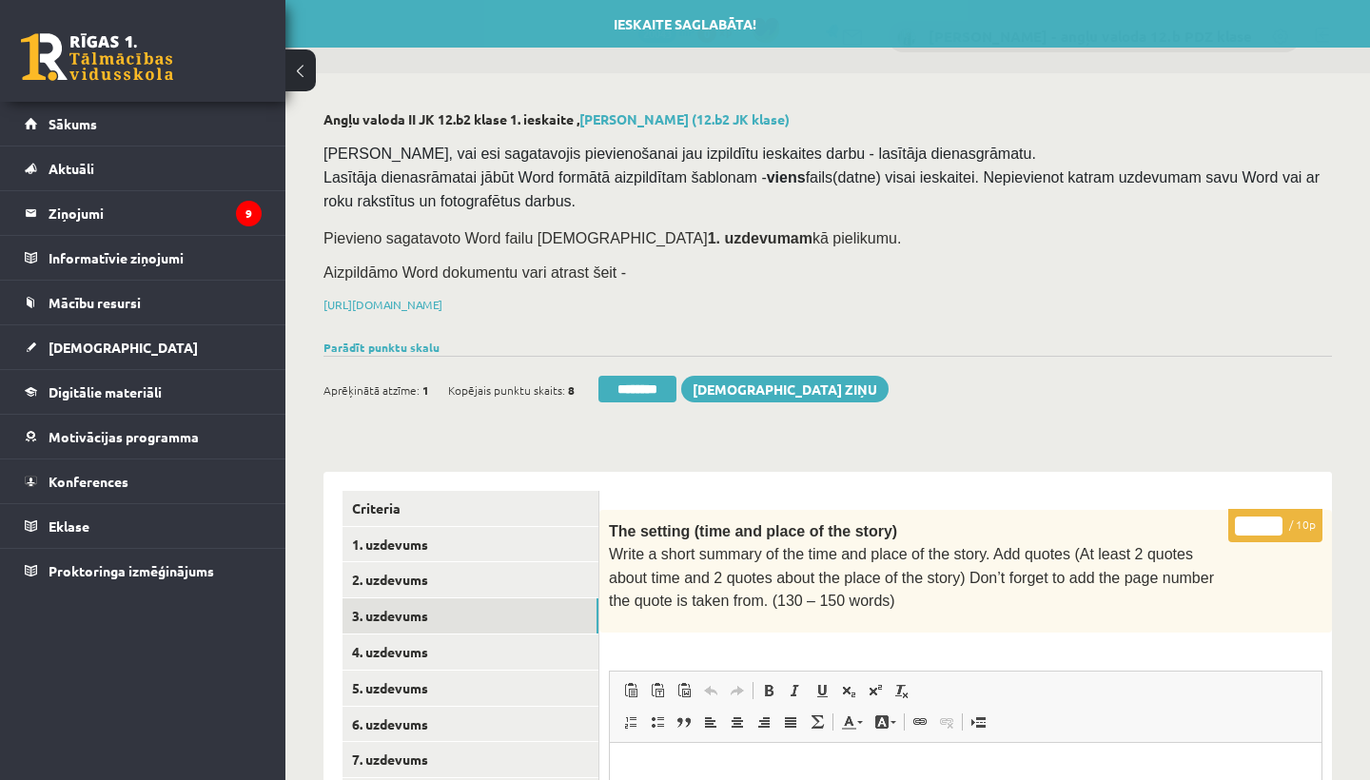
click at [1260, 520] on input "*" at bounding box center [1259, 526] width 48 height 19
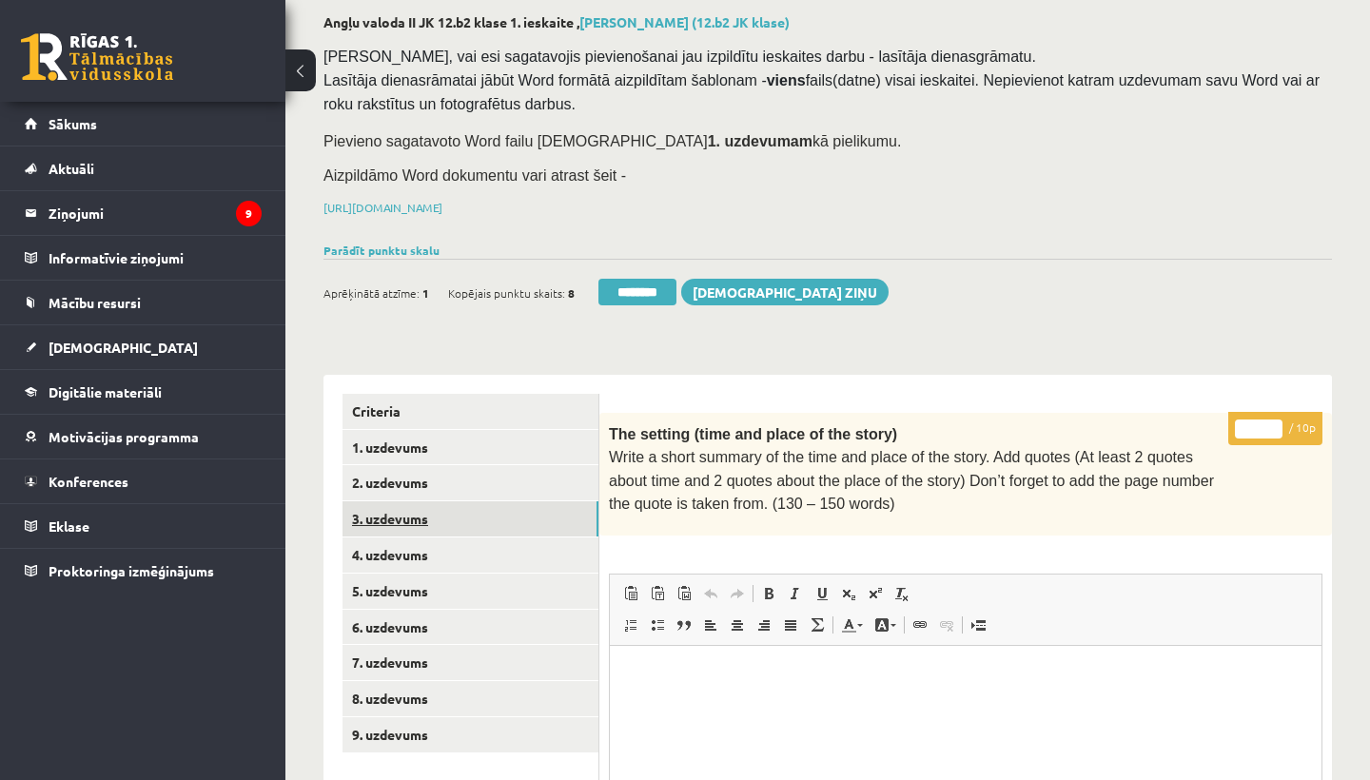
scroll to position [117, 0]
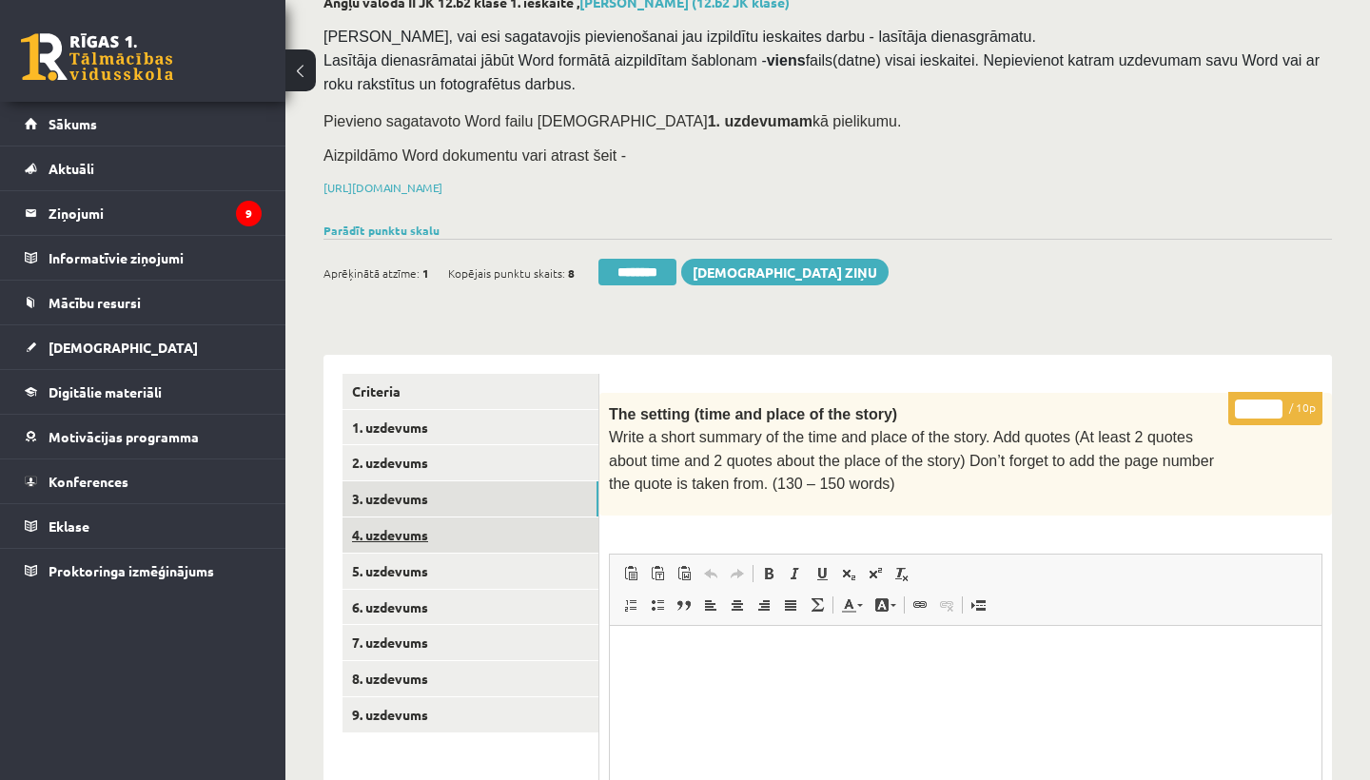
type input "**"
click at [449, 522] on link "4. uzdevums" at bounding box center [470, 535] width 256 height 35
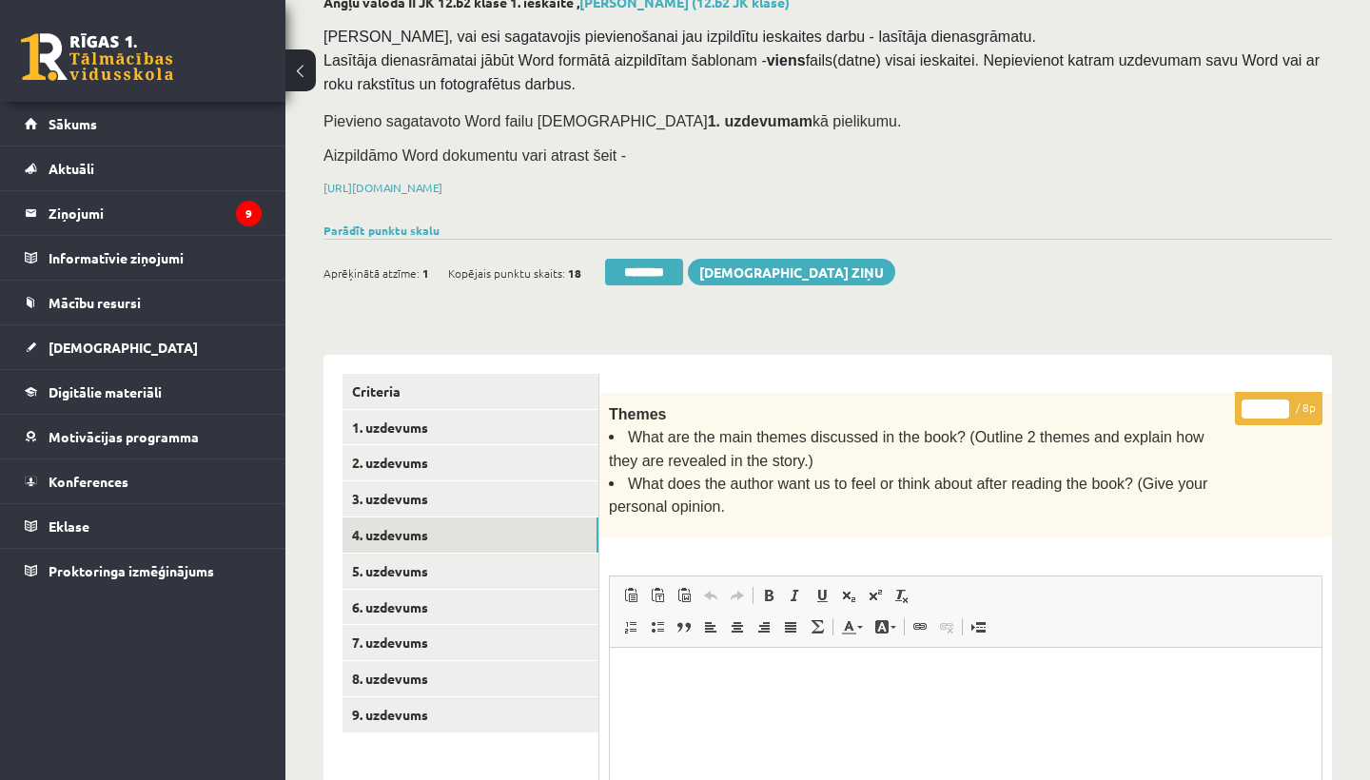
scroll to position [0, 0]
click at [1265, 405] on input "*" at bounding box center [1266, 409] width 48 height 19
type input "*"
click at [402, 569] on link "5. uzdevums" at bounding box center [470, 571] width 256 height 35
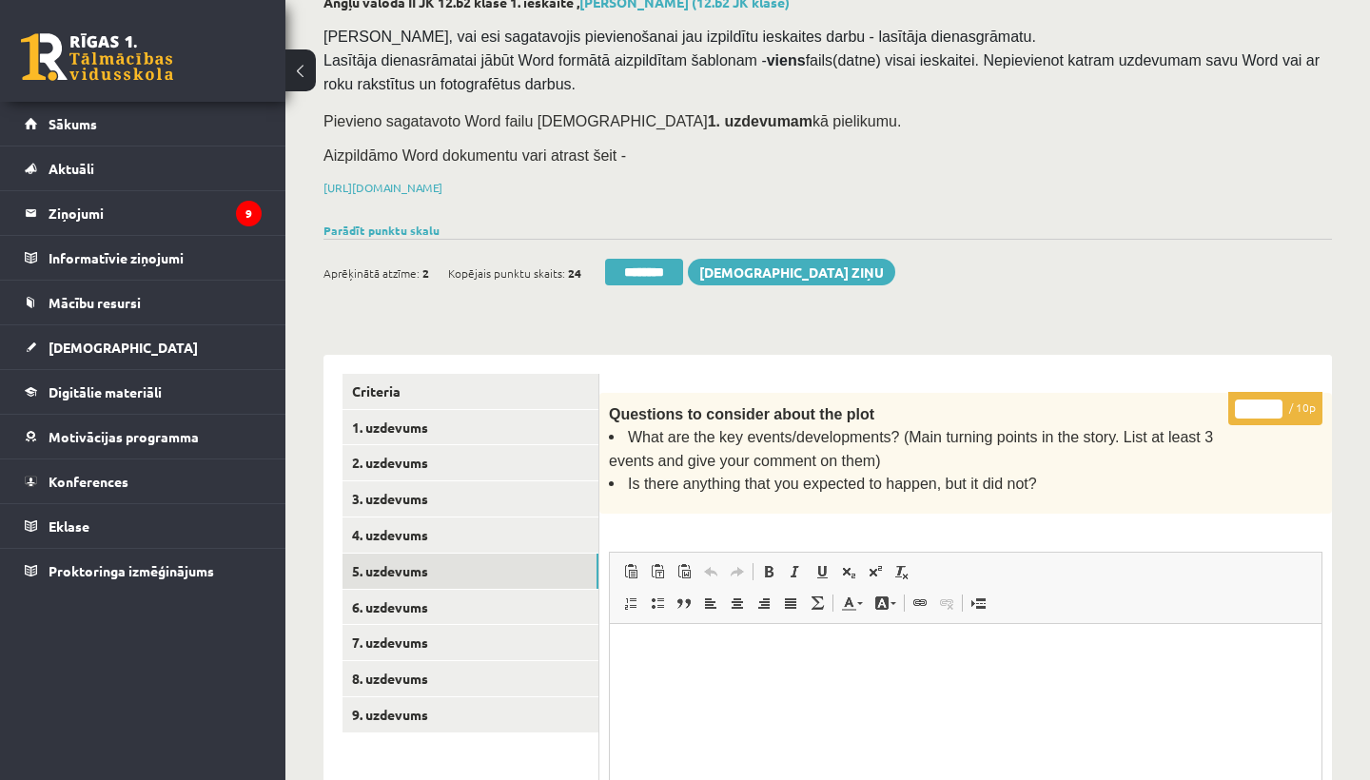
click at [1265, 401] on input "*" at bounding box center [1259, 409] width 48 height 19
type input "*"
click at [416, 590] on link "6. uzdevums" at bounding box center [470, 607] width 256 height 35
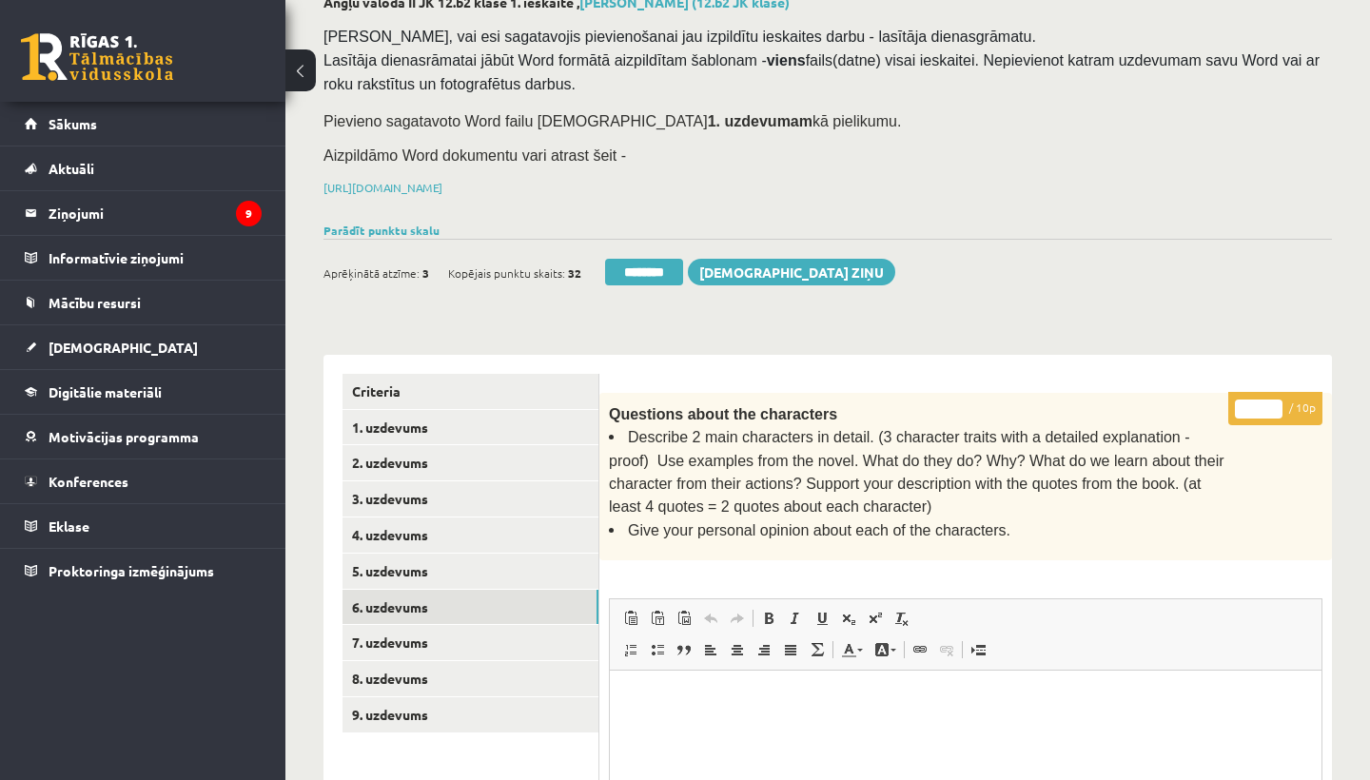
click at [1263, 403] on input "*" at bounding box center [1259, 409] width 48 height 19
type input "*"
click at [381, 643] on link "7. uzdevums" at bounding box center [470, 642] width 256 height 35
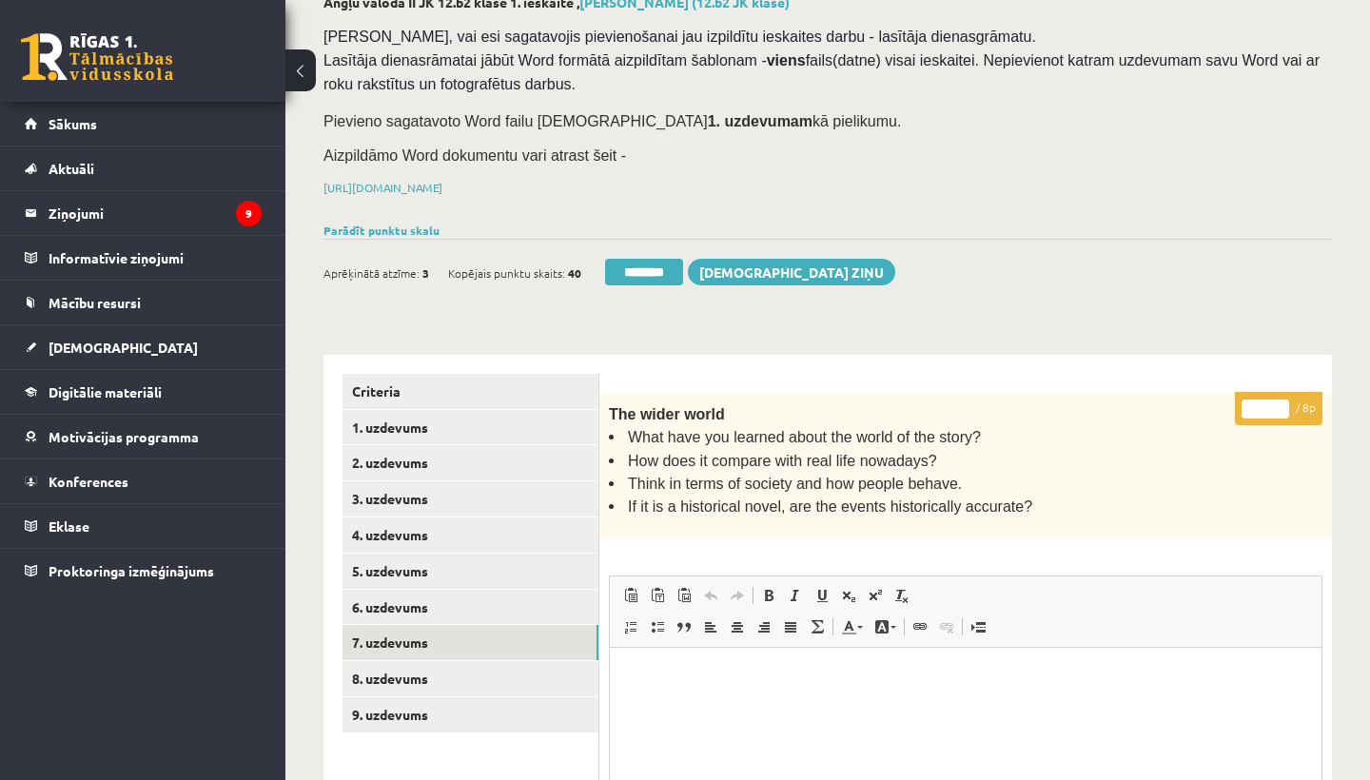
click at [1267, 401] on input "*" at bounding box center [1266, 409] width 48 height 19
type input "*"
click at [404, 661] on link "8. uzdevums" at bounding box center [470, 678] width 256 height 35
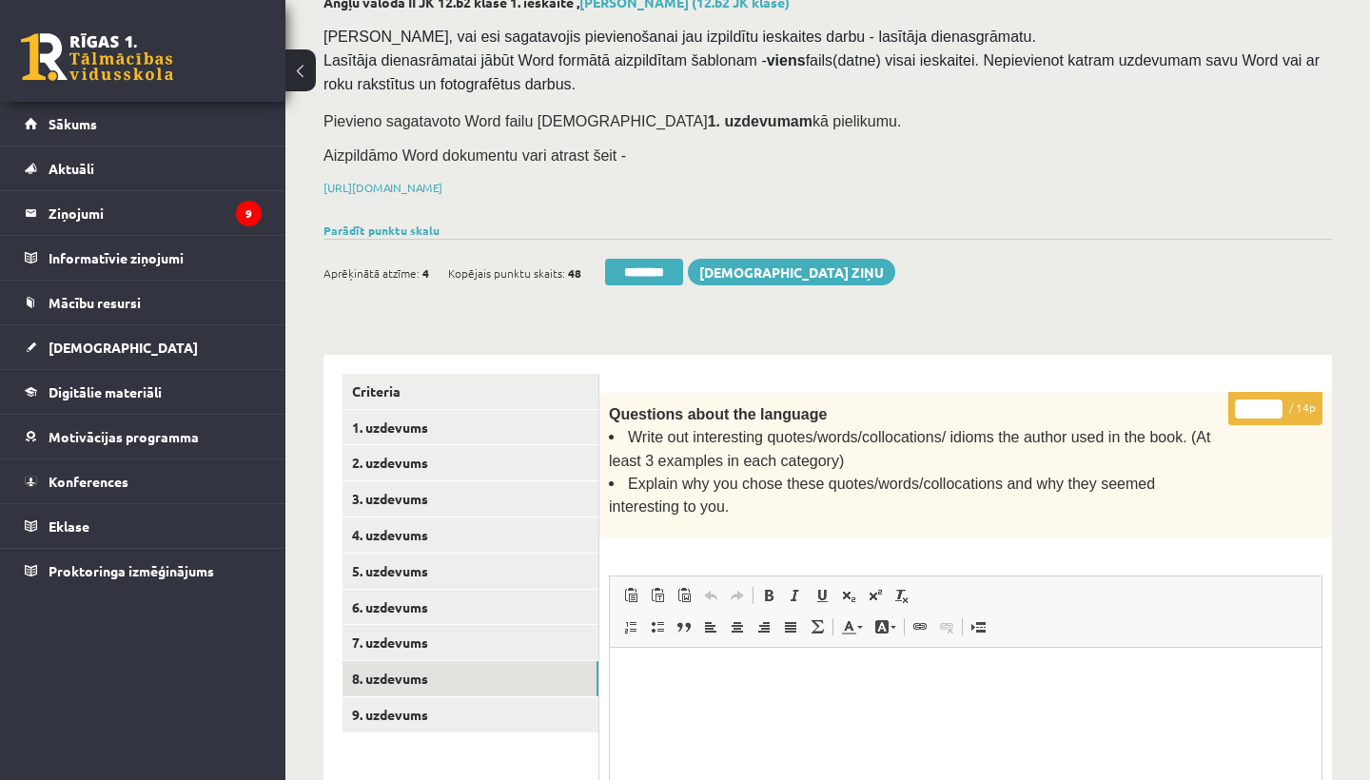
click at [1255, 401] on input "*" at bounding box center [1259, 409] width 48 height 19
type input "**"
click at [435, 698] on link "9. uzdevums" at bounding box center [470, 714] width 256 height 35
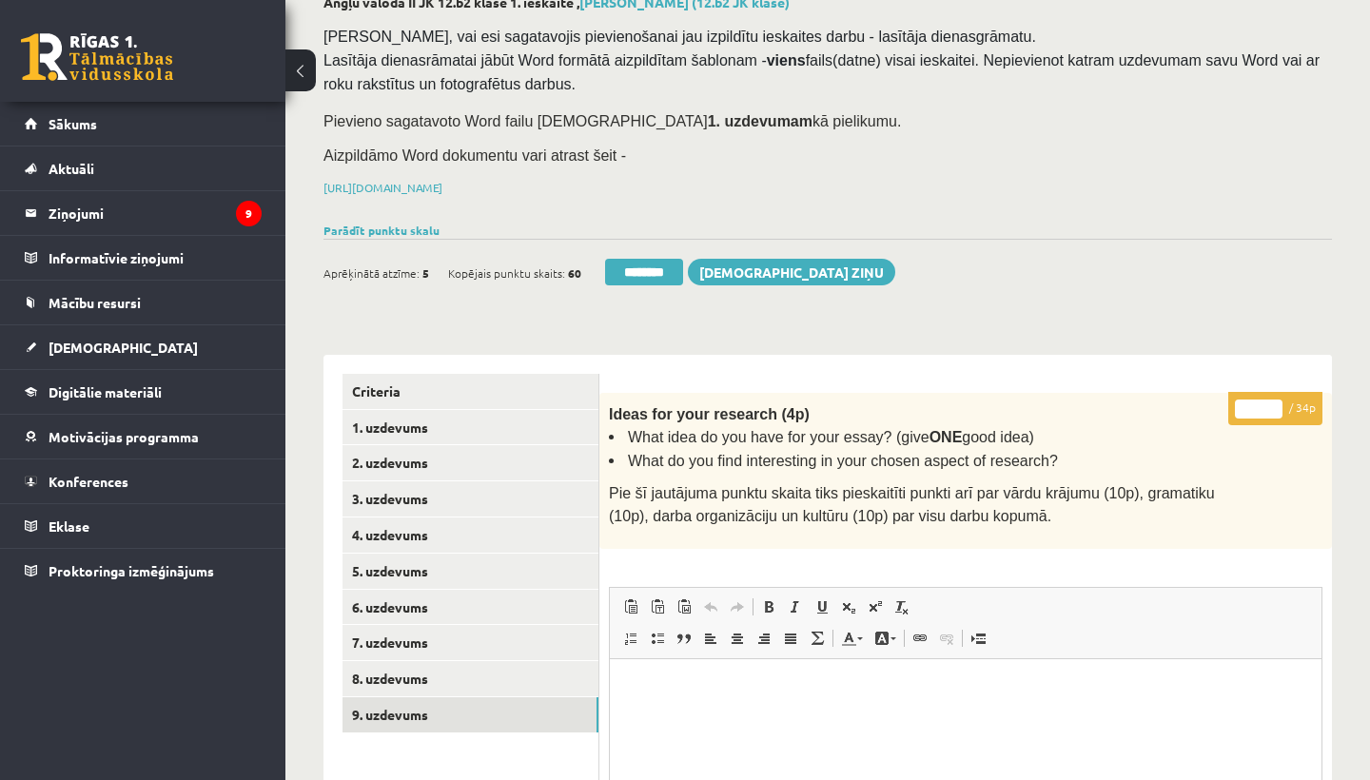
click at [1263, 404] on input "*" at bounding box center [1259, 409] width 48 height 19
type input "**"
click at [400, 413] on link "1. uzdevums" at bounding box center [470, 427] width 256 height 35
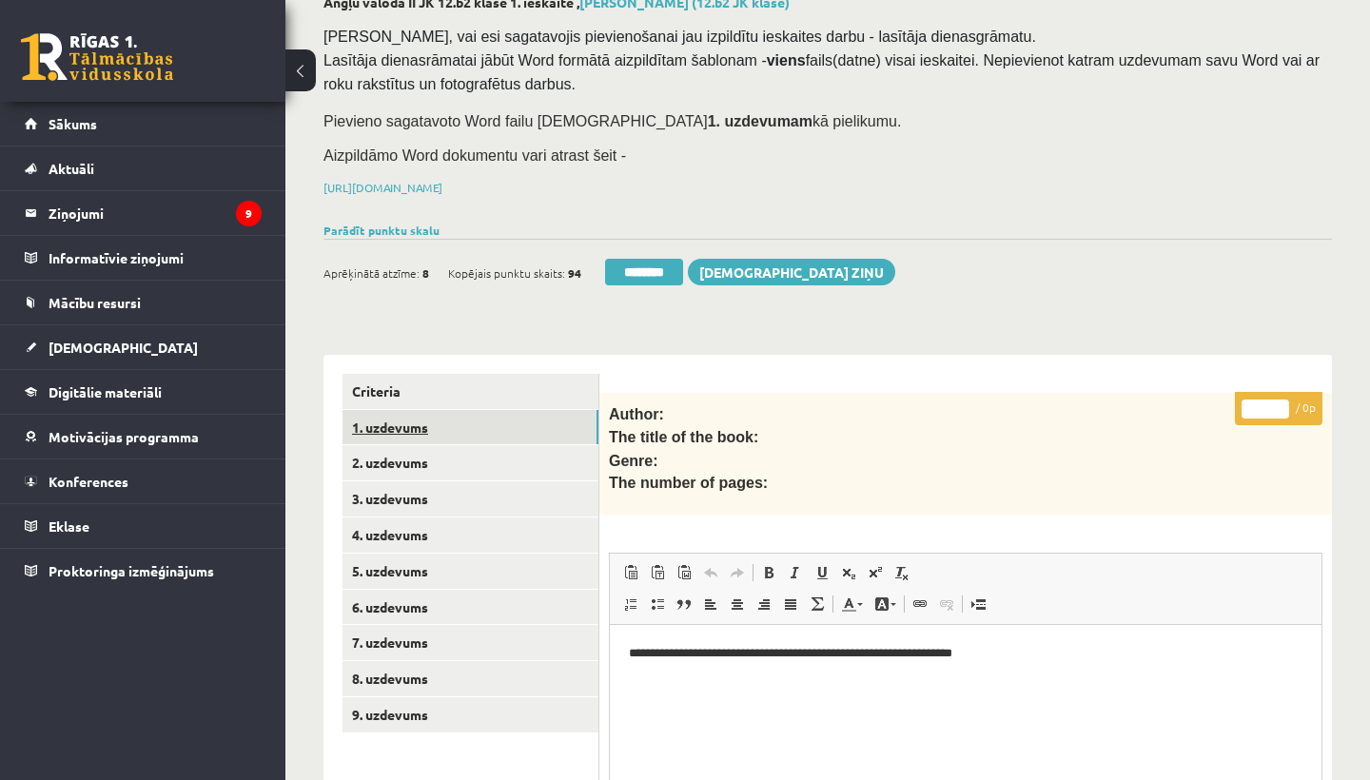
click at [400, 413] on link "1. uzdevums" at bounding box center [470, 427] width 256 height 35
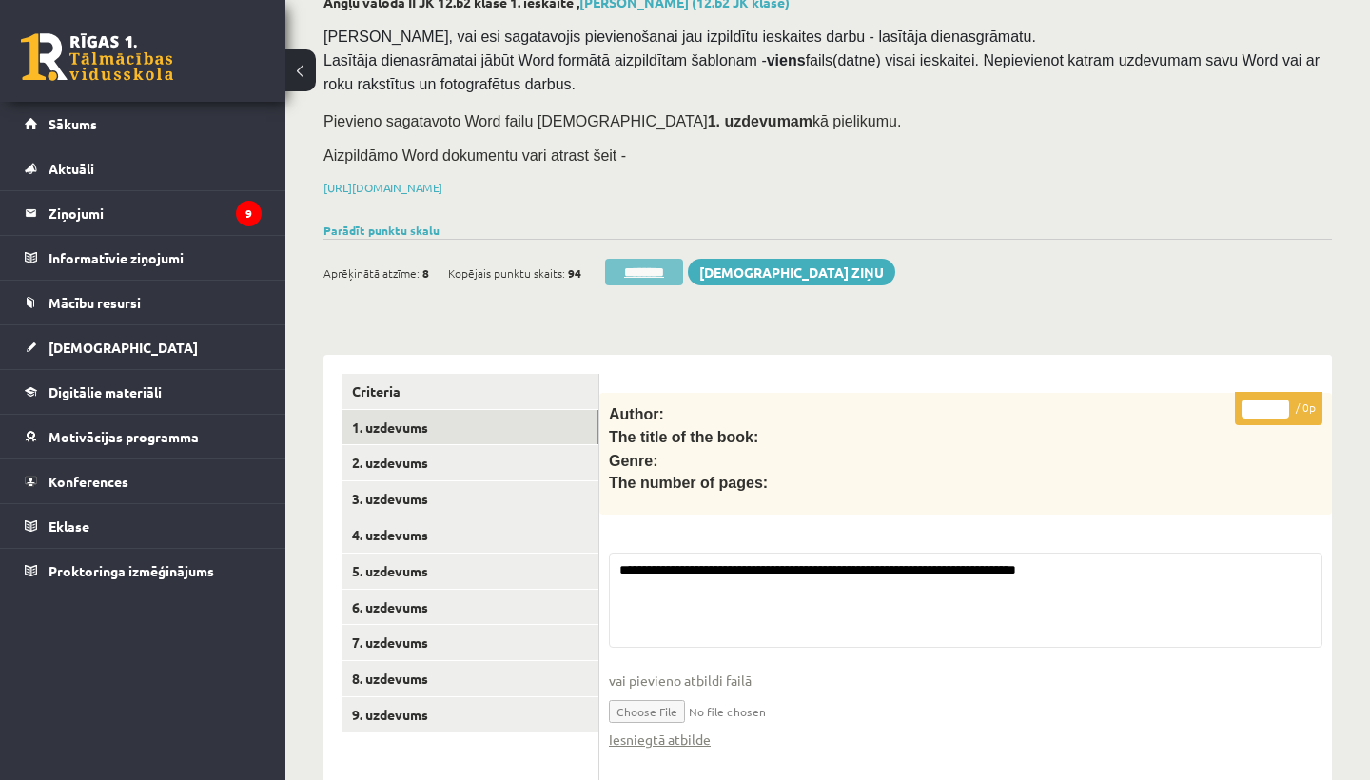
click at [664, 261] on input "********" at bounding box center [644, 272] width 78 height 27
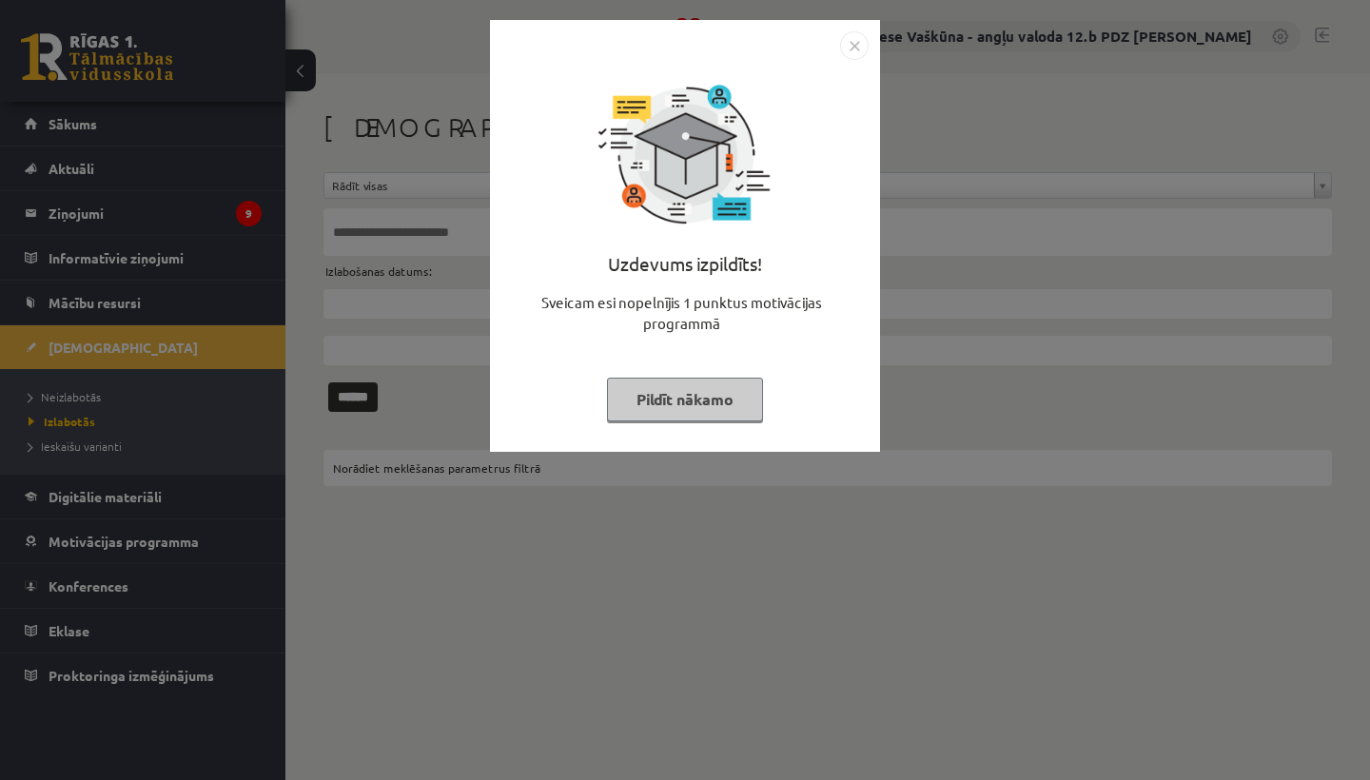
click at [851, 44] on img "Close" at bounding box center [854, 45] width 29 height 29
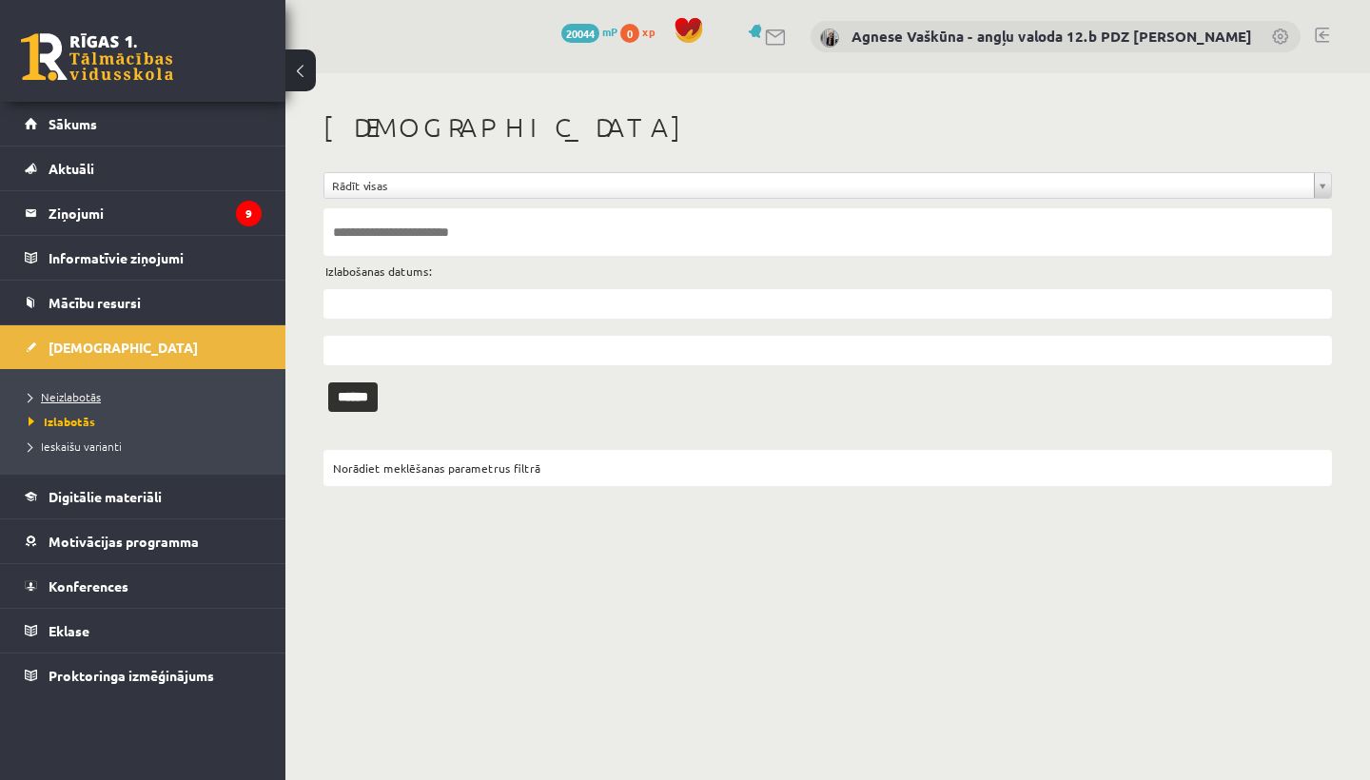
click at [83, 390] on span "Neizlabotās" at bounding box center [65, 396] width 72 height 15
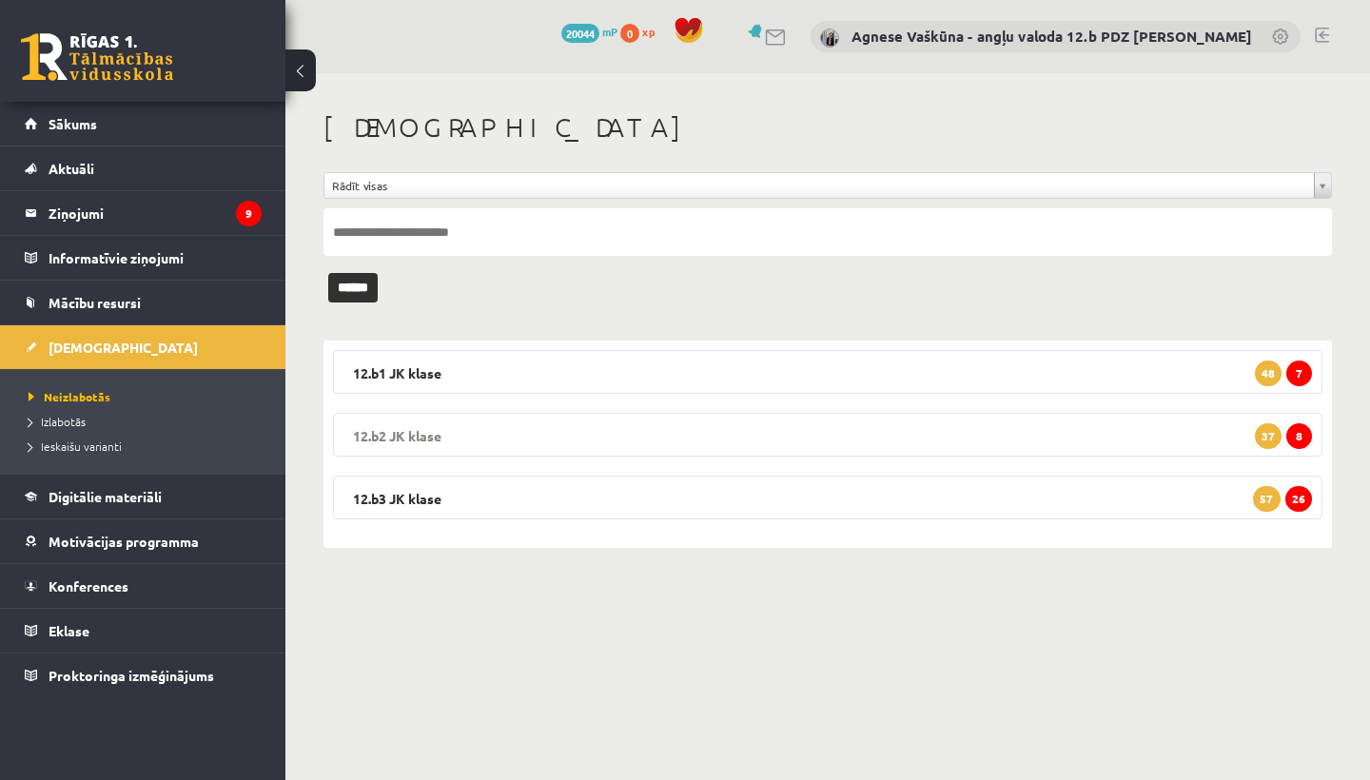
click at [850, 441] on legend "12.b2 [PERSON_NAME] 8 37" at bounding box center [827, 435] width 989 height 44
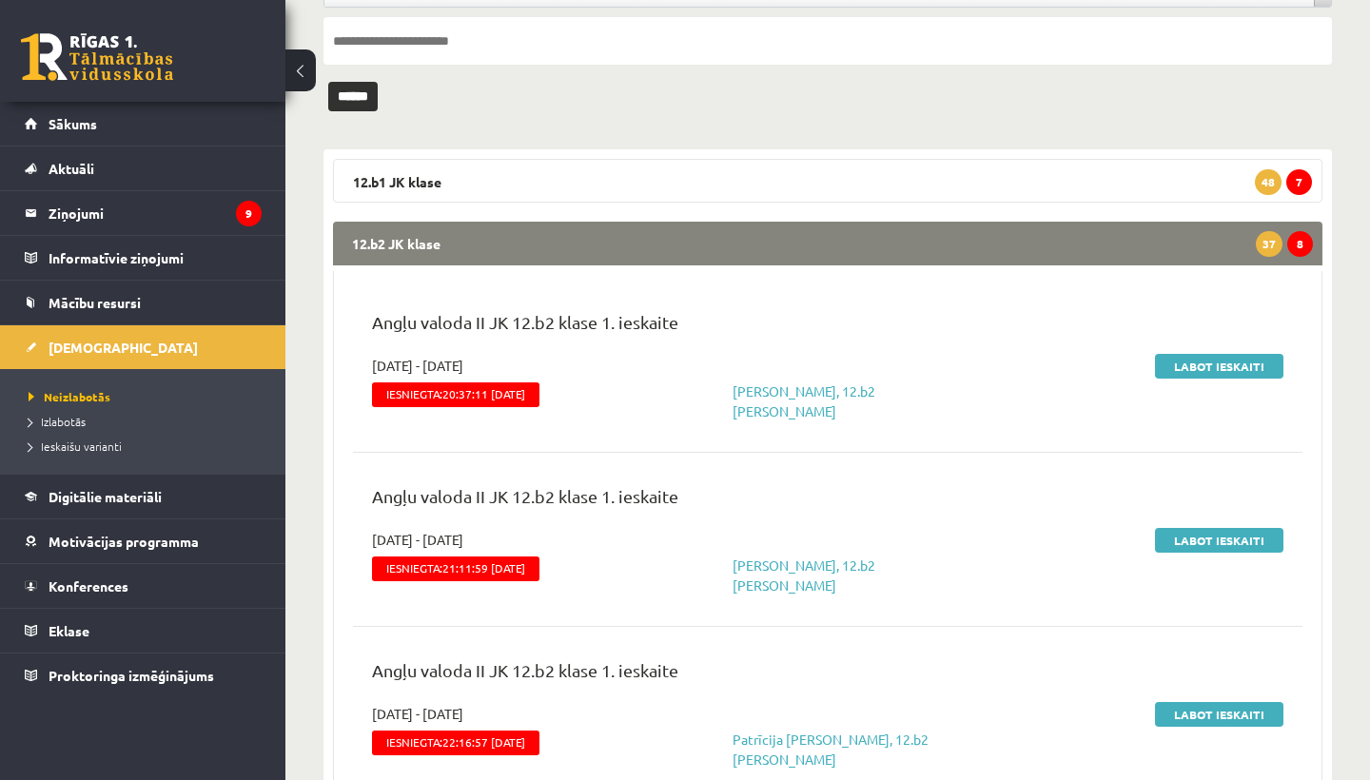
scroll to position [212, 0]
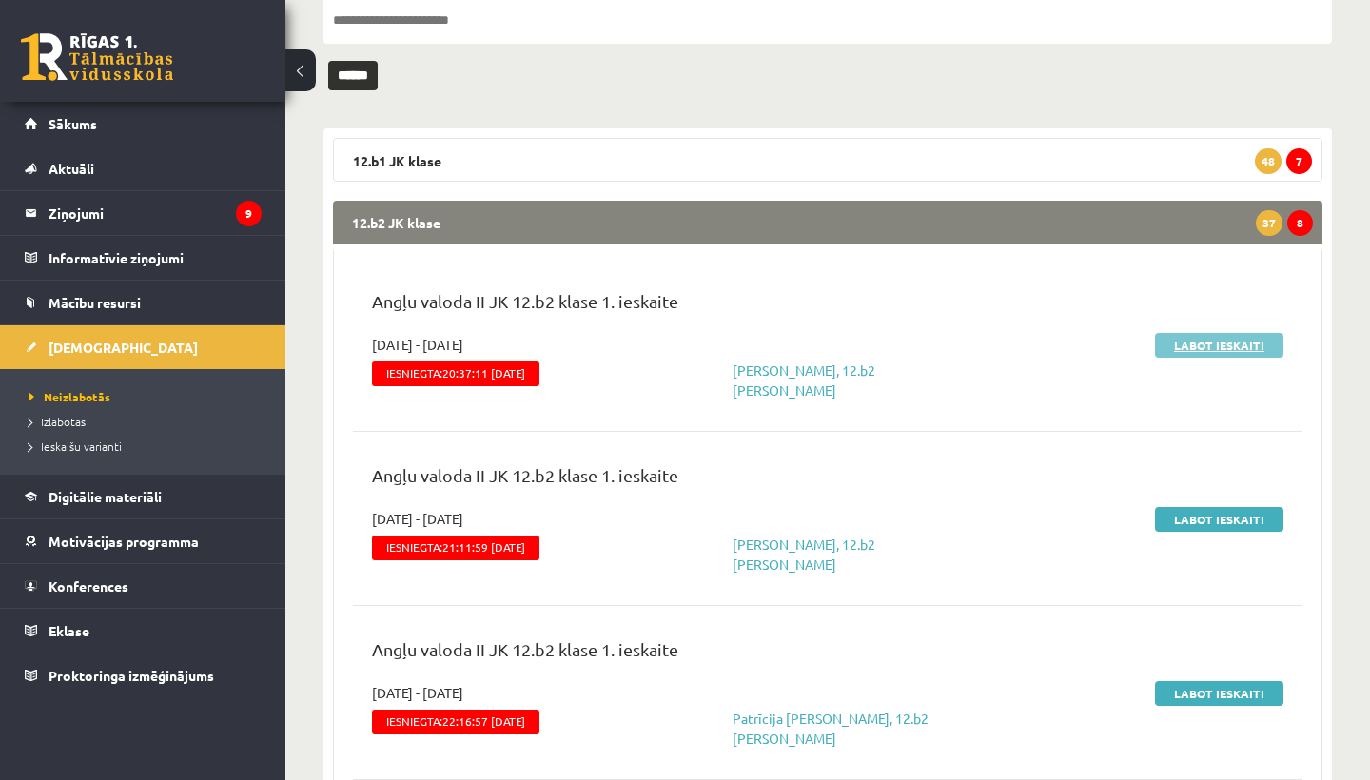
click at [1194, 347] on link "Labot ieskaiti" at bounding box center [1219, 345] width 128 height 25
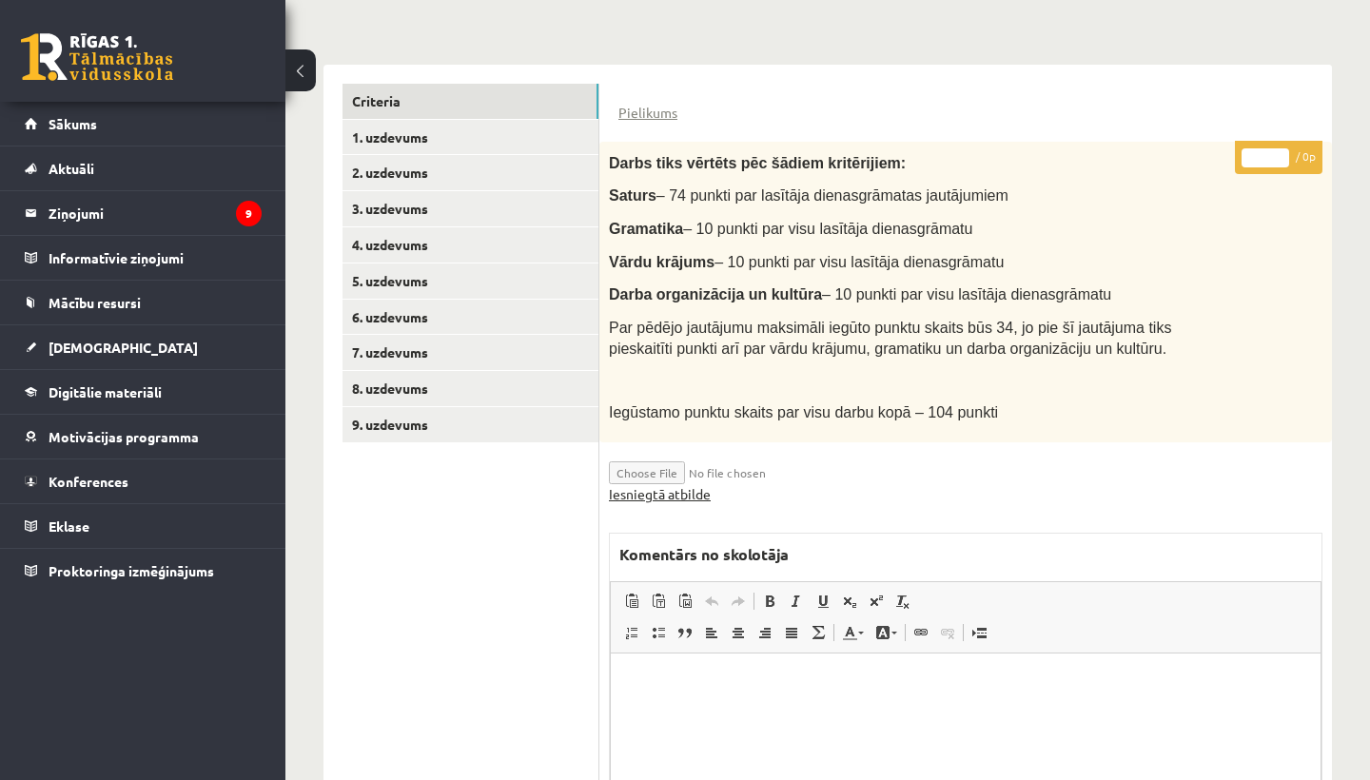
click at [687, 487] on link "Iesniegtā atbilde" at bounding box center [660, 494] width 102 height 20
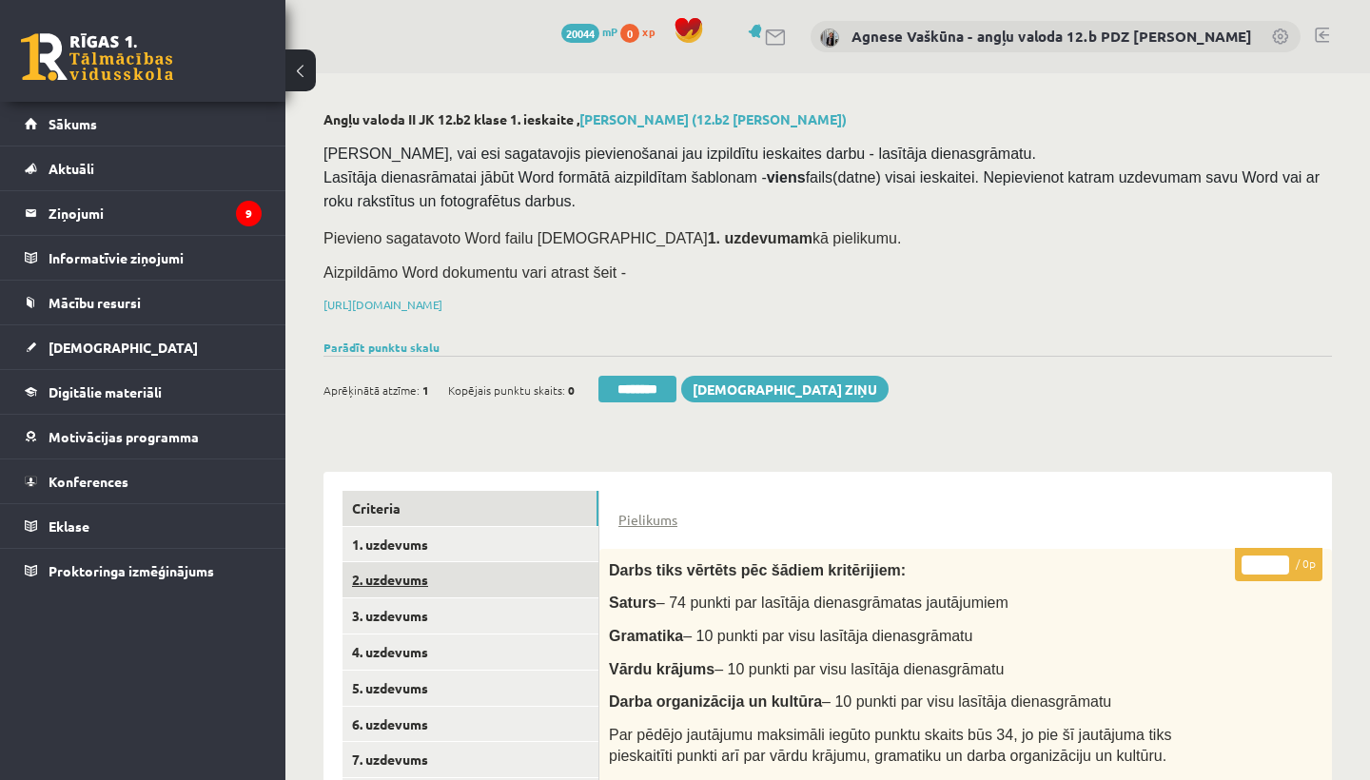
click at [402, 573] on link "2. uzdevums" at bounding box center [470, 579] width 256 height 35
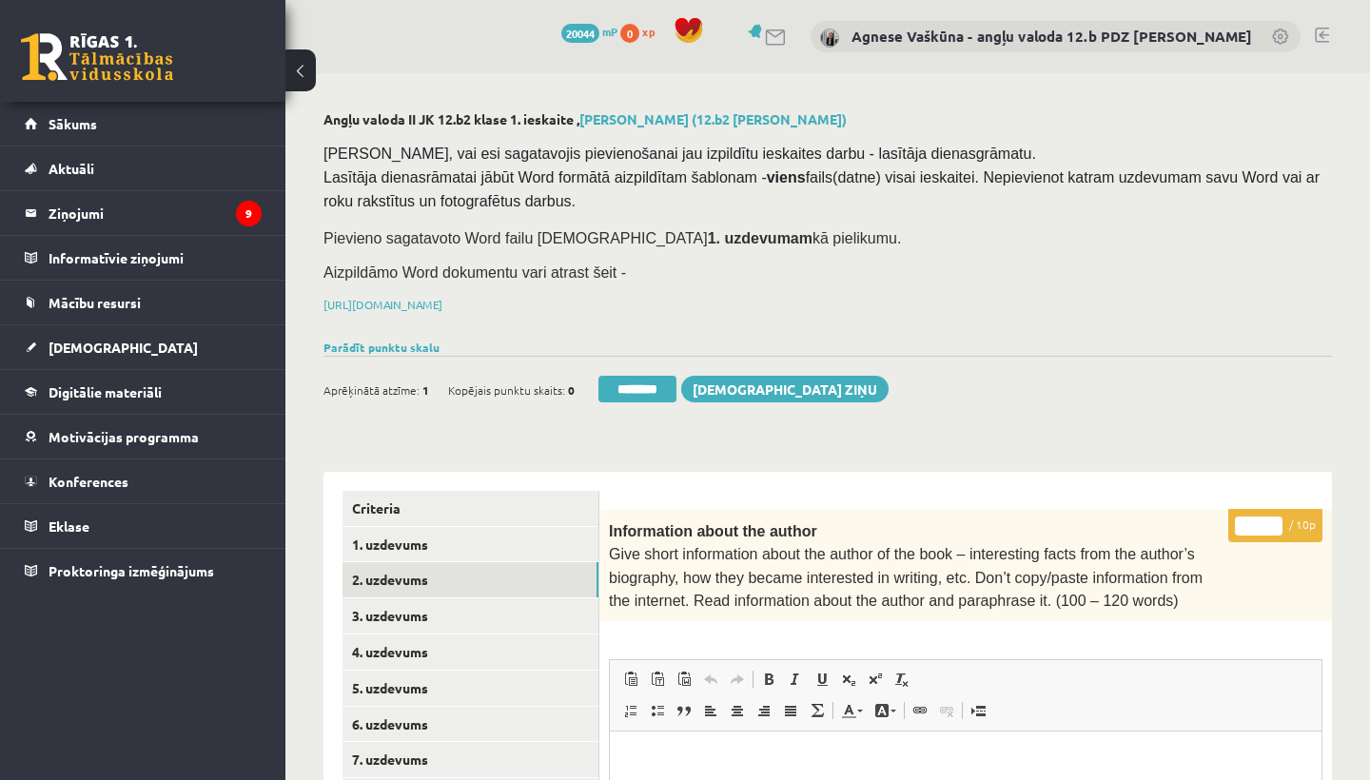
click at [1264, 518] on input "*" at bounding box center [1259, 526] width 48 height 19
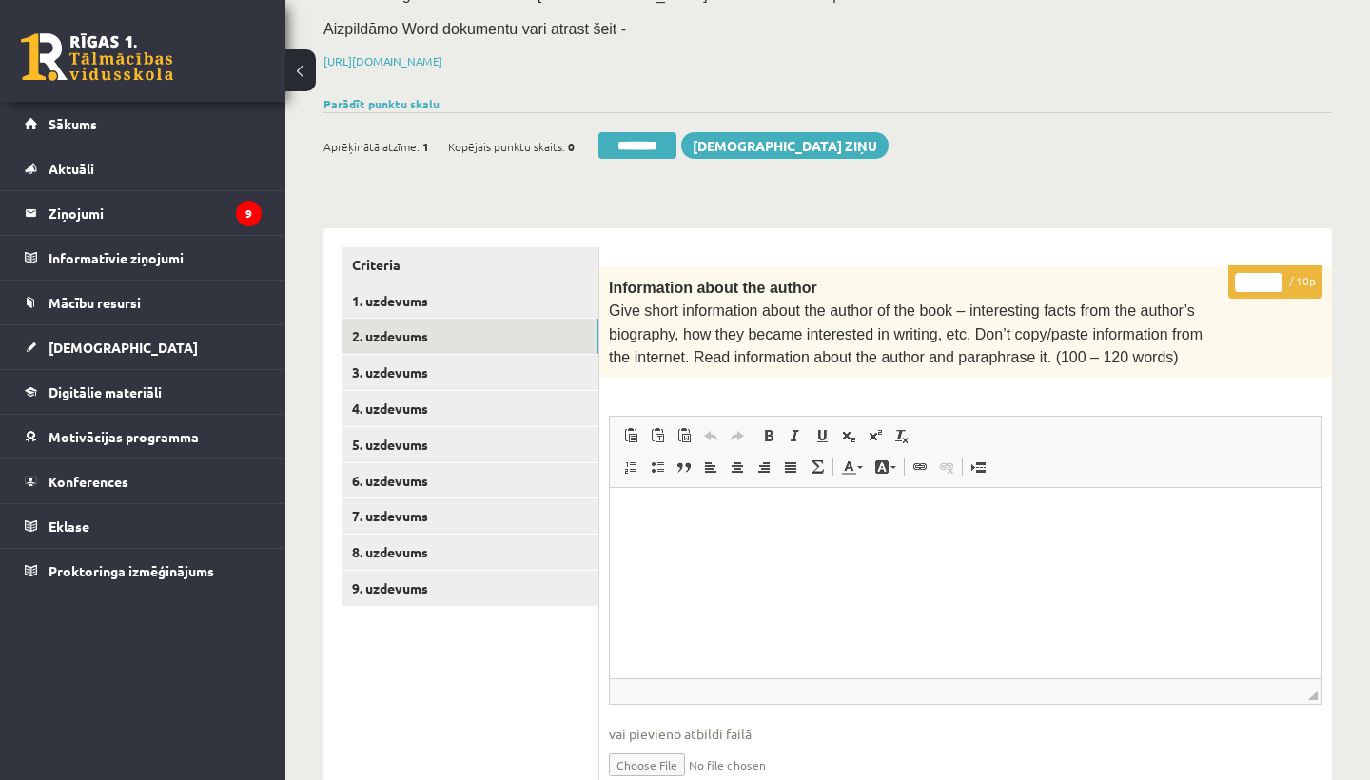
scroll to position [268, 0]
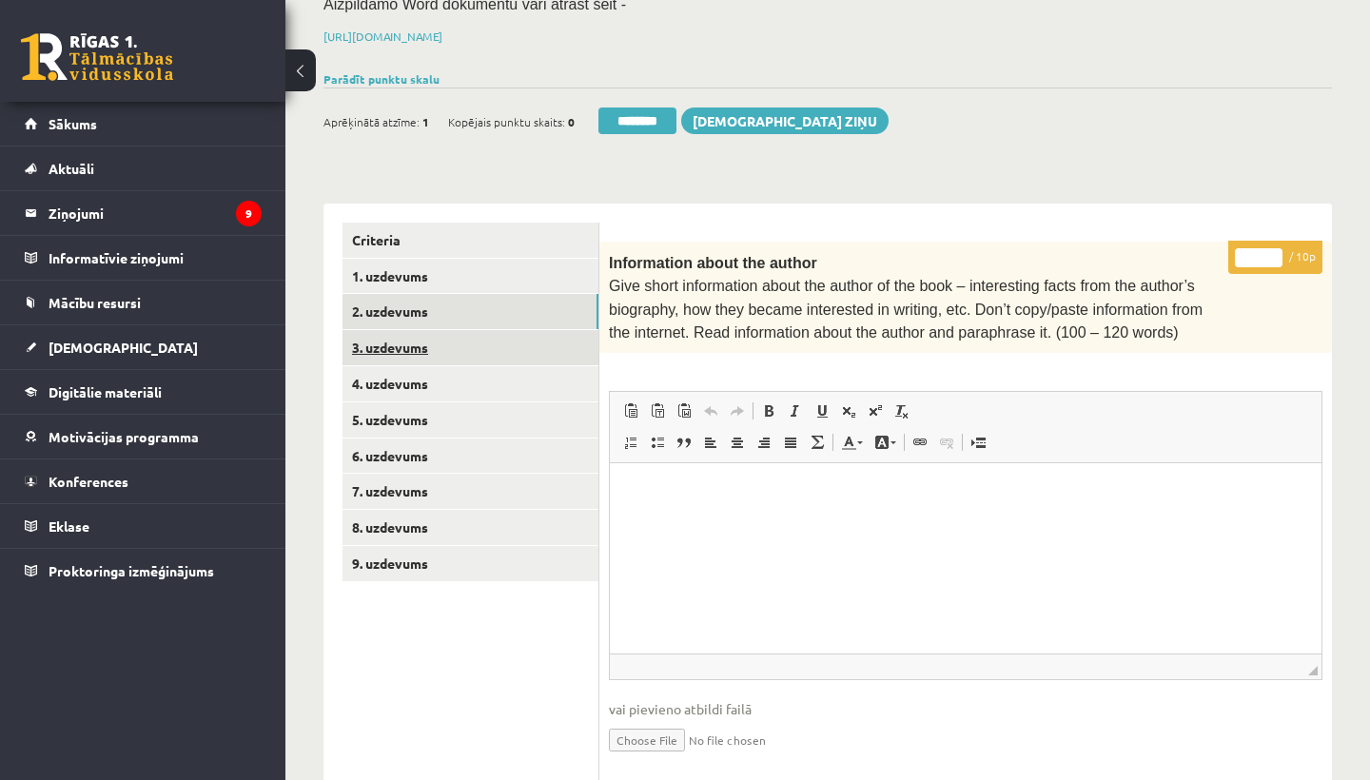
type input "*"
click at [394, 337] on link "3. uzdevums" at bounding box center [470, 347] width 256 height 35
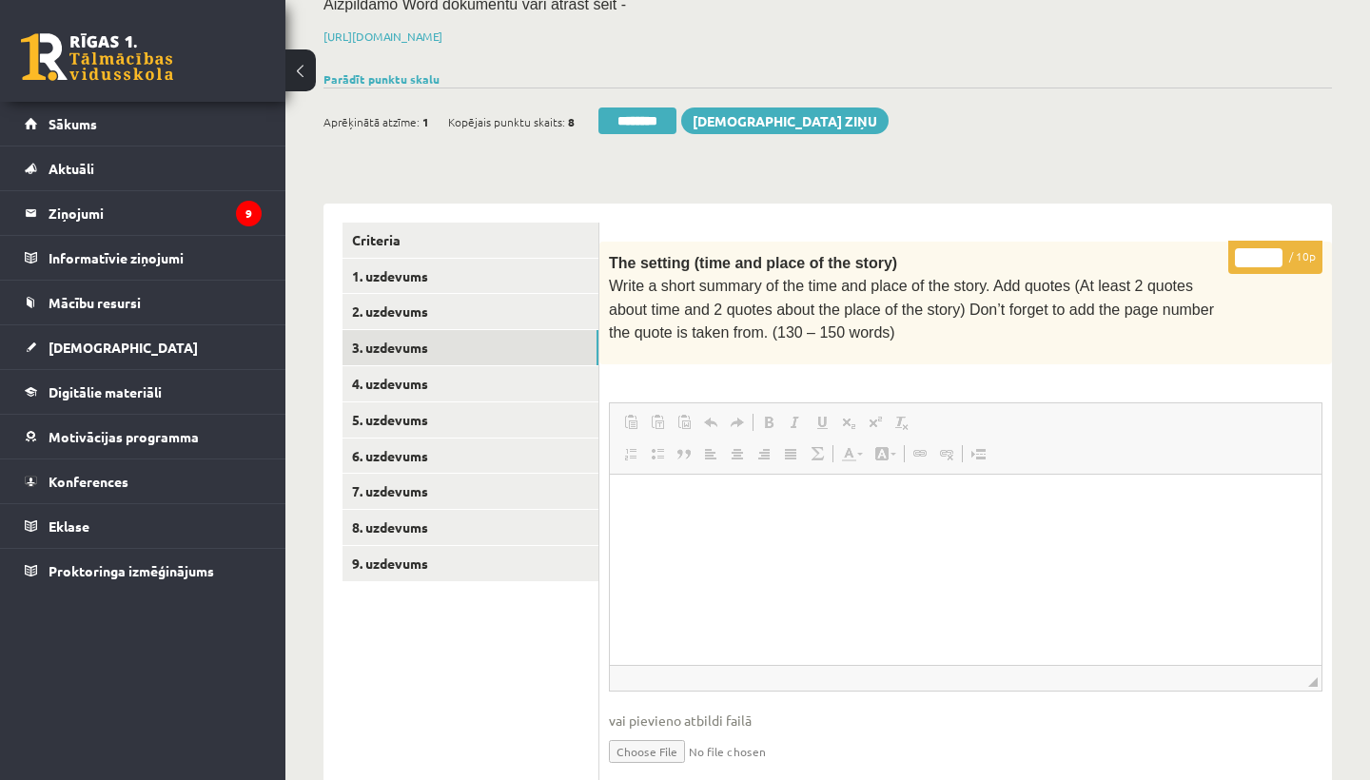
scroll to position [0, 0]
click at [1257, 253] on input "*" at bounding box center [1259, 257] width 48 height 19
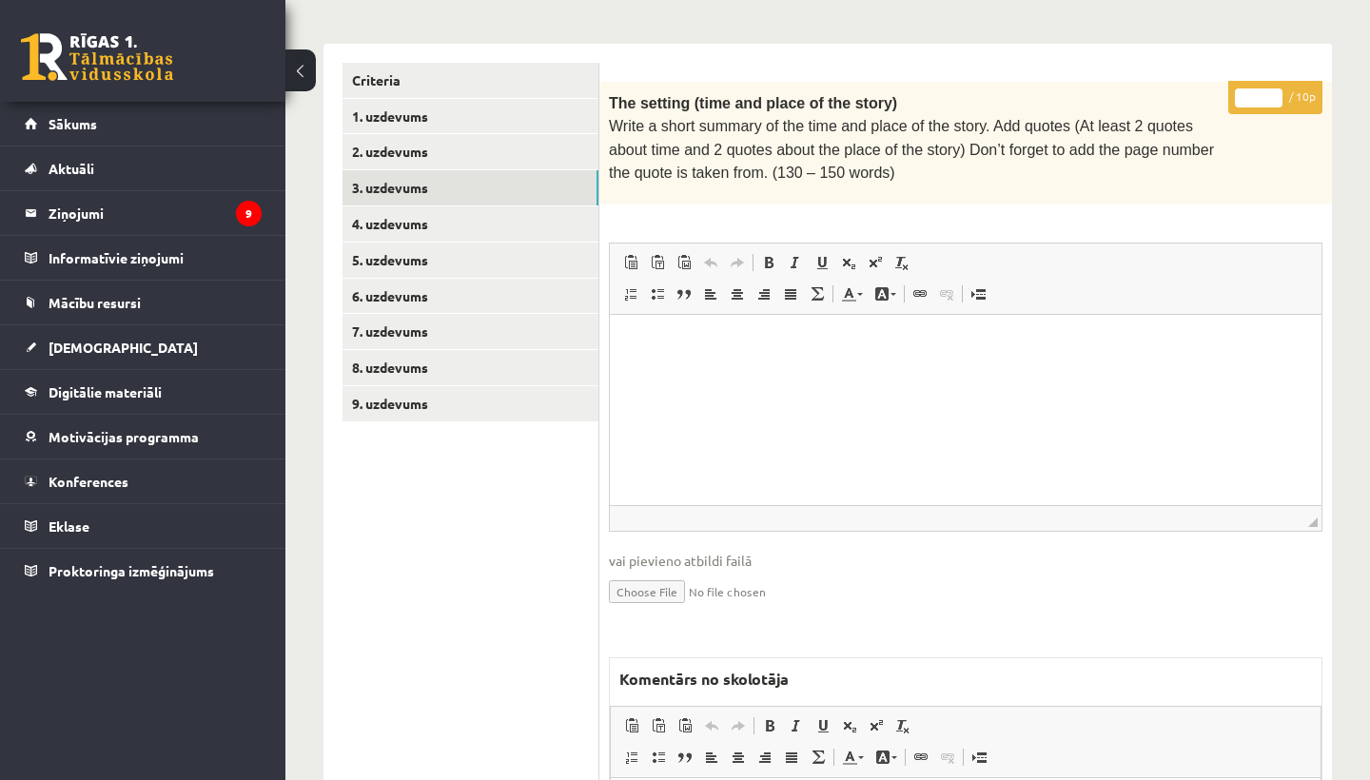
scroll to position [408, 0]
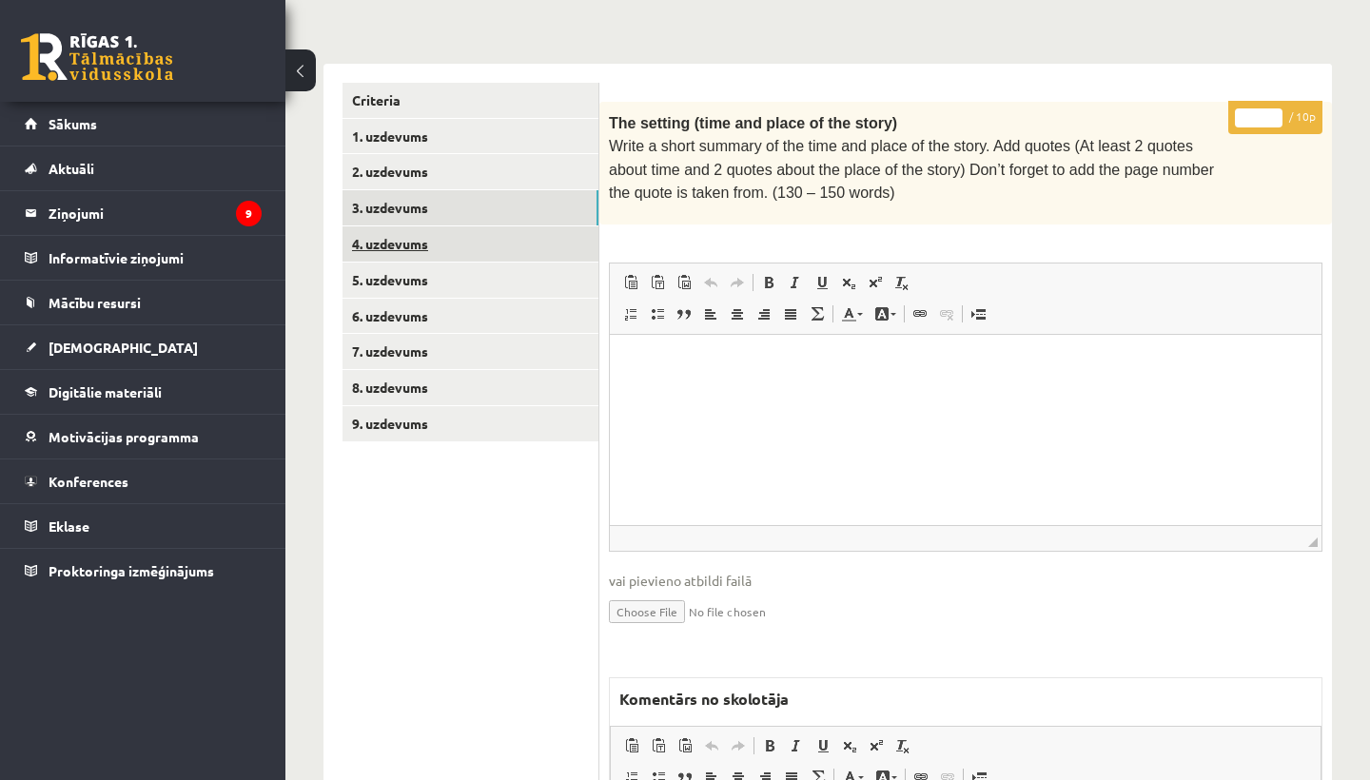
type input "*"
click at [376, 243] on link "4. uzdevums" at bounding box center [470, 243] width 256 height 35
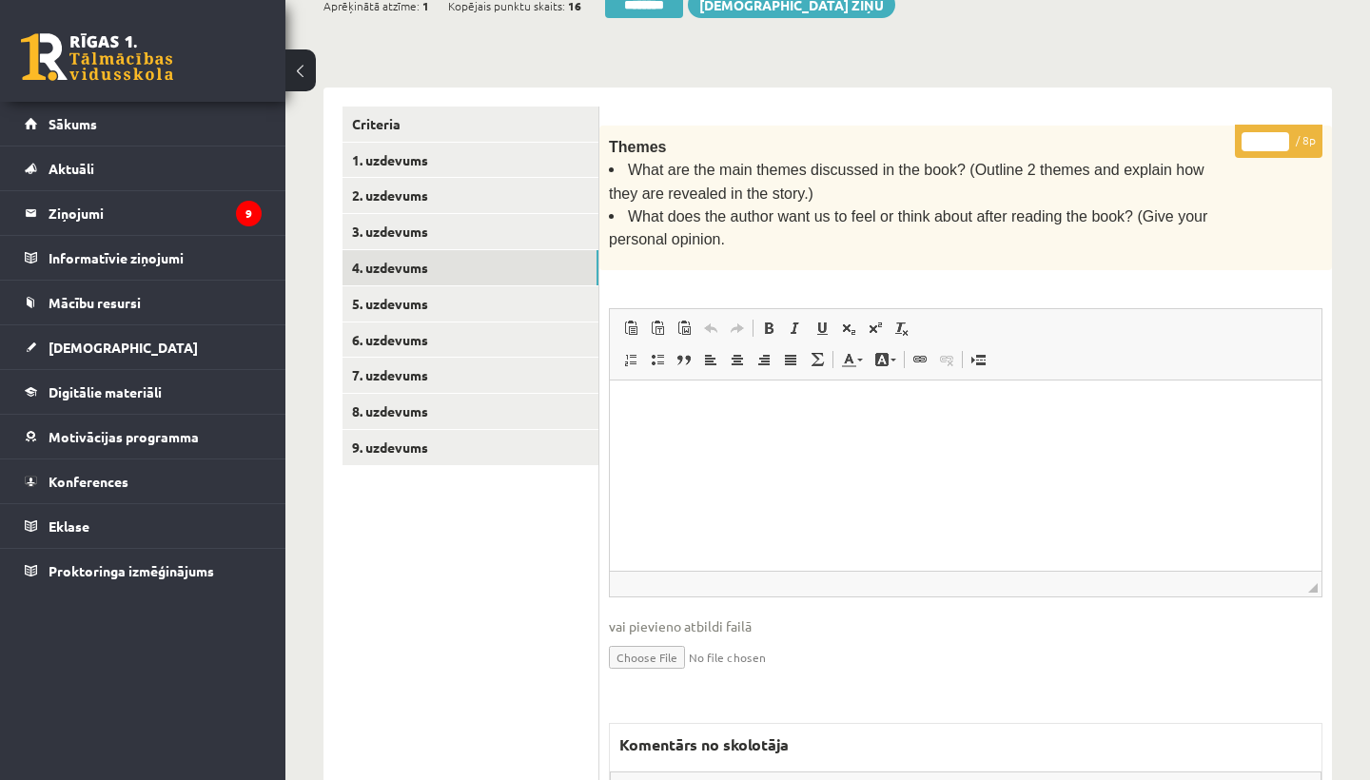
scroll to position [0, 0]
click at [1267, 137] on input "*" at bounding box center [1266, 141] width 48 height 19
type input "*"
click at [415, 295] on link "5. uzdevums" at bounding box center [470, 303] width 256 height 35
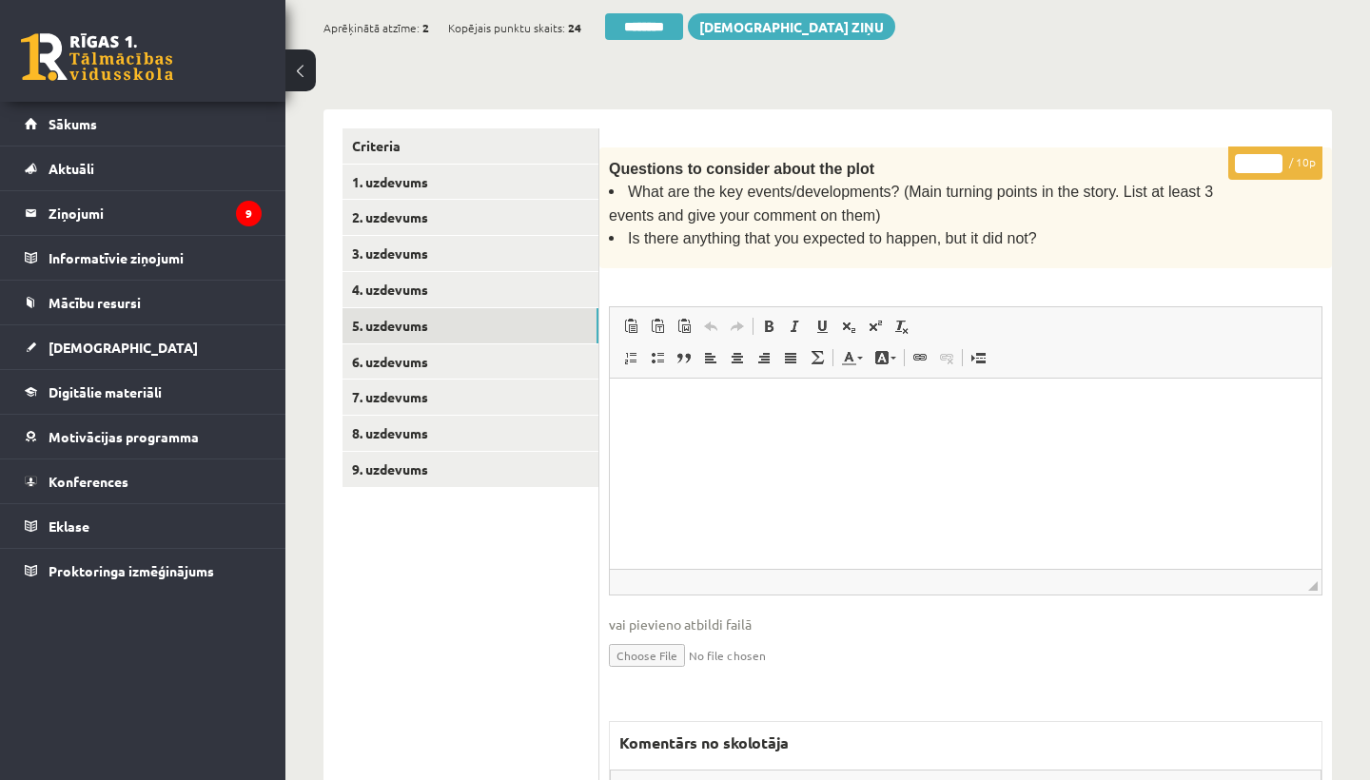
click at [1258, 157] on input "*" at bounding box center [1259, 163] width 48 height 19
type input "**"
click at [464, 351] on link "6. uzdevums" at bounding box center [470, 361] width 256 height 35
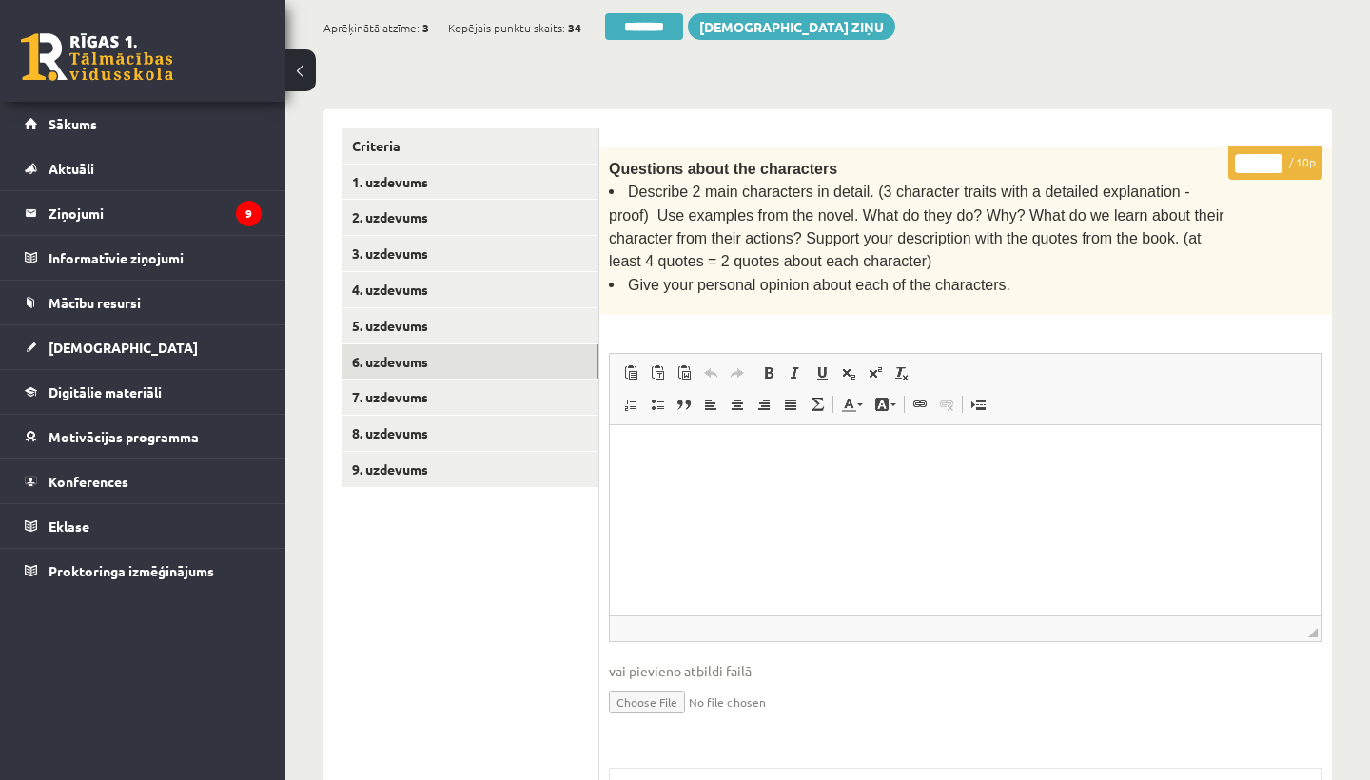
click at [1268, 160] on input "*" at bounding box center [1259, 163] width 48 height 19
type input "**"
click at [451, 385] on link "7. uzdevums" at bounding box center [470, 397] width 256 height 35
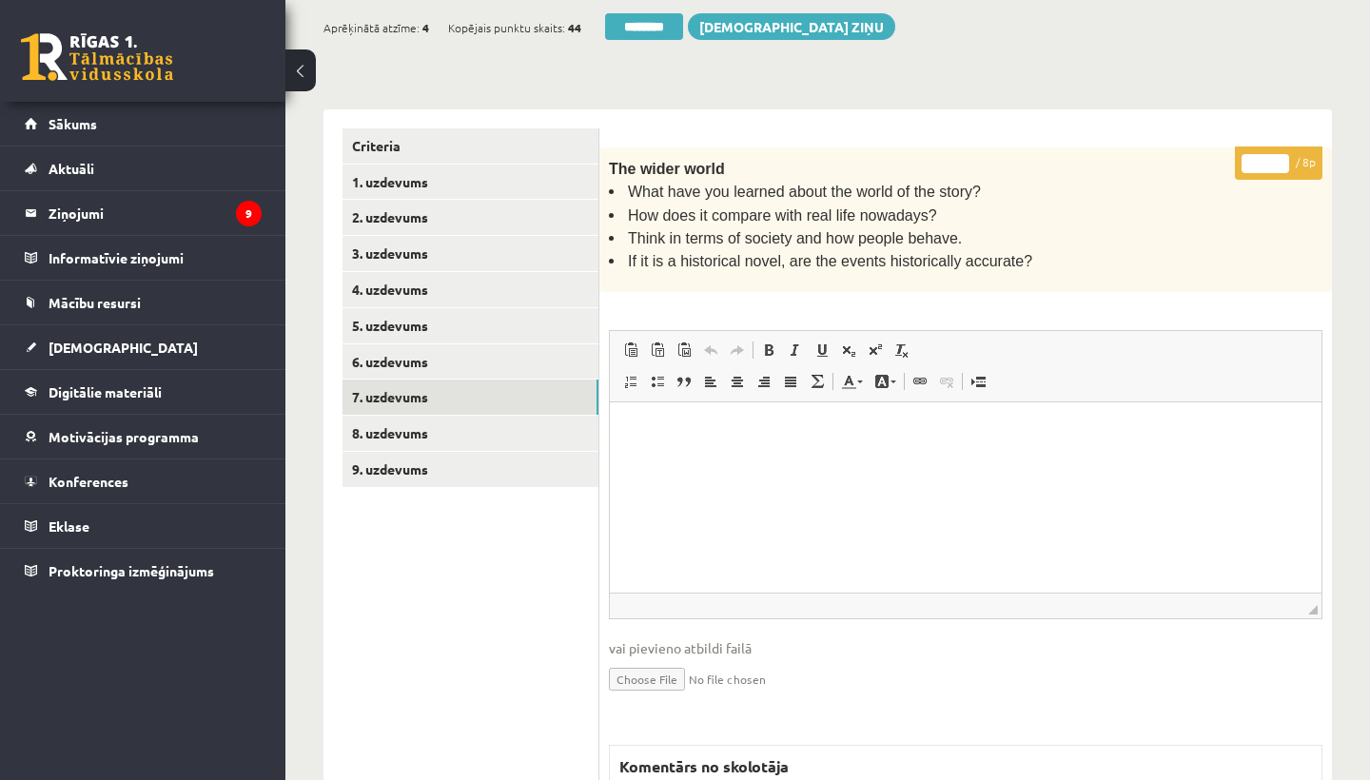
click at [1271, 157] on input "*" at bounding box center [1266, 163] width 48 height 19
type input "*"
click at [438, 417] on link "8. uzdevums" at bounding box center [470, 433] width 256 height 35
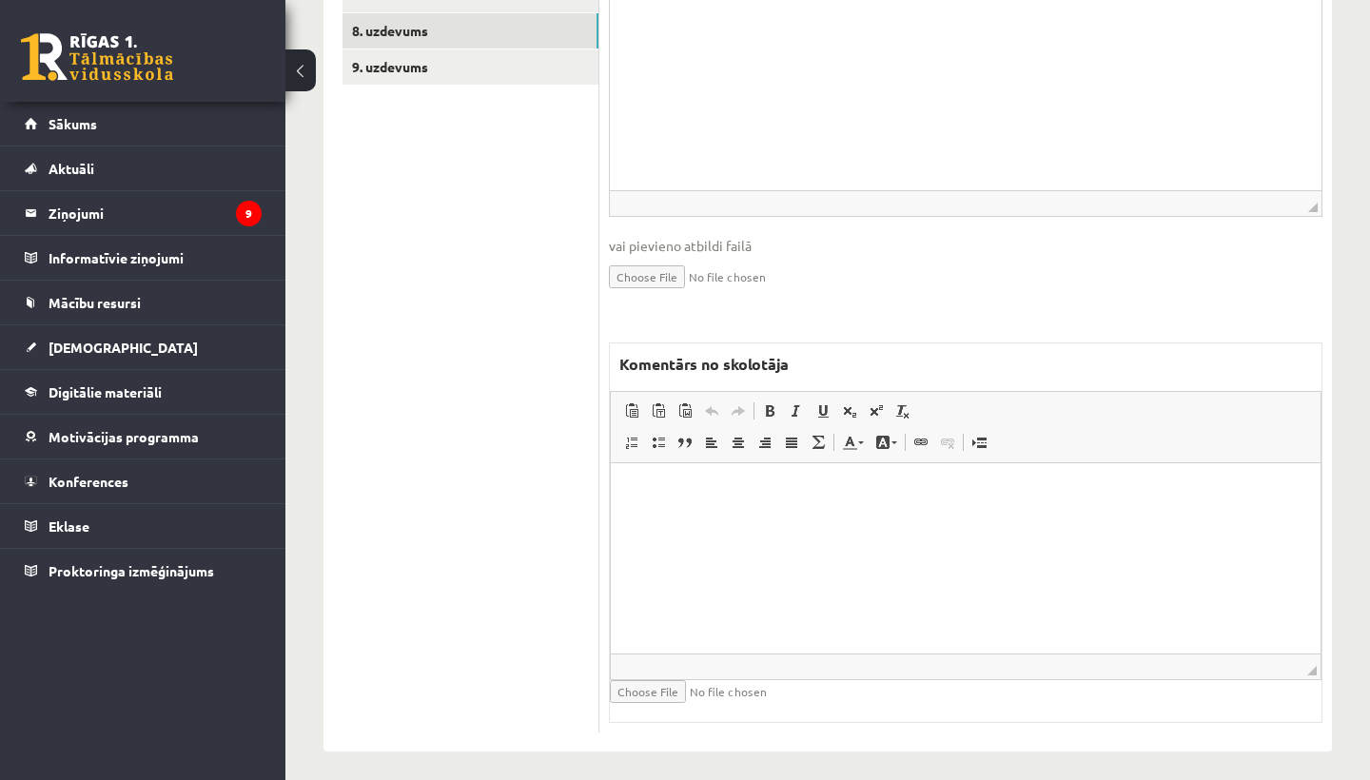
scroll to position [763, 0]
click at [815, 518] on html at bounding box center [966, 493] width 710 height 58
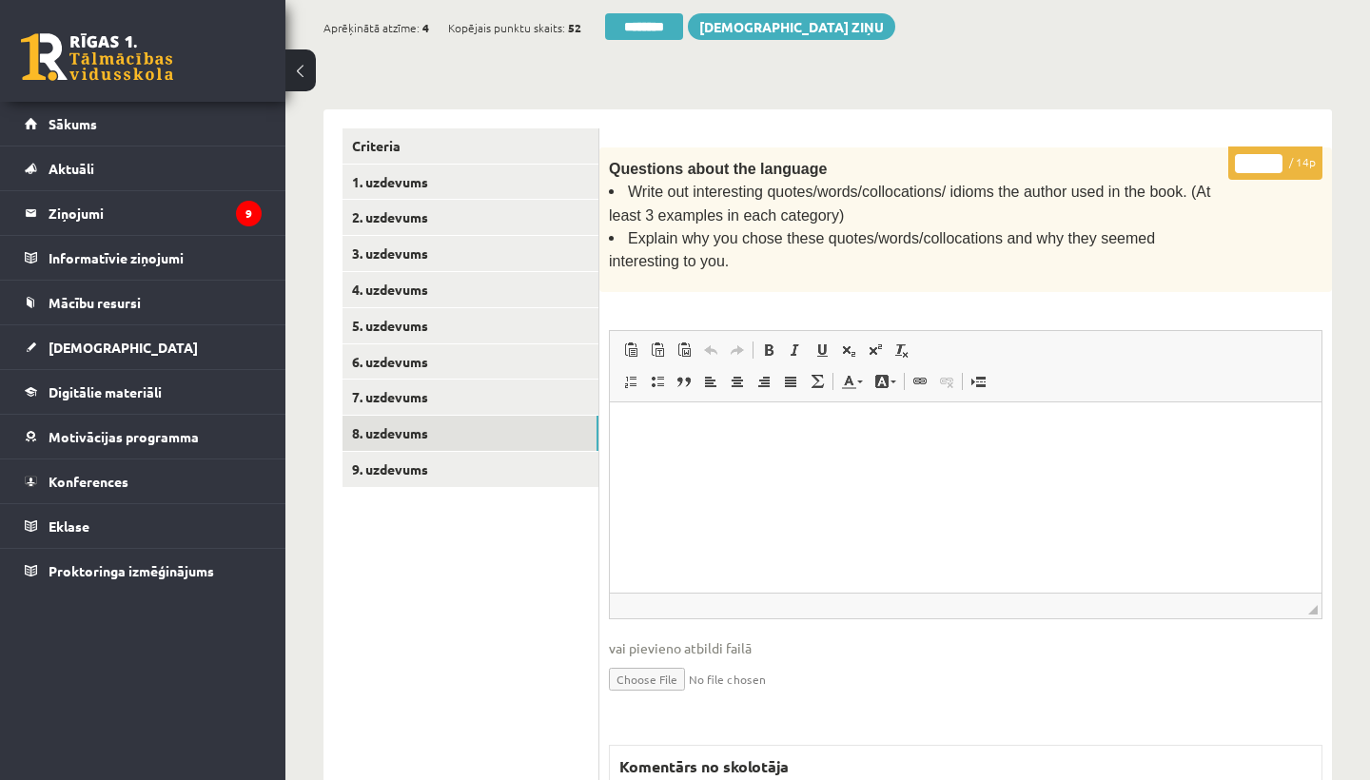
scroll to position [360, 0]
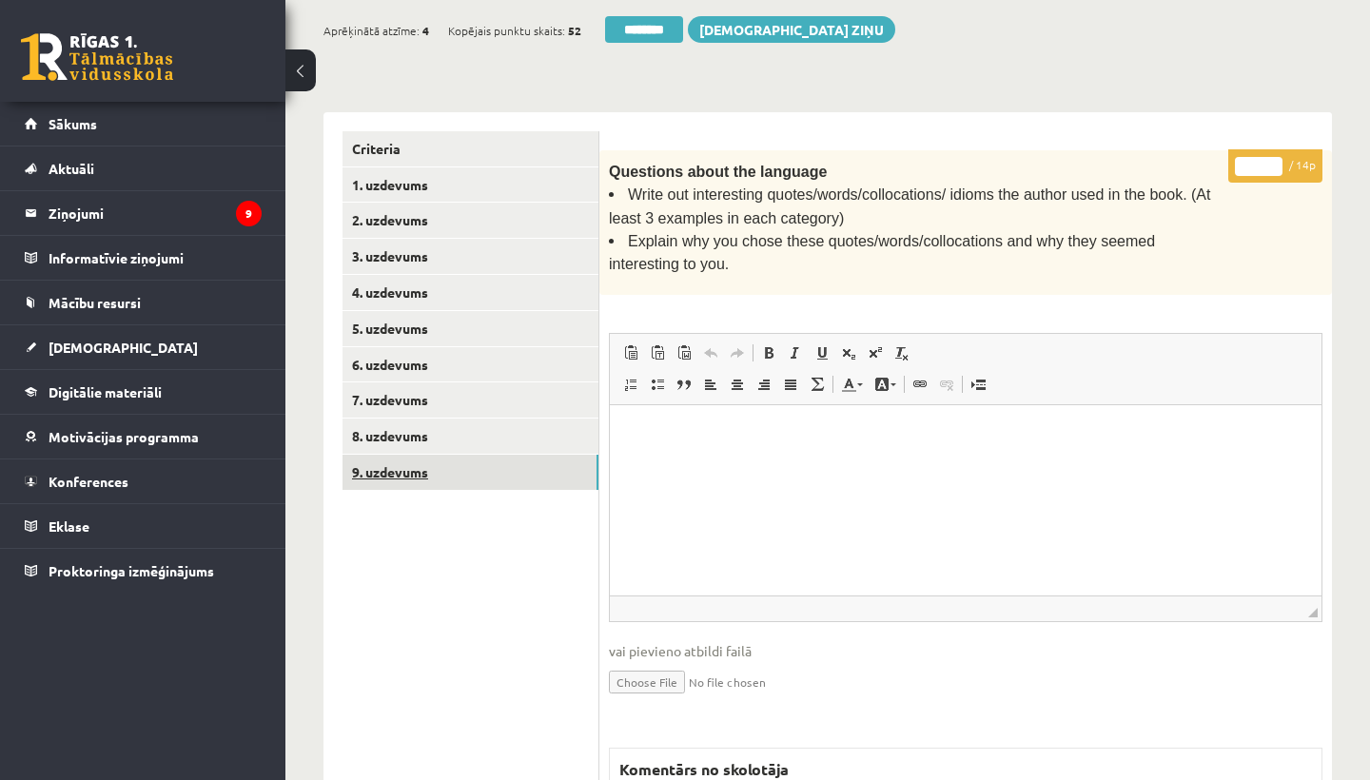
click at [413, 460] on link "9. uzdevums" at bounding box center [470, 472] width 256 height 35
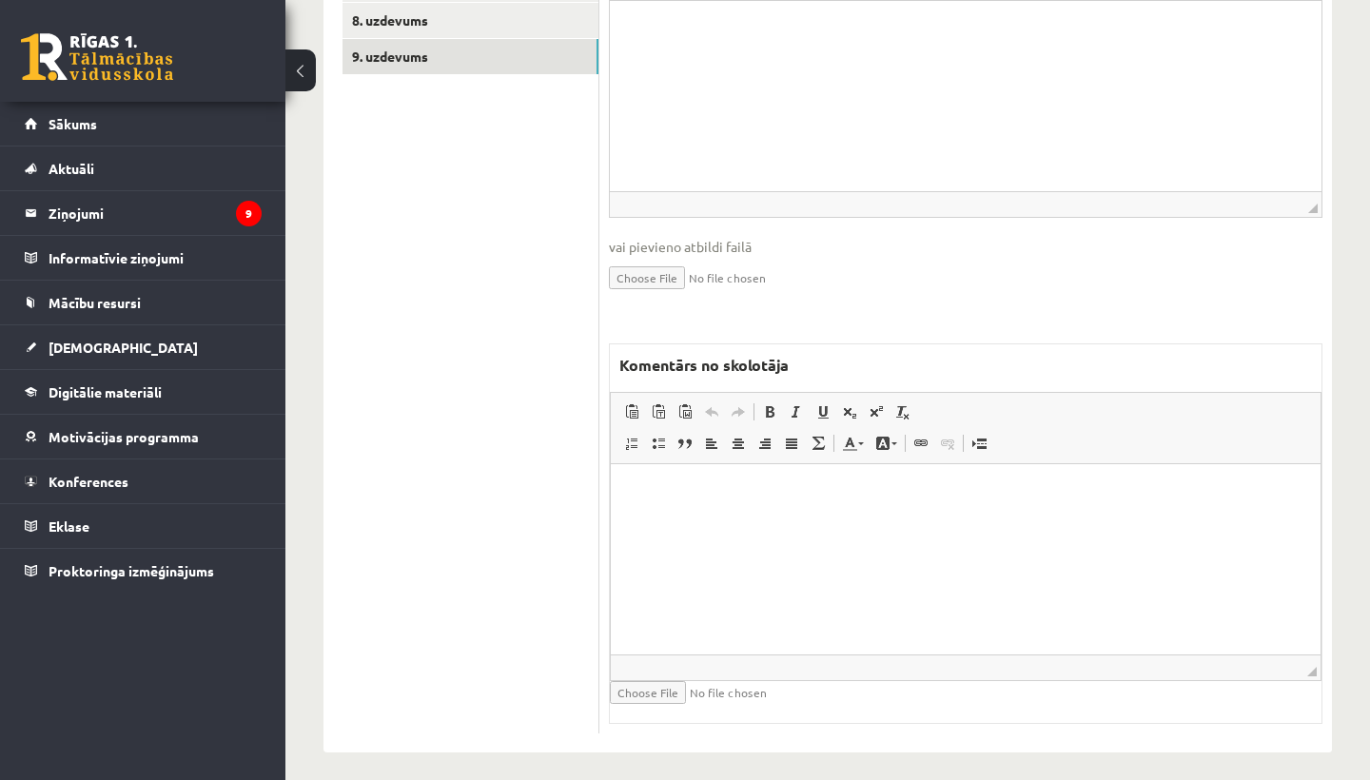
scroll to position [774, 0]
click at [694, 522] on html at bounding box center [966, 493] width 710 height 58
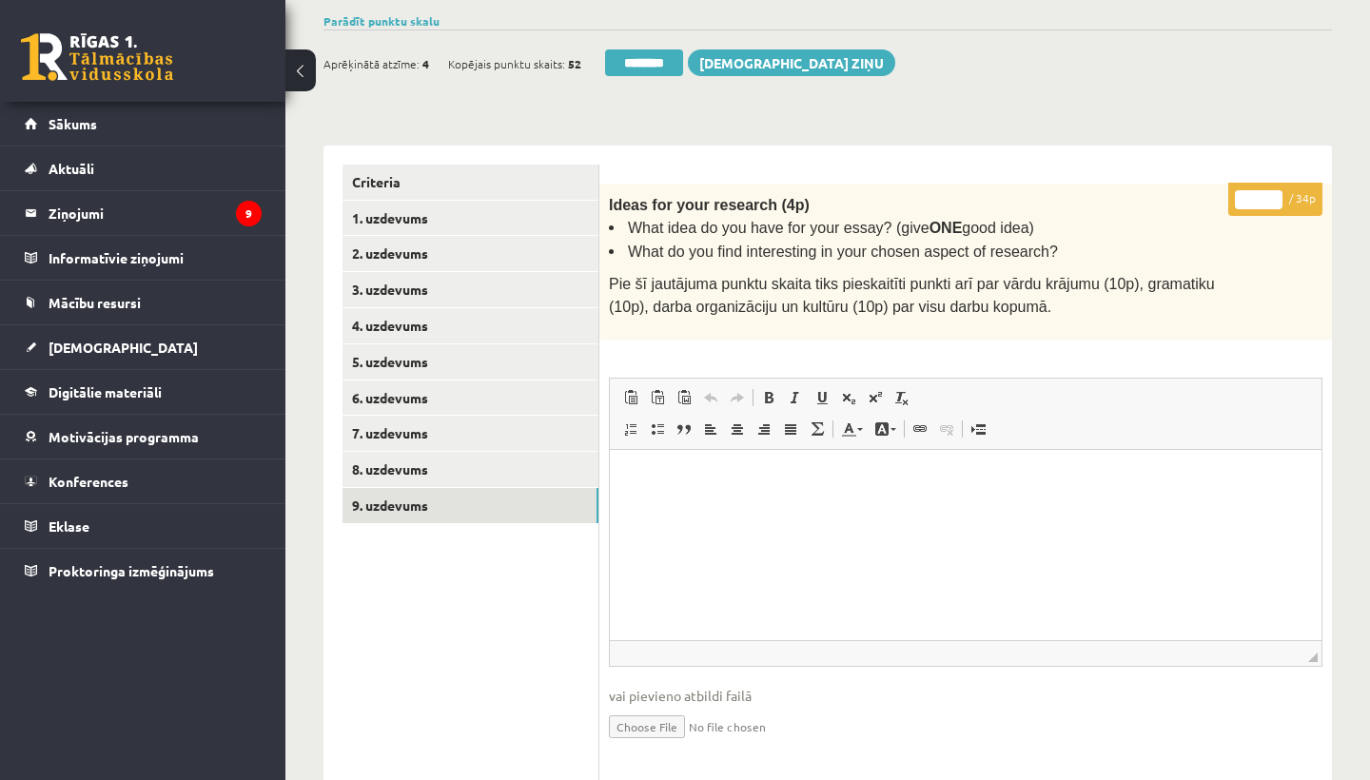
scroll to position [268, 0]
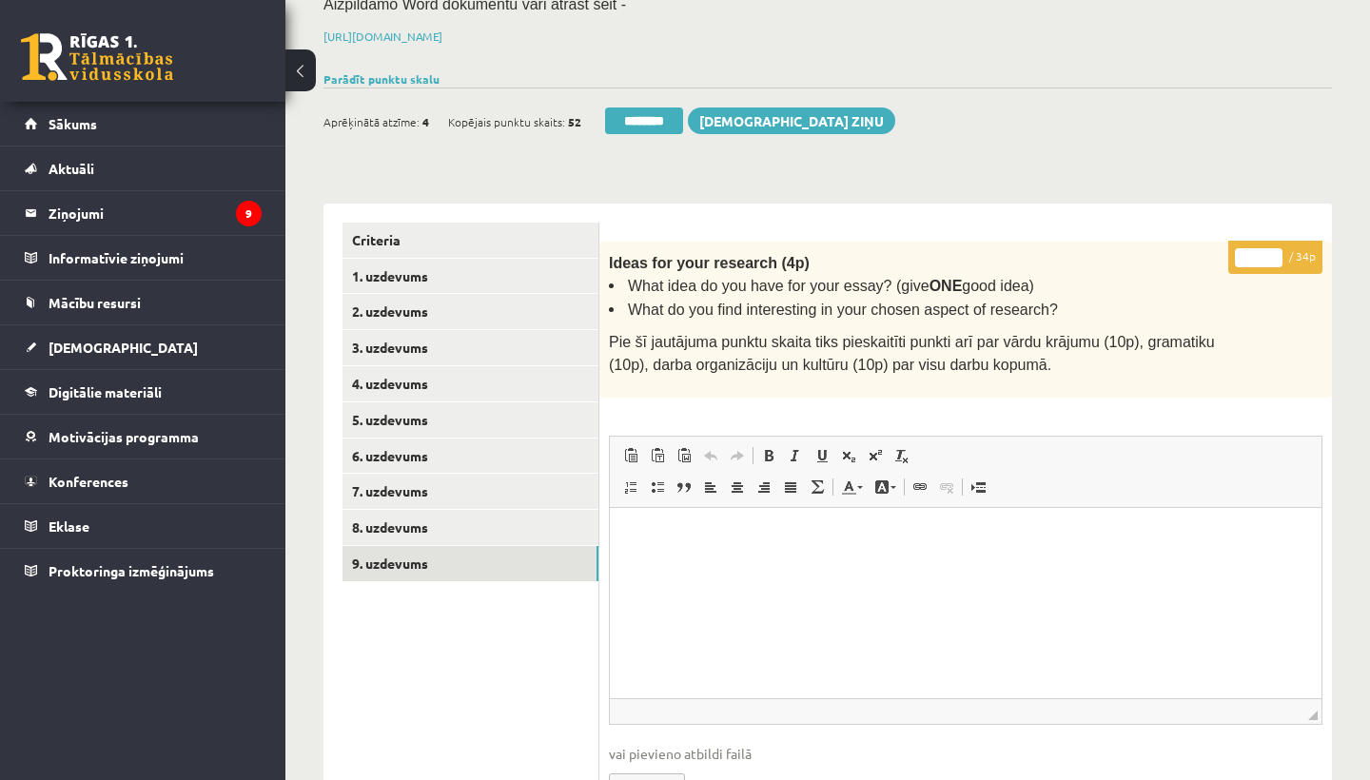
click at [1258, 249] on input "*" at bounding box center [1259, 257] width 48 height 19
type input "**"
click at [402, 271] on link "1. uzdevums" at bounding box center [470, 276] width 256 height 35
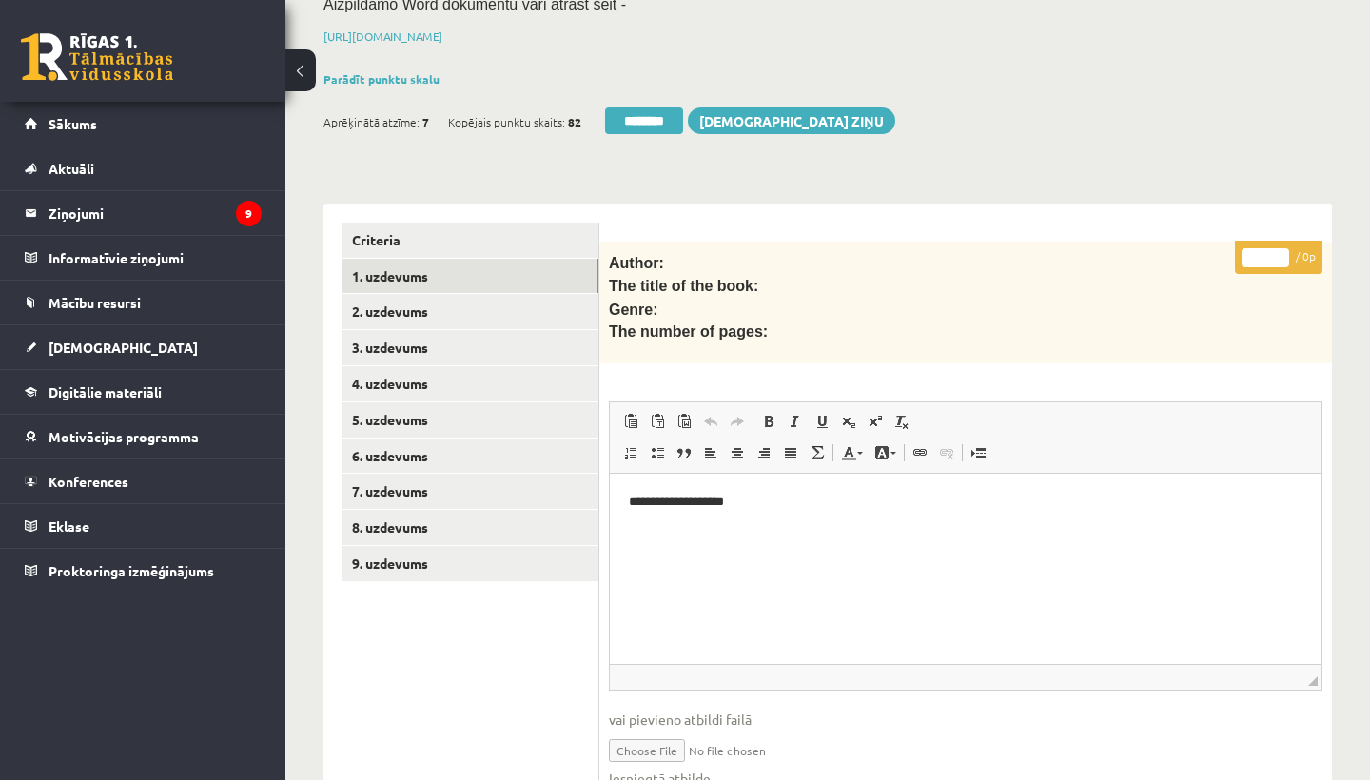
scroll to position [0, 0]
click at [418, 268] on link "1. uzdevums" at bounding box center [470, 276] width 256 height 35
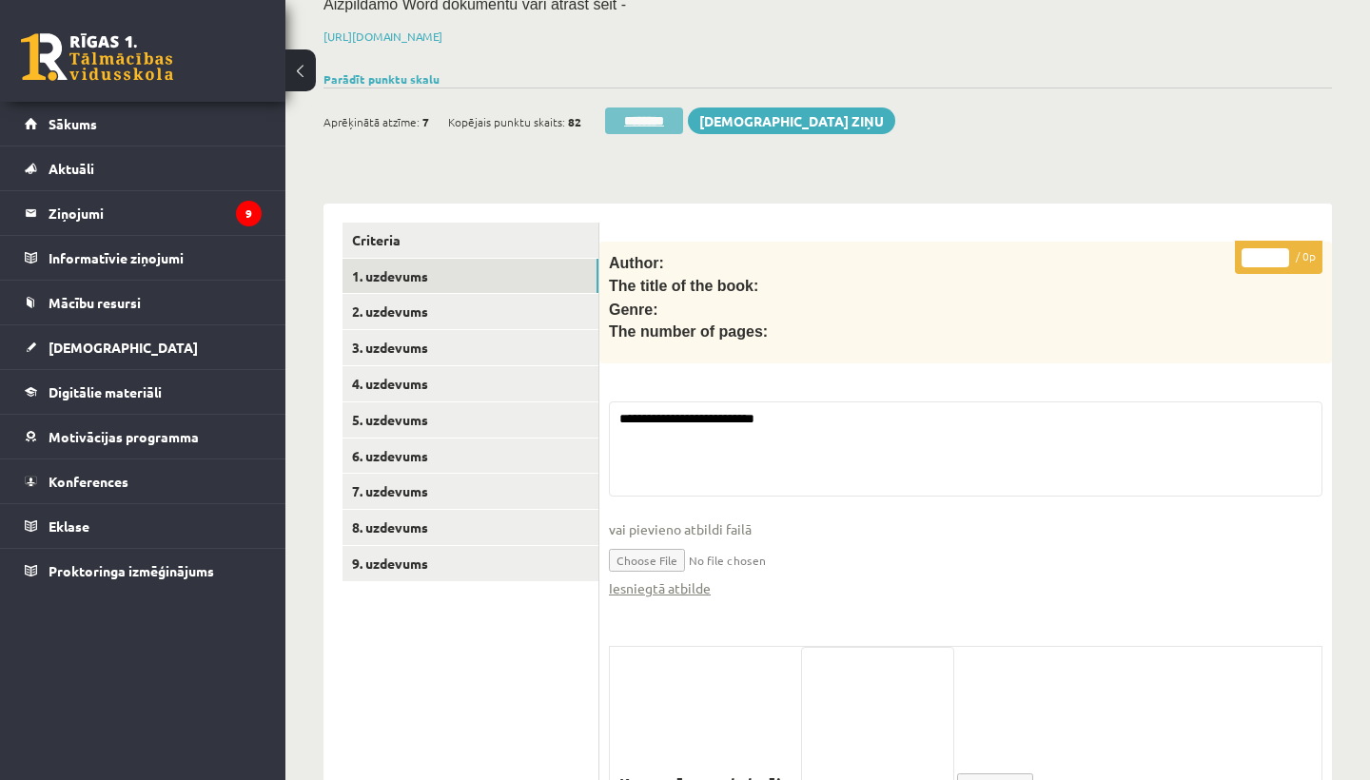
click at [655, 115] on input "********" at bounding box center [644, 121] width 78 height 27
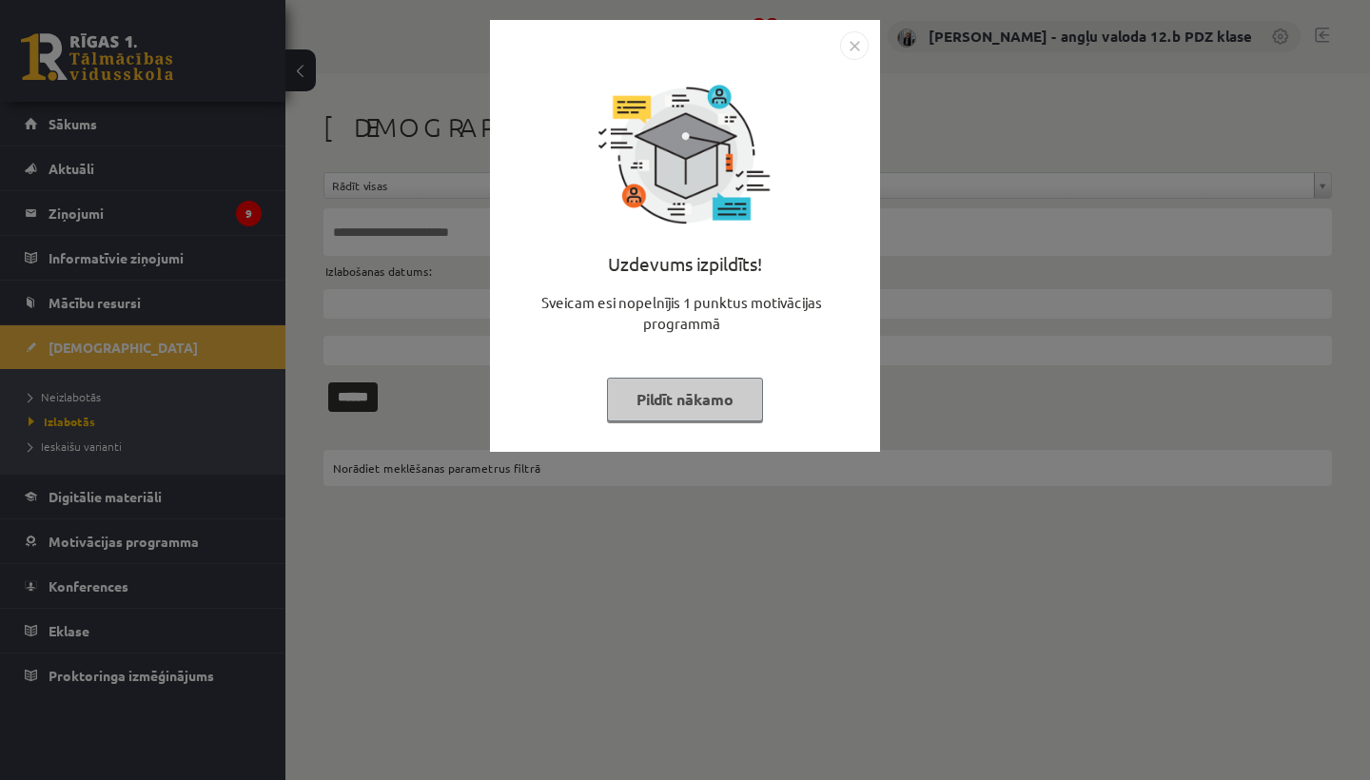
click at [852, 46] on img "Close" at bounding box center [854, 45] width 29 height 29
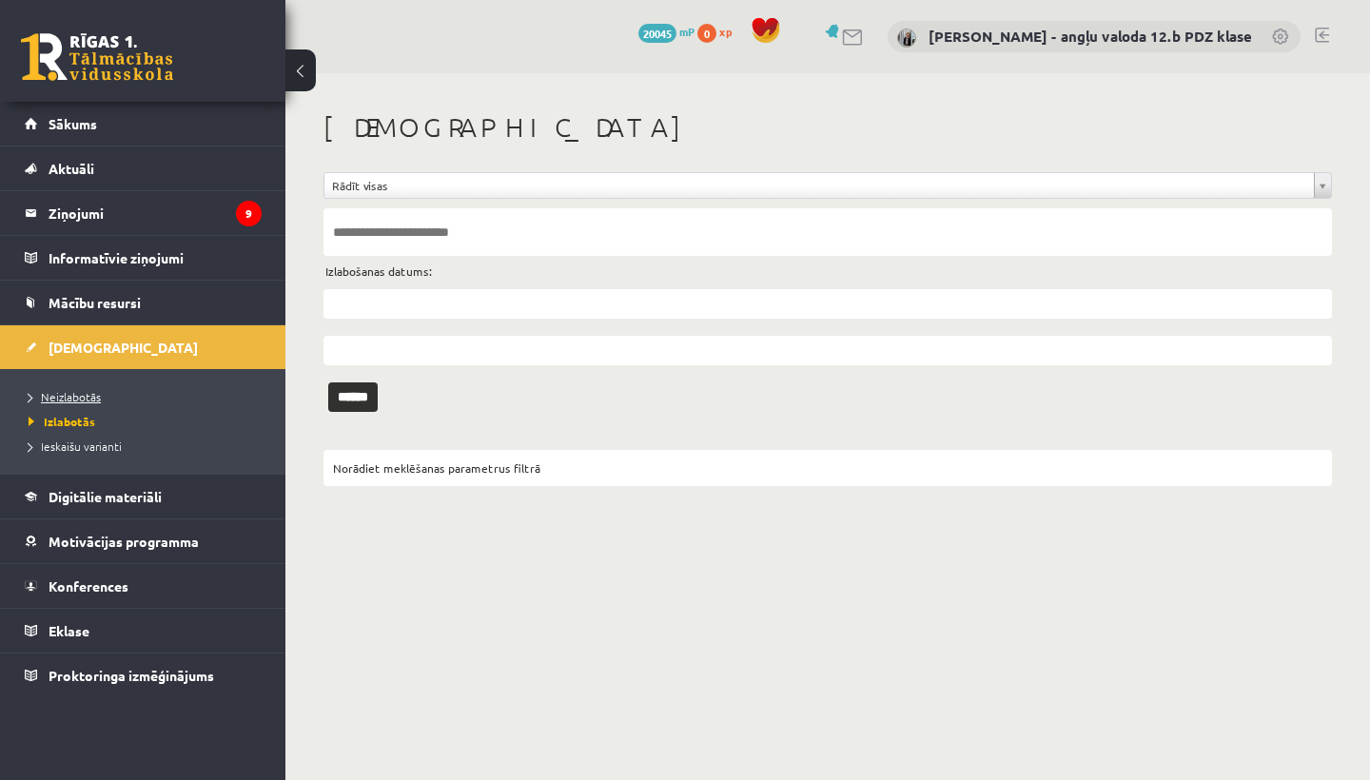
click at [65, 400] on span "Neizlabotās" at bounding box center [65, 396] width 72 height 15
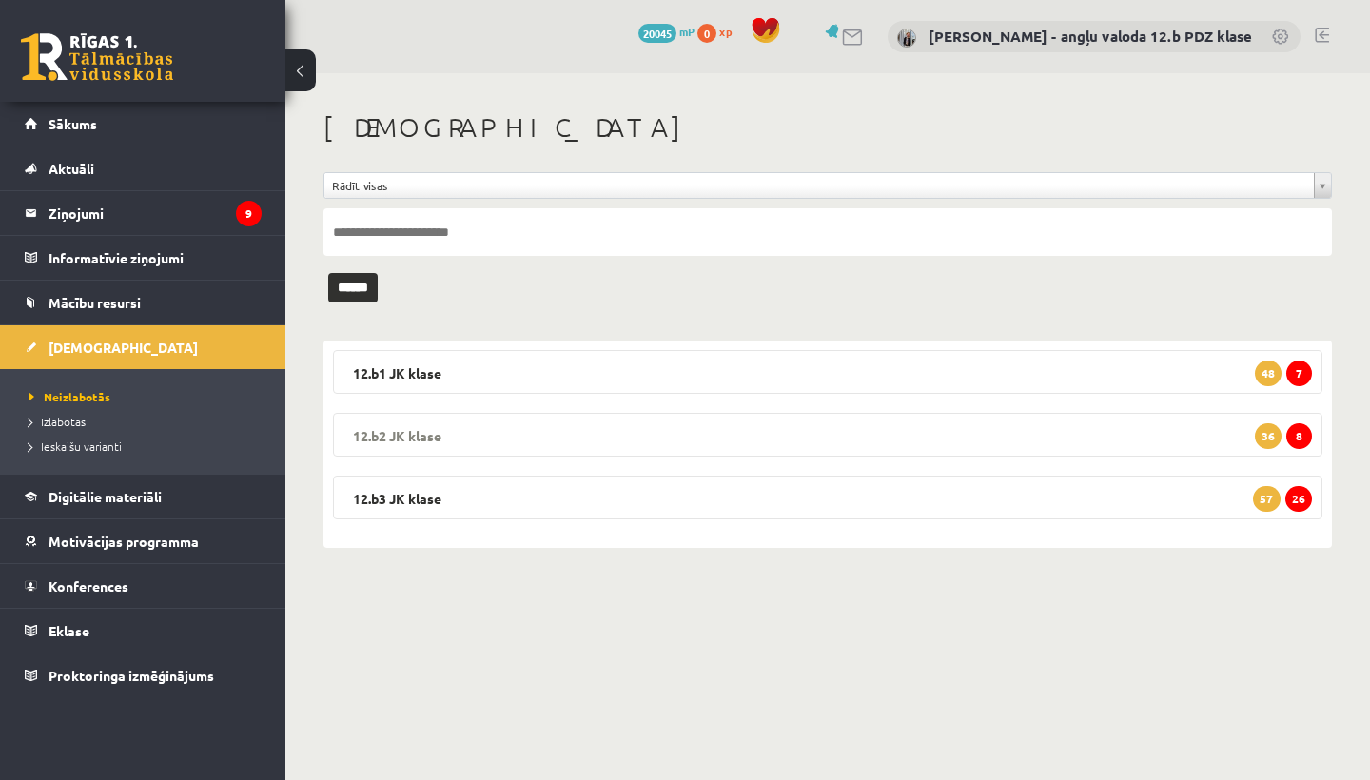
click at [461, 435] on legend "12.b2 JK klase 8 36" at bounding box center [827, 435] width 989 height 44
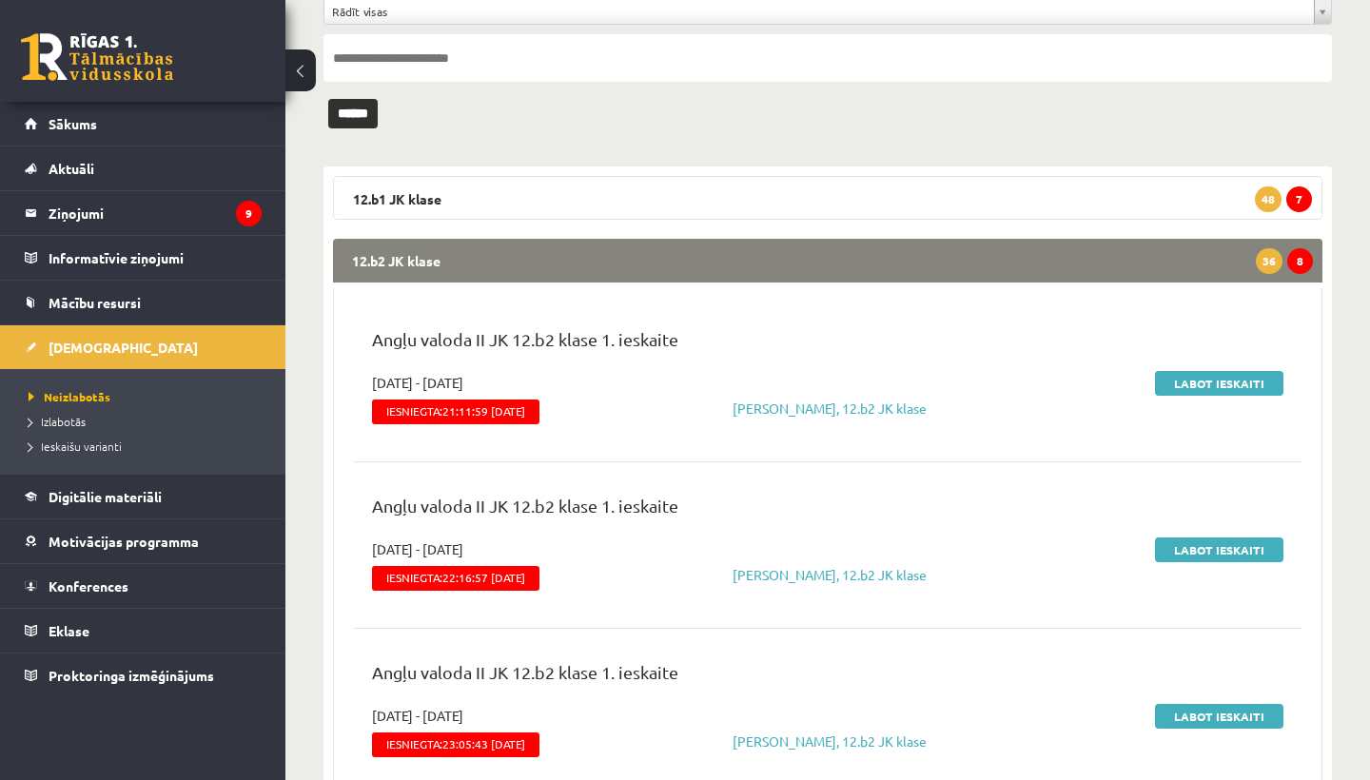
scroll to position [193, 0]
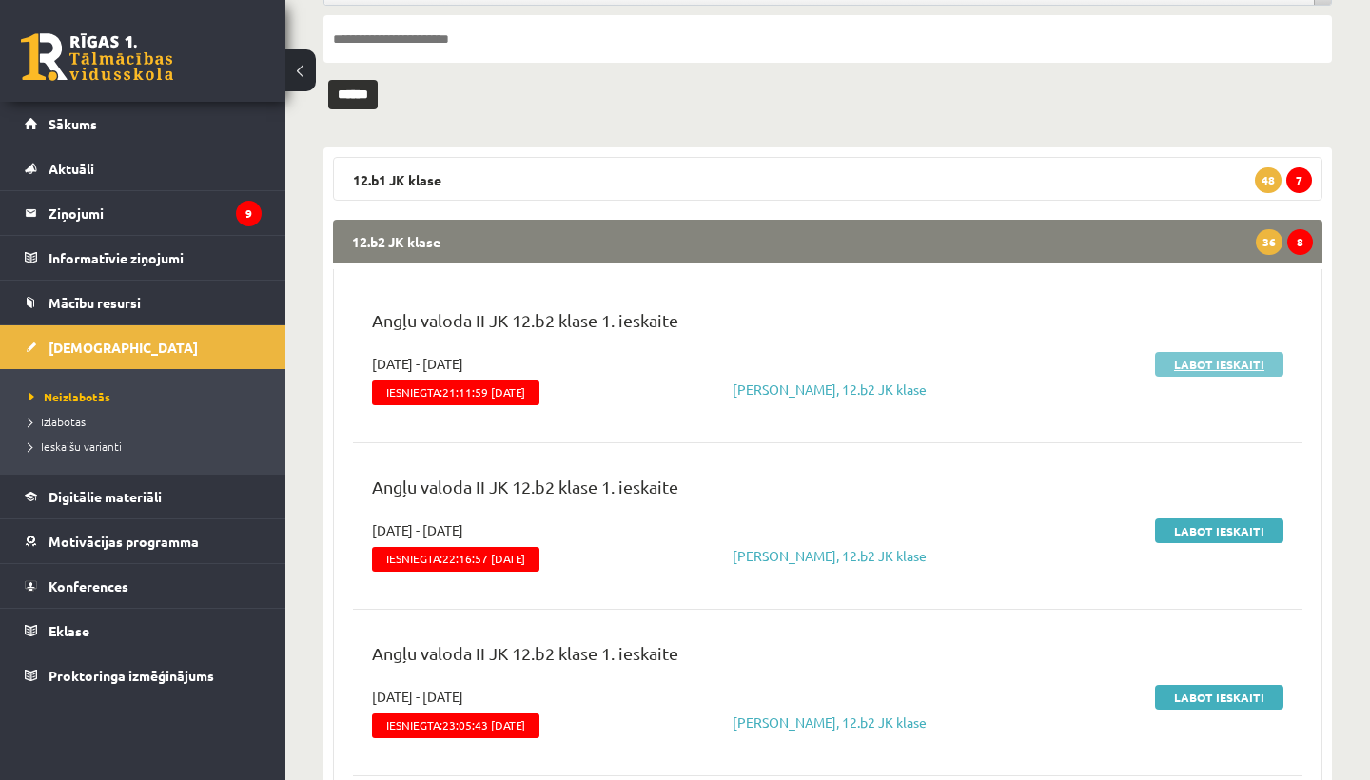
click at [1184, 364] on link "Labot ieskaiti" at bounding box center [1219, 364] width 128 height 25
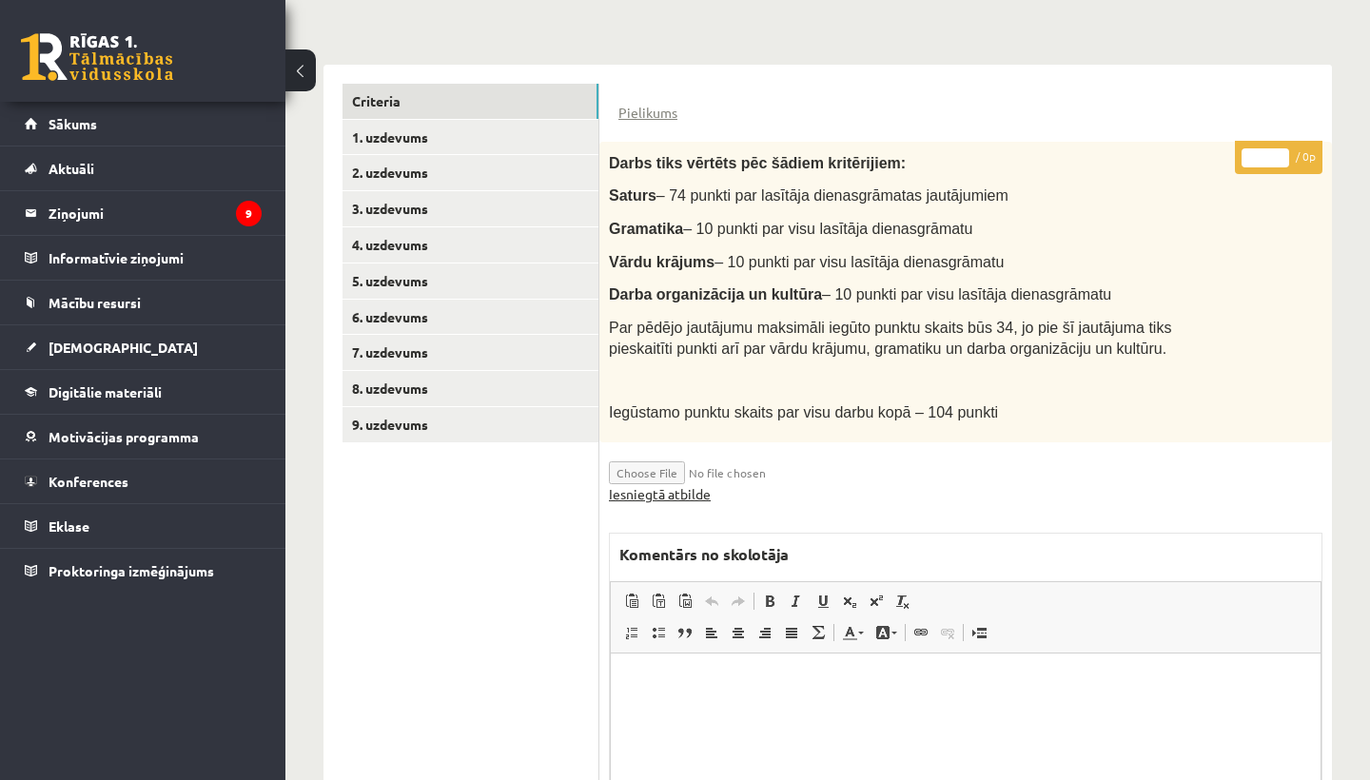
click at [663, 484] on link "Iesniegtā atbilde" at bounding box center [660, 494] width 102 height 20
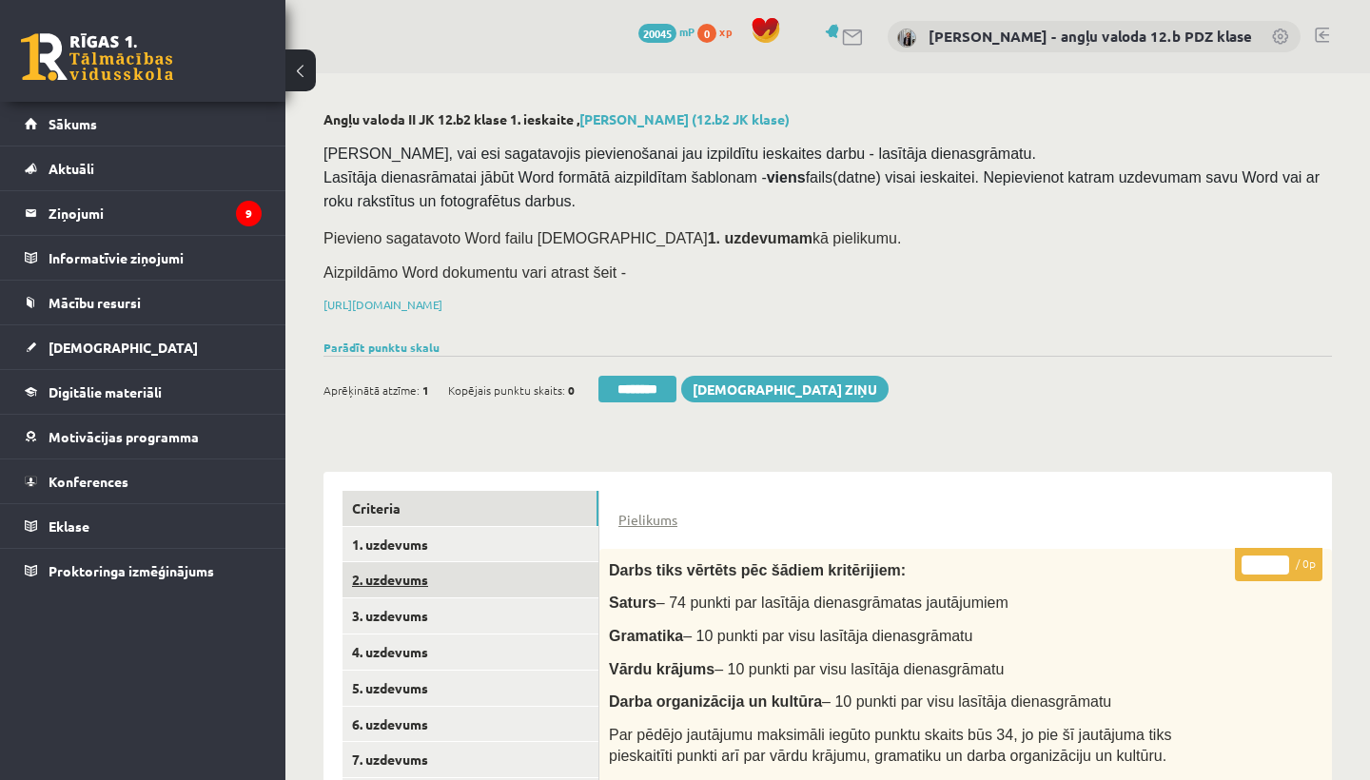
click at [411, 577] on link "2. uzdevums" at bounding box center [470, 579] width 256 height 35
